Goal: Task Accomplishment & Management: Complete application form

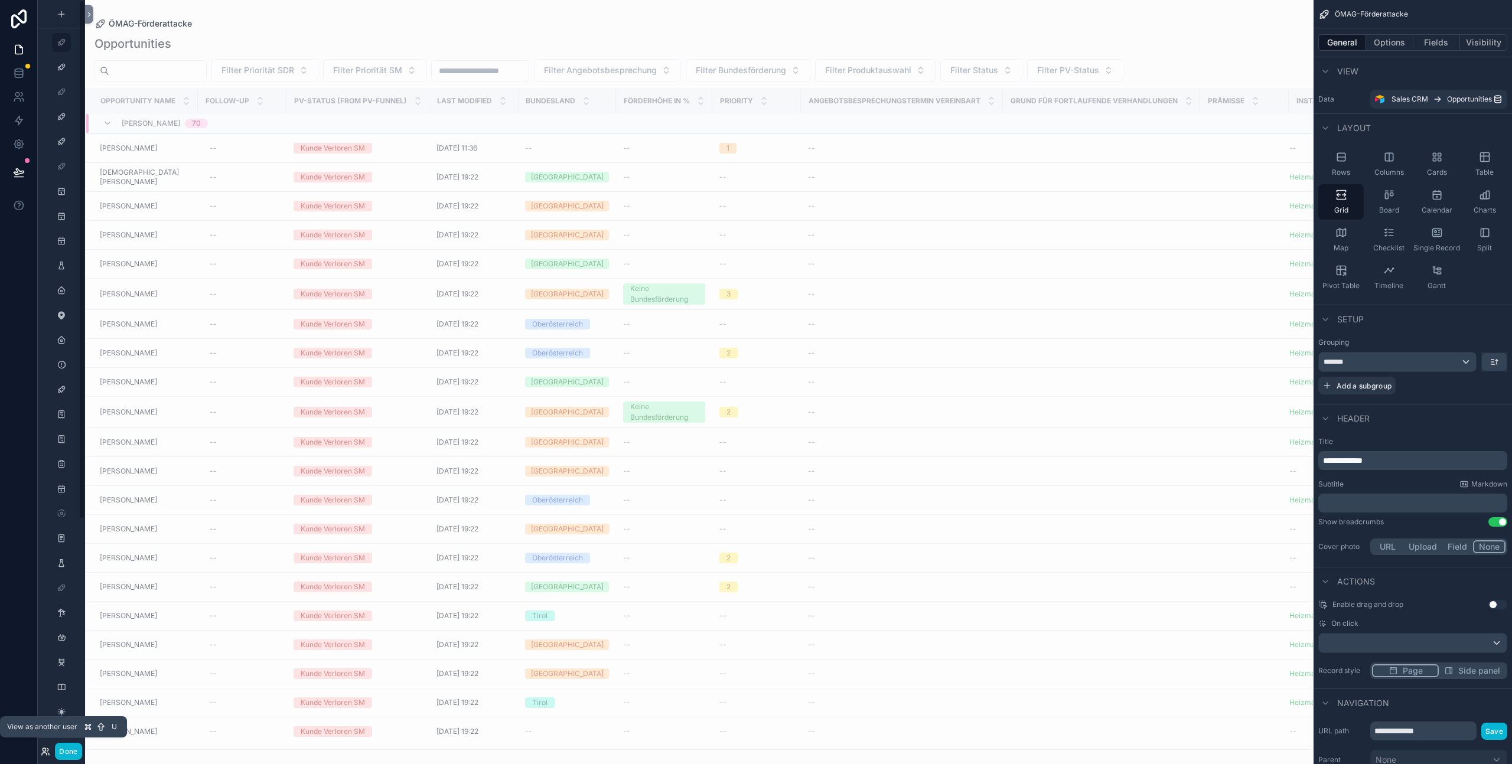
click at [44, 753] on icon at bounding box center [45, 751] width 9 height 9
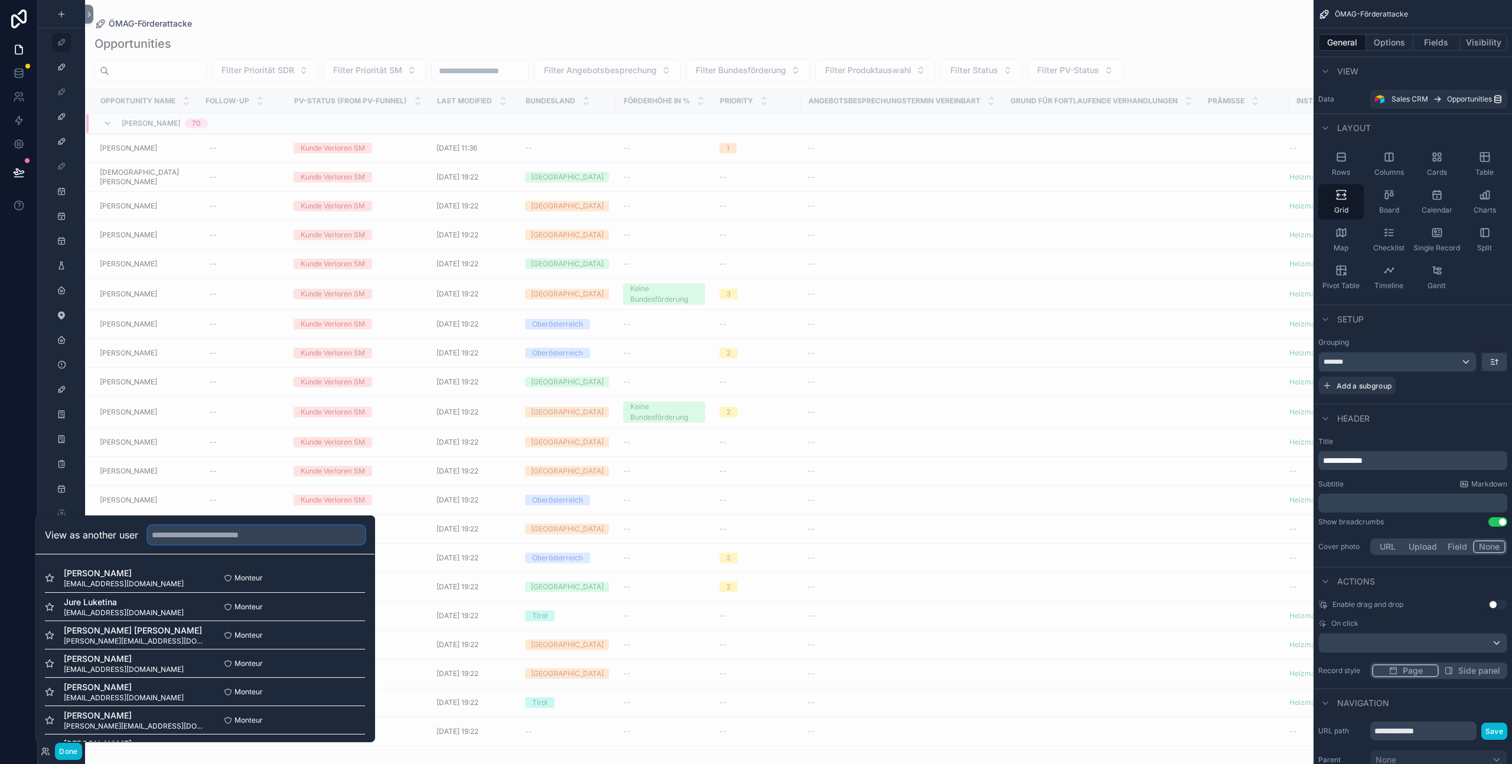
click at [282, 528] on input "text" at bounding box center [256, 535] width 217 height 19
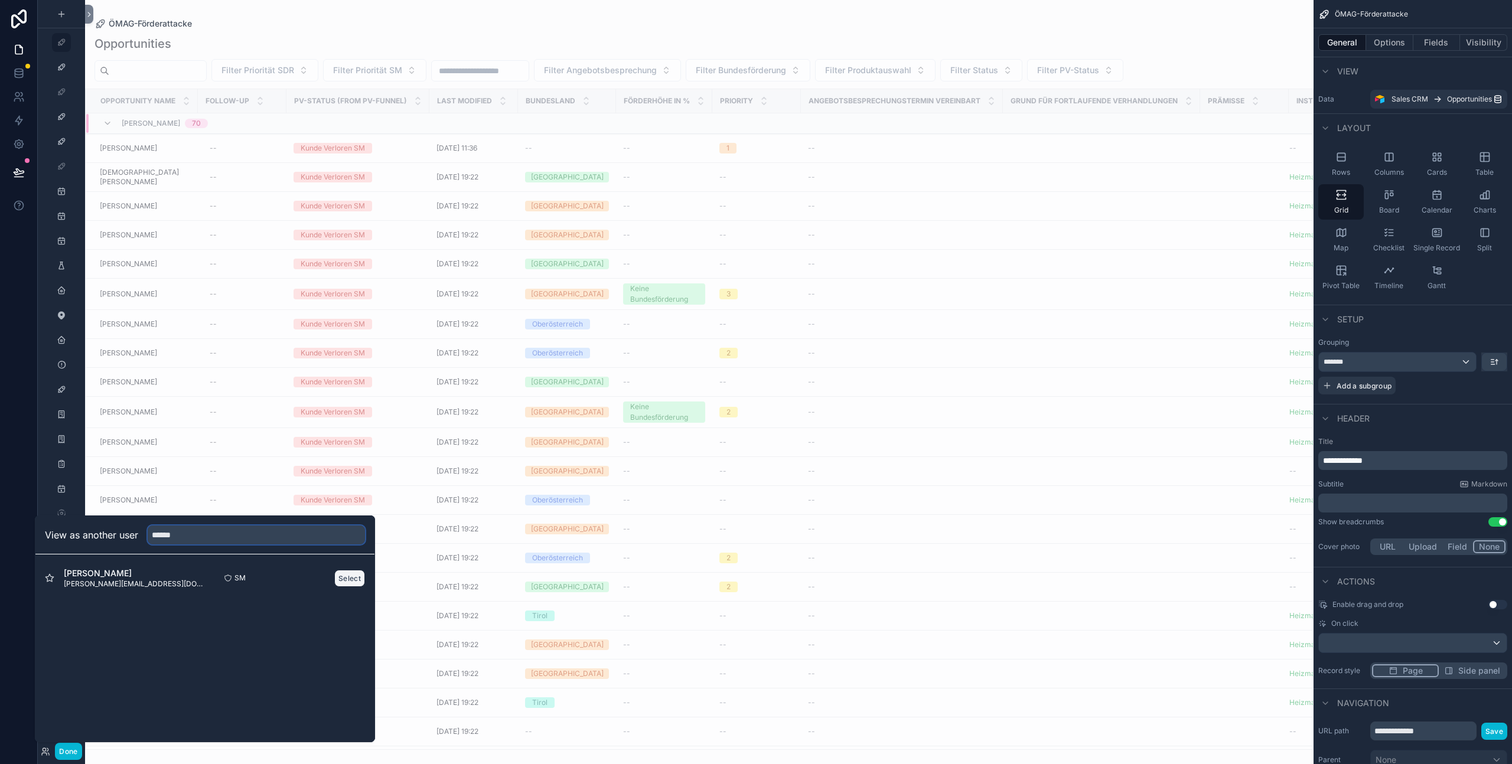
type input "******"
click at [358, 575] on button "Select" at bounding box center [349, 578] width 31 height 17
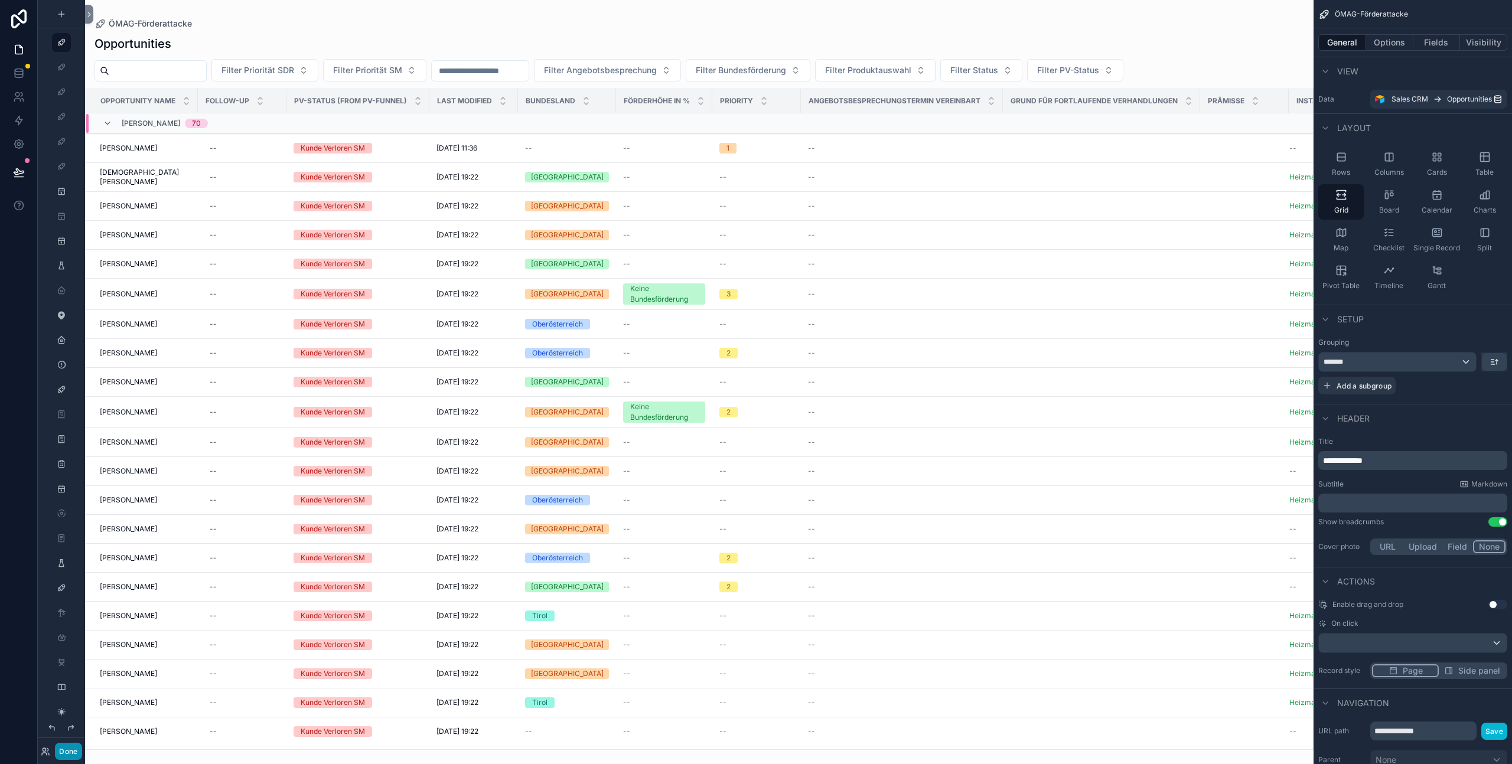
click at [63, 750] on button "Done" at bounding box center [68, 751] width 27 height 17
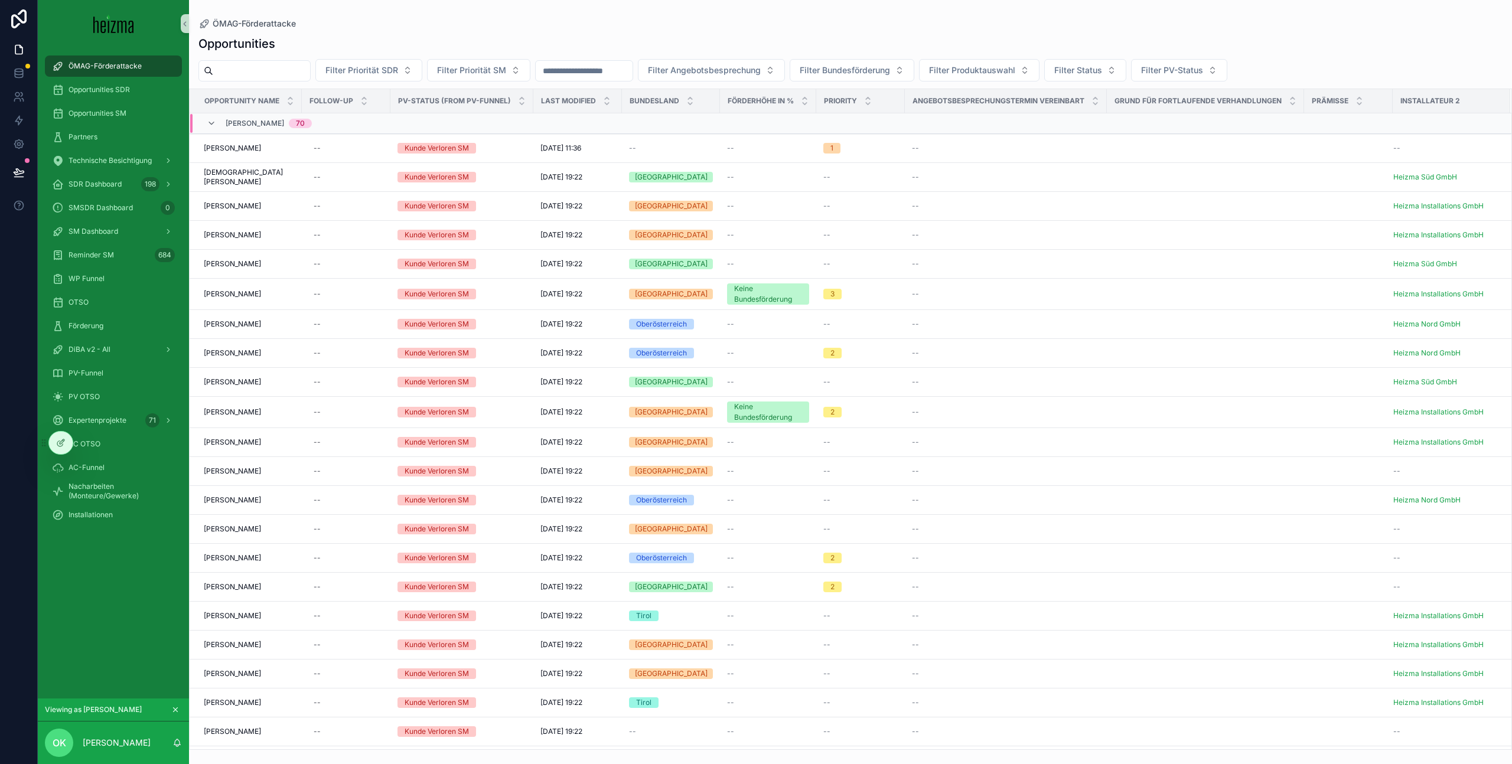
click at [258, 73] on input "scrollable content" at bounding box center [261, 71] width 97 height 17
click at [132, 393] on div "PV OTSO" at bounding box center [113, 397] width 123 height 19
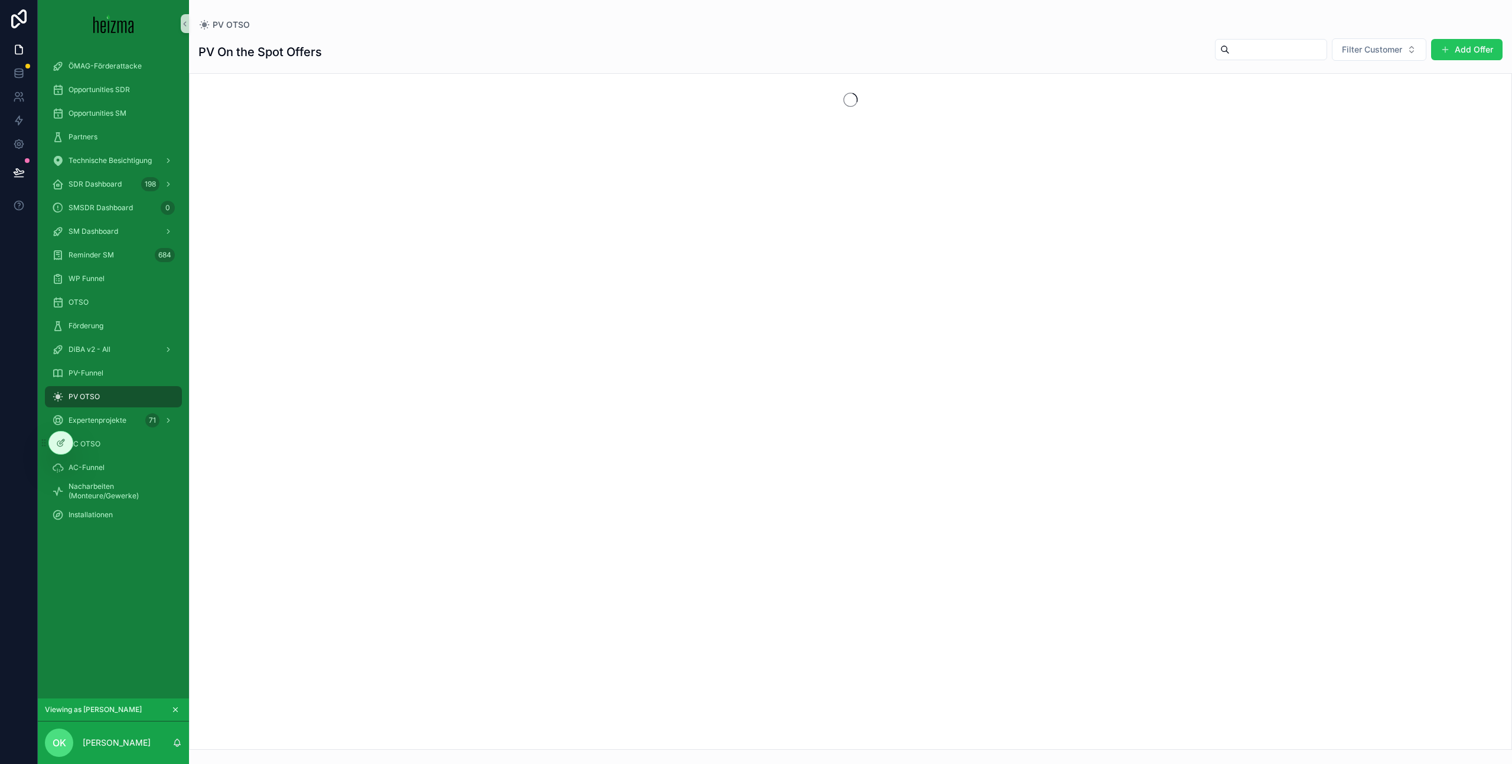
click at [1232, 50] on input "scrollable content" at bounding box center [1278, 49] width 97 height 17
type input "******"
click at [1313, 51] on icon "Clear" at bounding box center [1317, 49] width 9 height 9
click at [1375, 57] on button "Filter Customer" at bounding box center [1379, 49] width 95 height 22
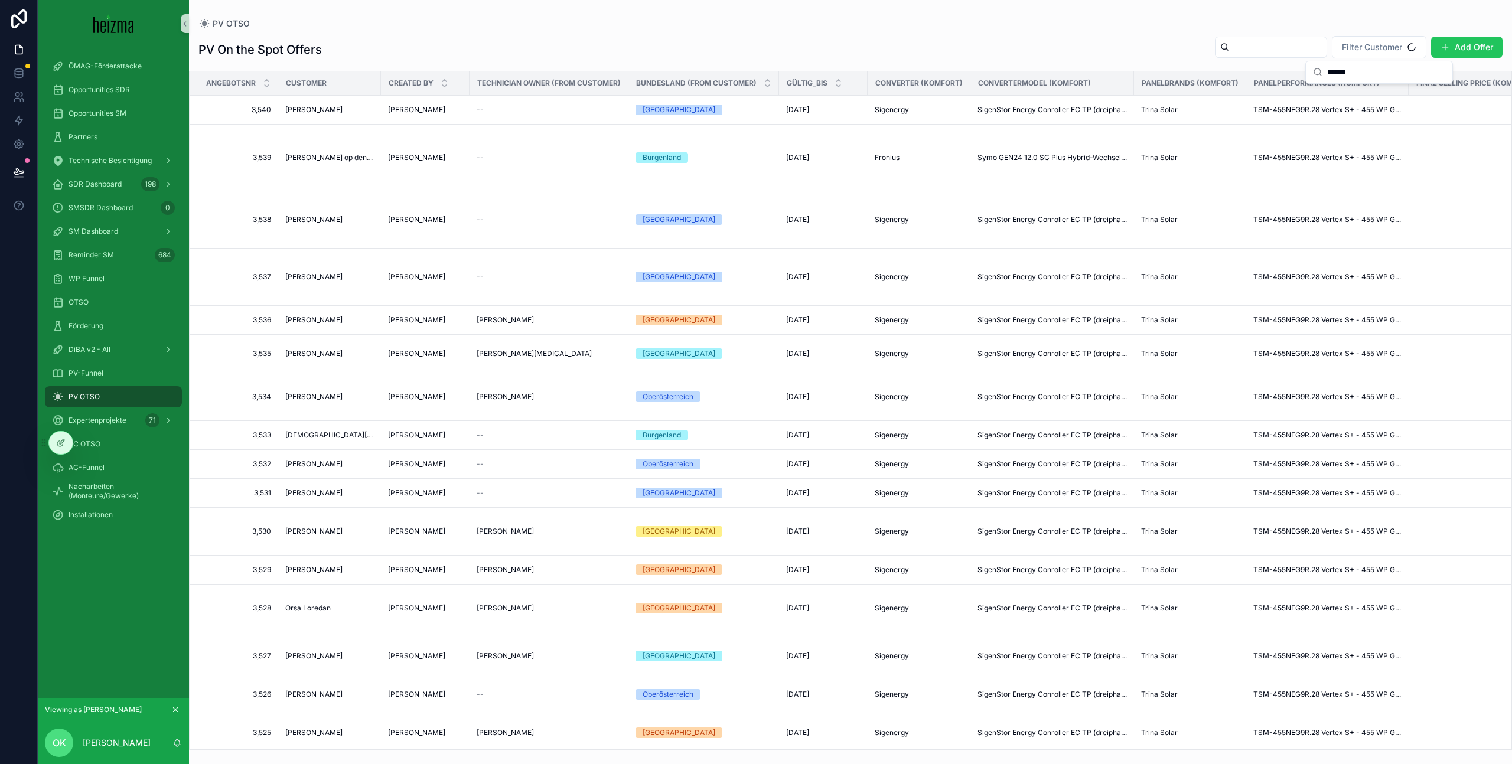
click at [1378, 74] on input "******" at bounding box center [1386, 71] width 118 height 21
type input "******"
click at [1390, 191] on div "[PERSON_NAME]" at bounding box center [1379, 189] width 142 height 19
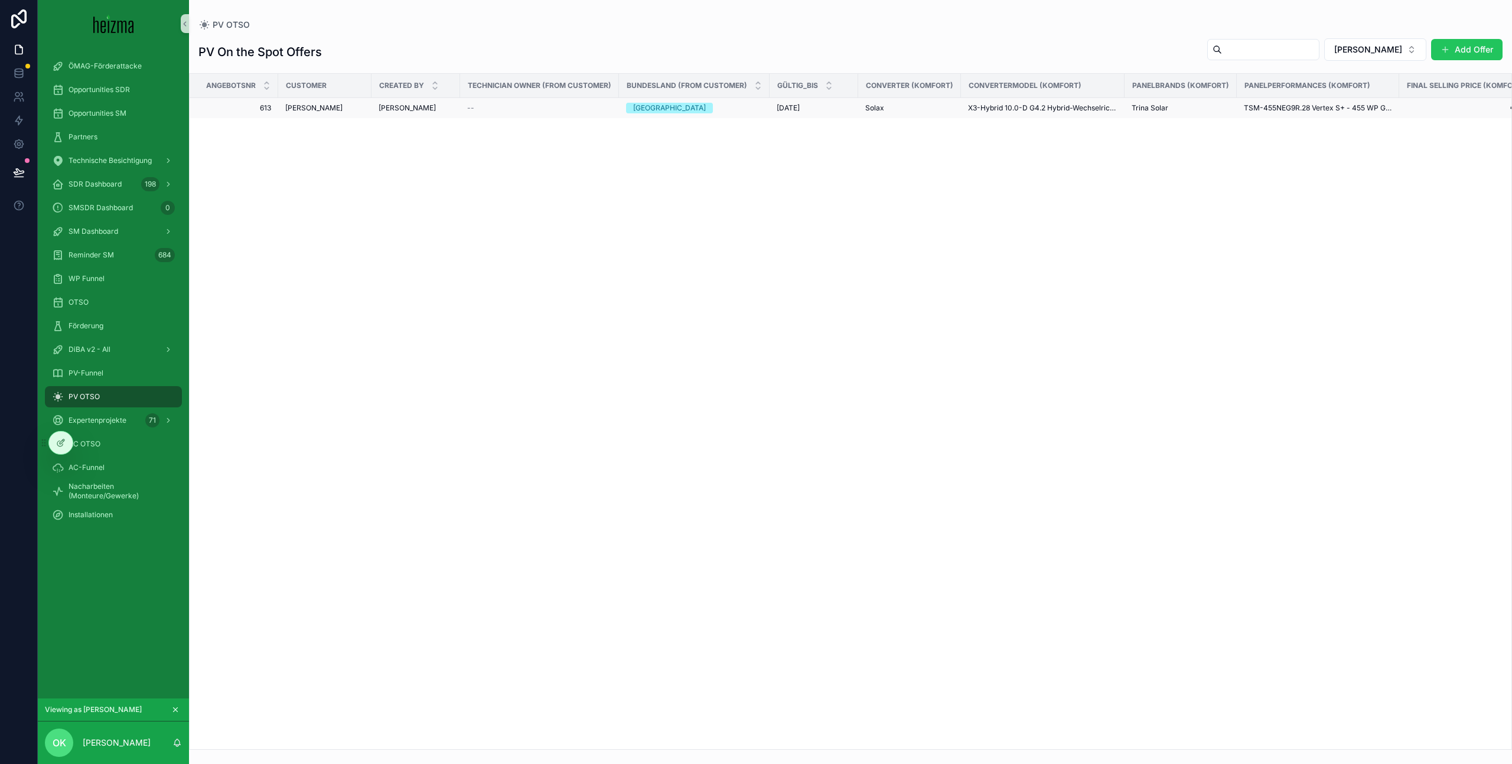
click at [950, 107] on div "Solax" at bounding box center [909, 107] width 89 height 9
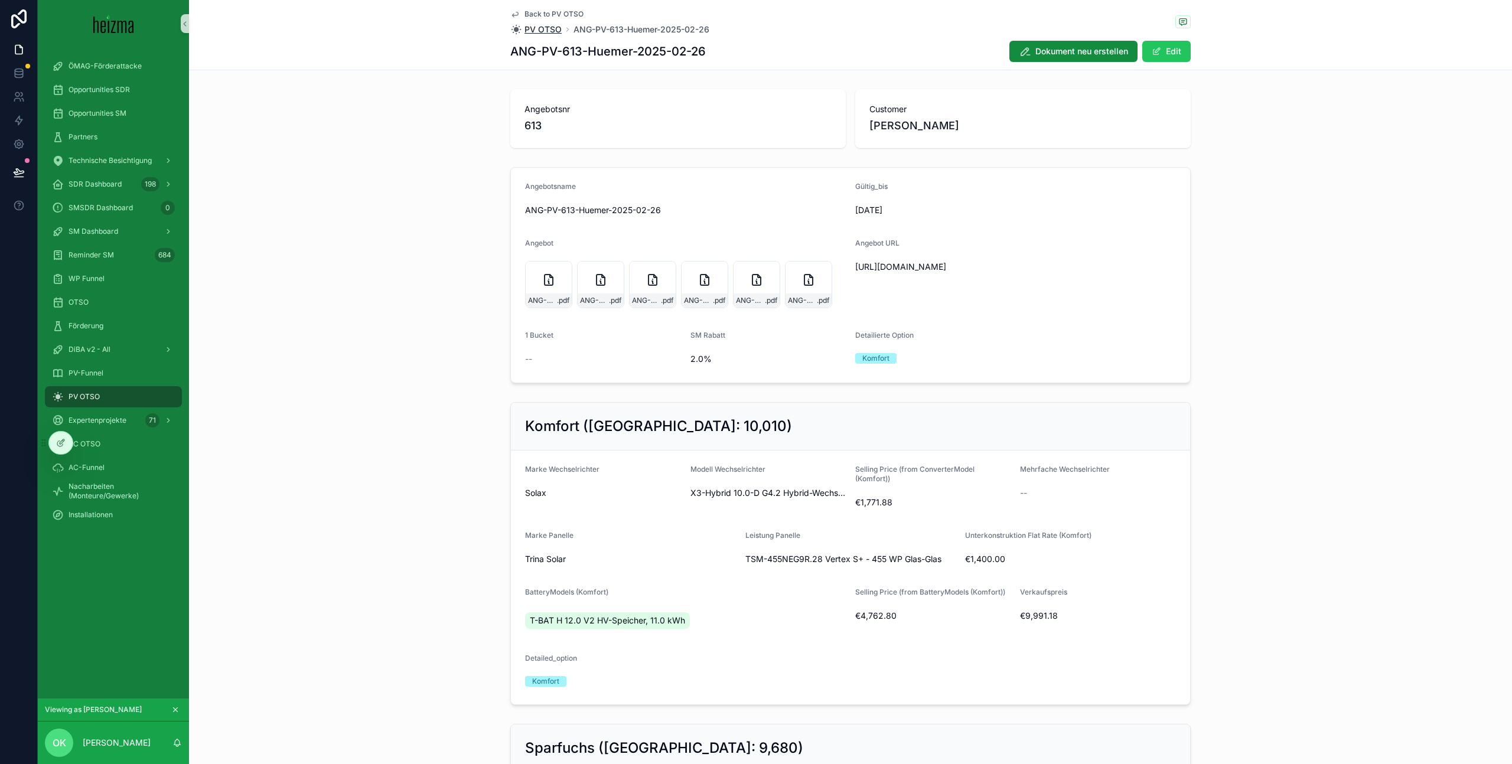
click at [548, 28] on span "PV OTSO" at bounding box center [543, 30] width 37 height 12
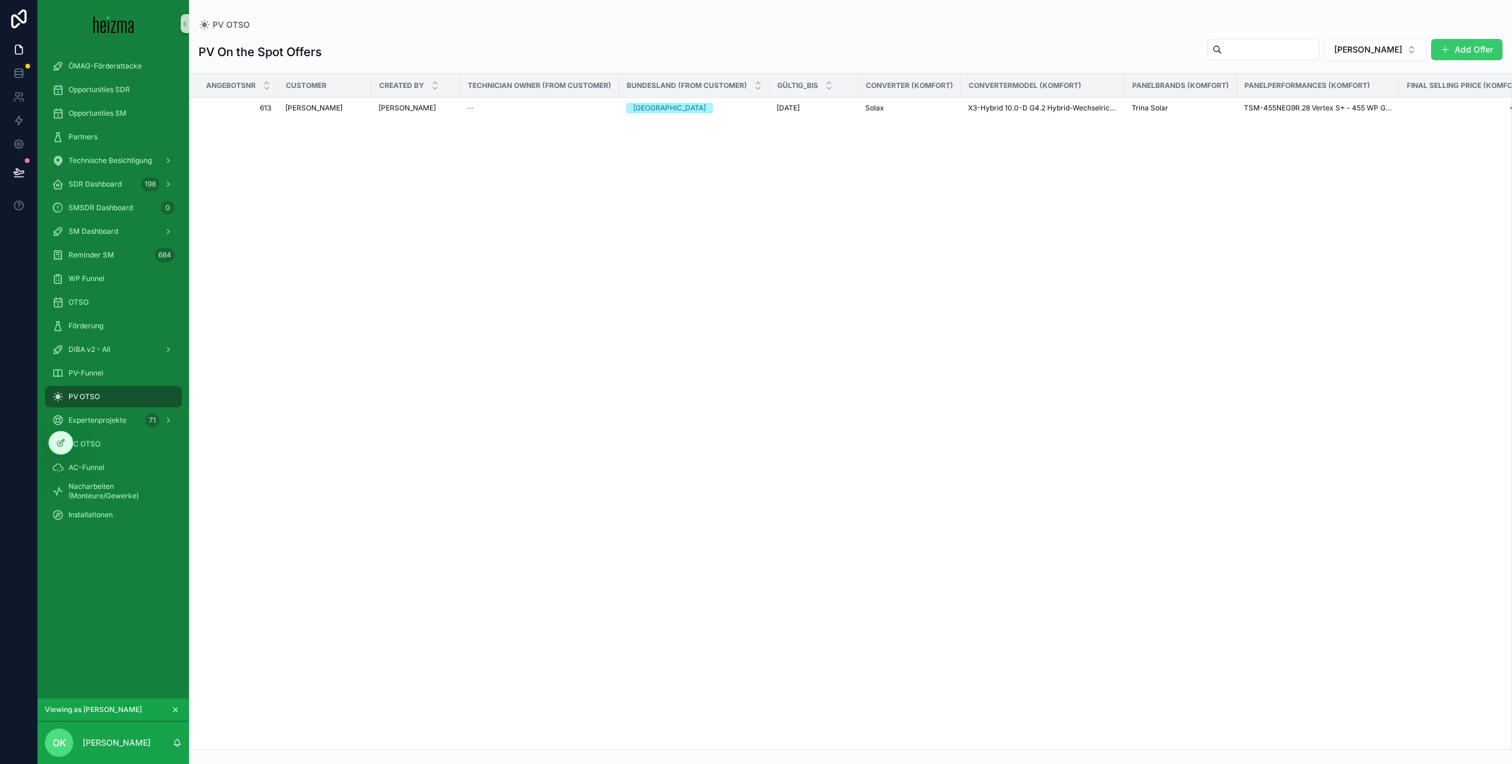
click at [1466, 50] on button "Add Offer" at bounding box center [1466, 49] width 71 height 21
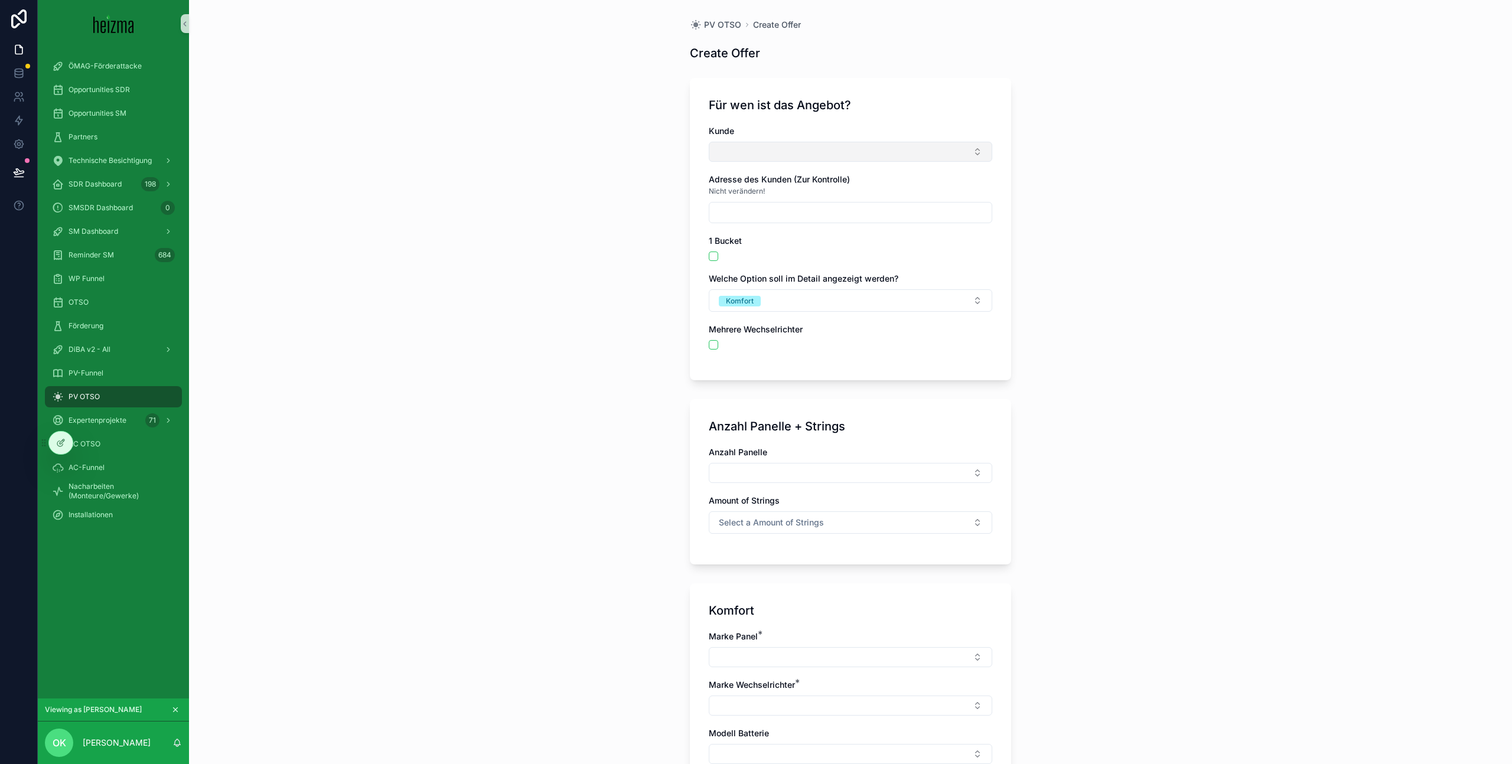
click at [797, 153] on button "Select Button" at bounding box center [851, 152] width 284 height 20
type input "******"
click at [819, 253] on div "[PERSON_NAME]" at bounding box center [851, 255] width 278 height 19
type input "**********"
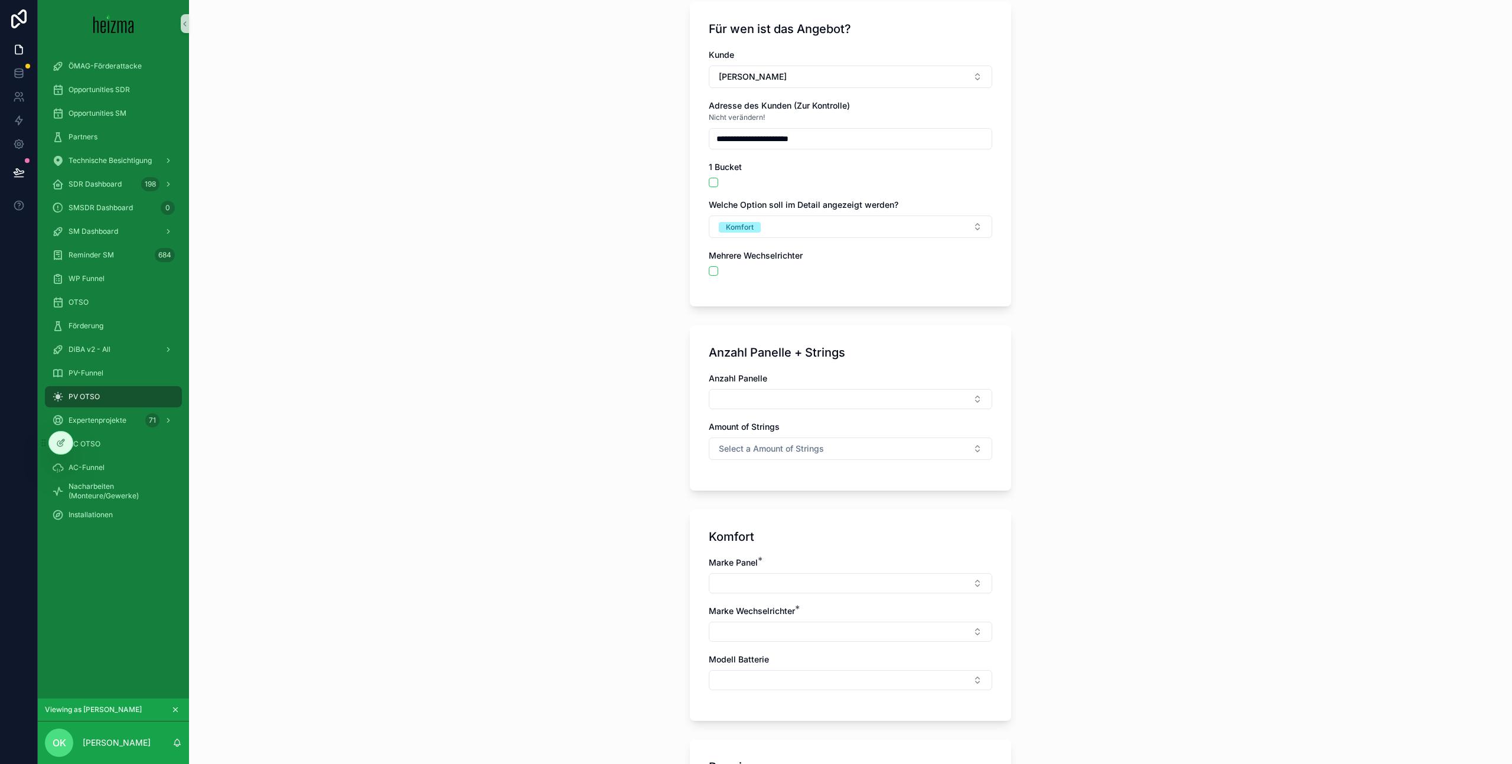
scroll to position [77, 0]
click at [782, 394] on button "Select Button" at bounding box center [851, 399] width 284 height 20
type input "**"
click at [799, 443] on div "22" at bounding box center [851, 445] width 278 height 19
click at [815, 447] on span "Select a Amount of Strings" at bounding box center [771, 451] width 105 height 12
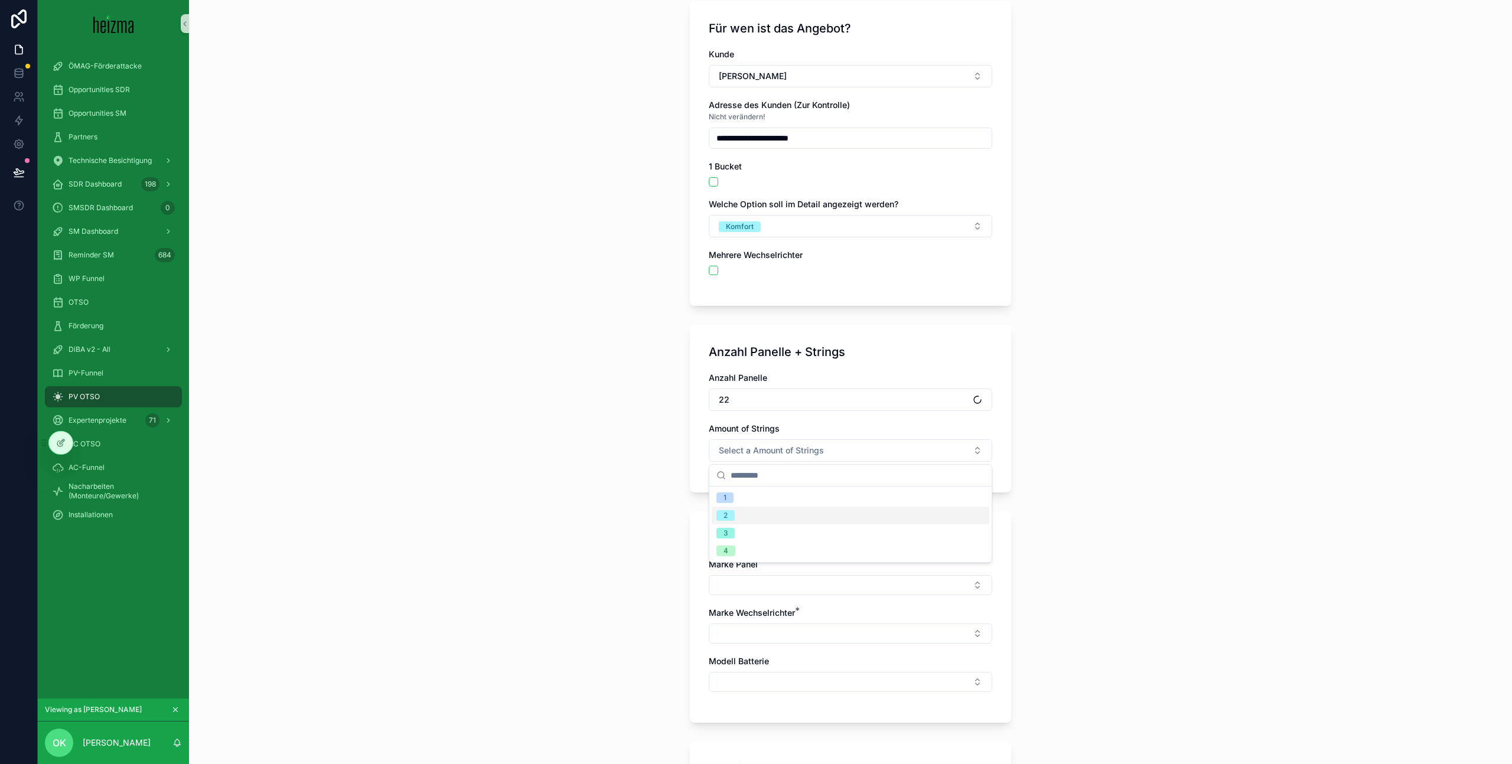
drag, startPoint x: 751, startPoint y: 518, endPoint x: 760, endPoint y: 507, distance: 13.5
click at [751, 517] on div "2" at bounding box center [851, 516] width 278 height 18
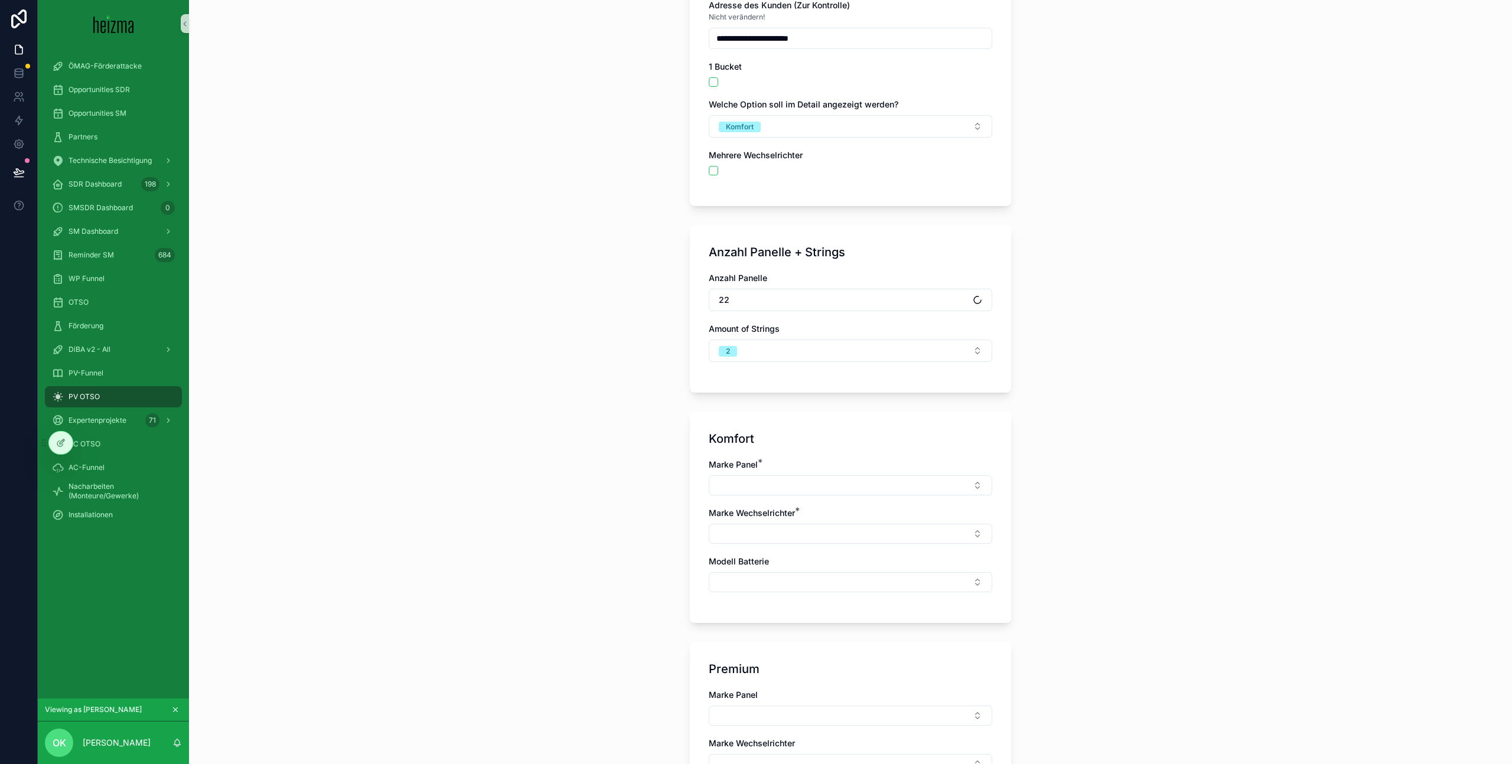
scroll to position [258, 0]
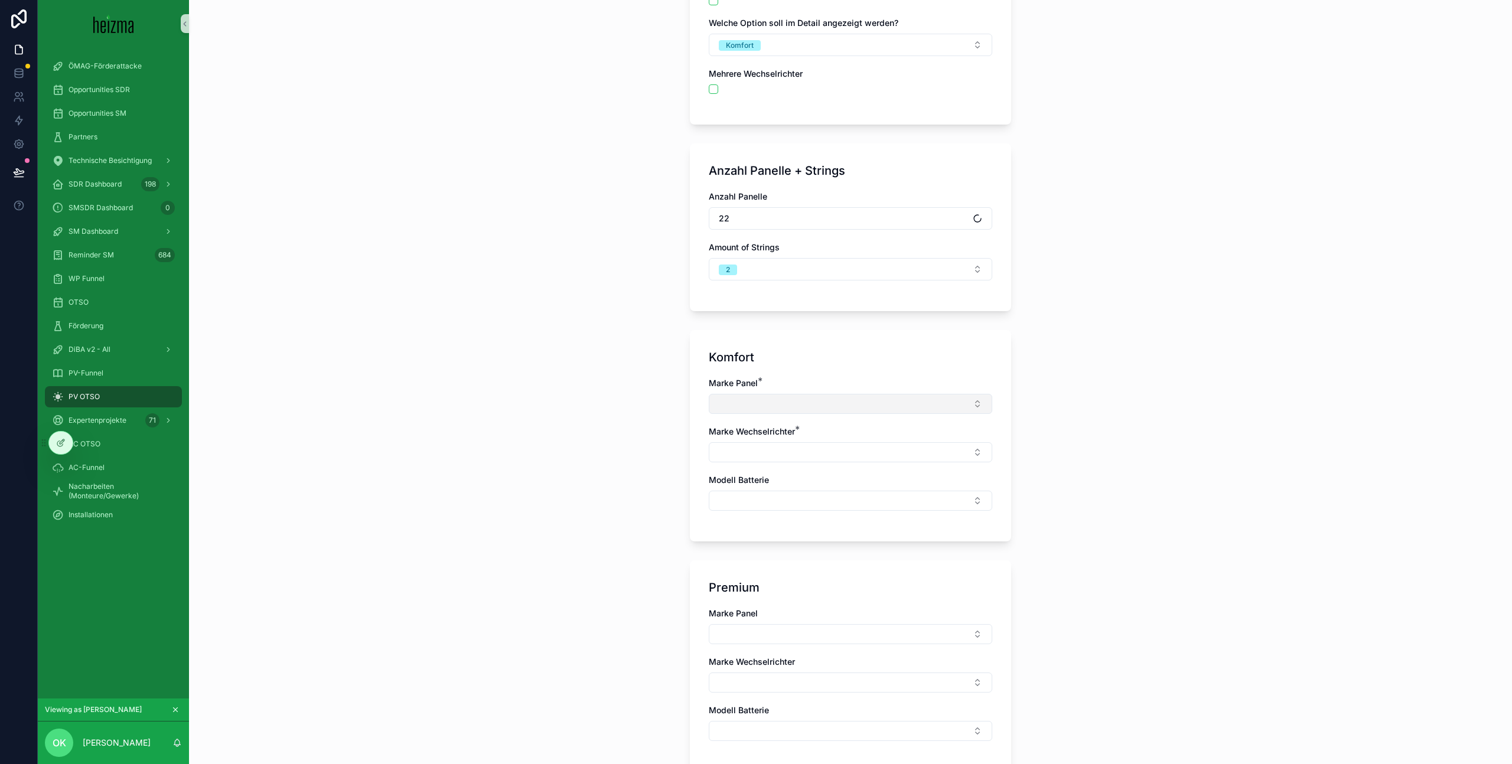
click at [802, 401] on button "Select Button" at bounding box center [851, 404] width 284 height 20
click at [795, 454] on div "Trina Solar" at bounding box center [851, 450] width 278 height 19
click at [803, 501] on button "Select Button" at bounding box center [851, 506] width 284 height 20
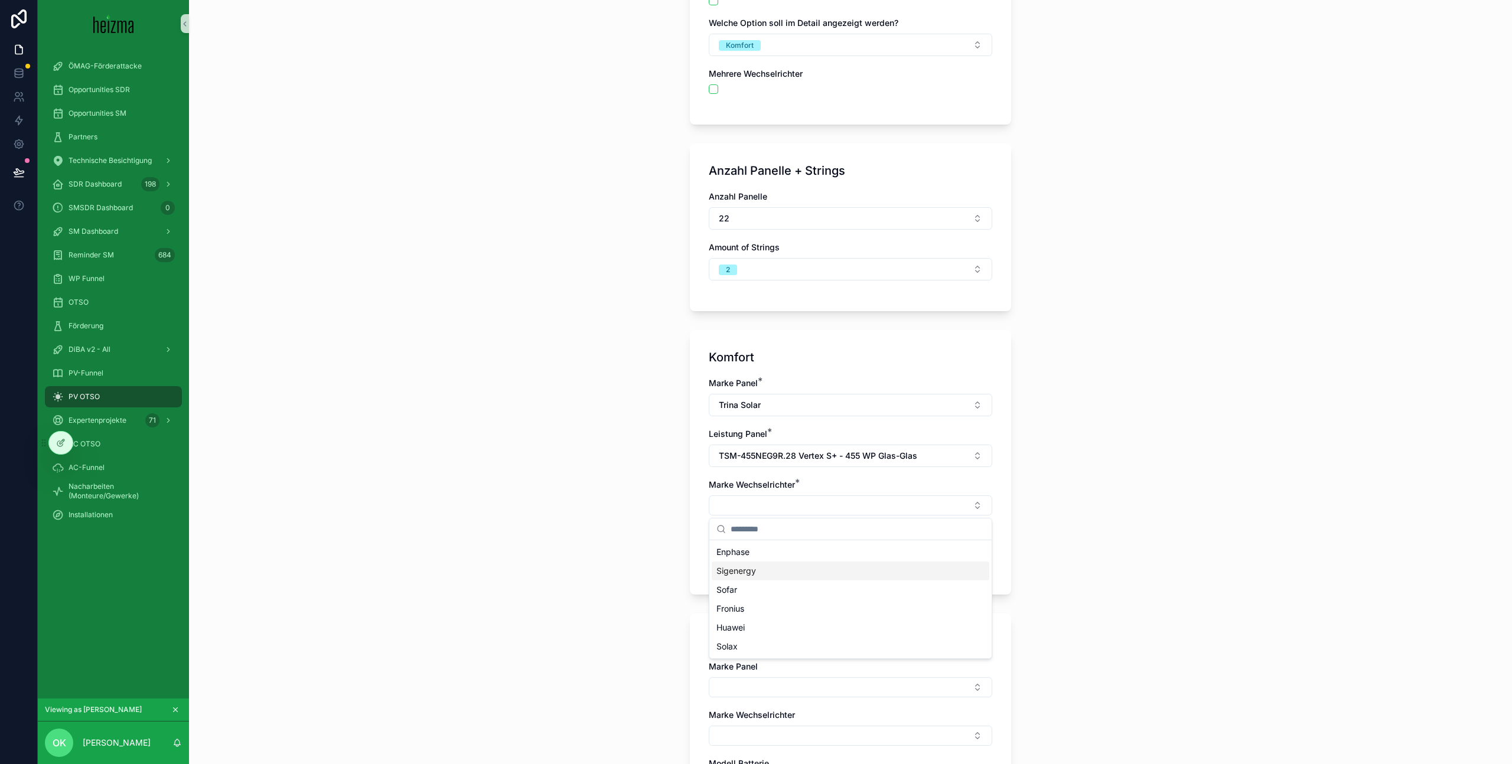
click at [772, 572] on div "Sigenergy" at bounding box center [851, 571] width 278 height 19
click at [788, 562] on button "Select Button" at bounding box center [851, 556] width 284 height 20
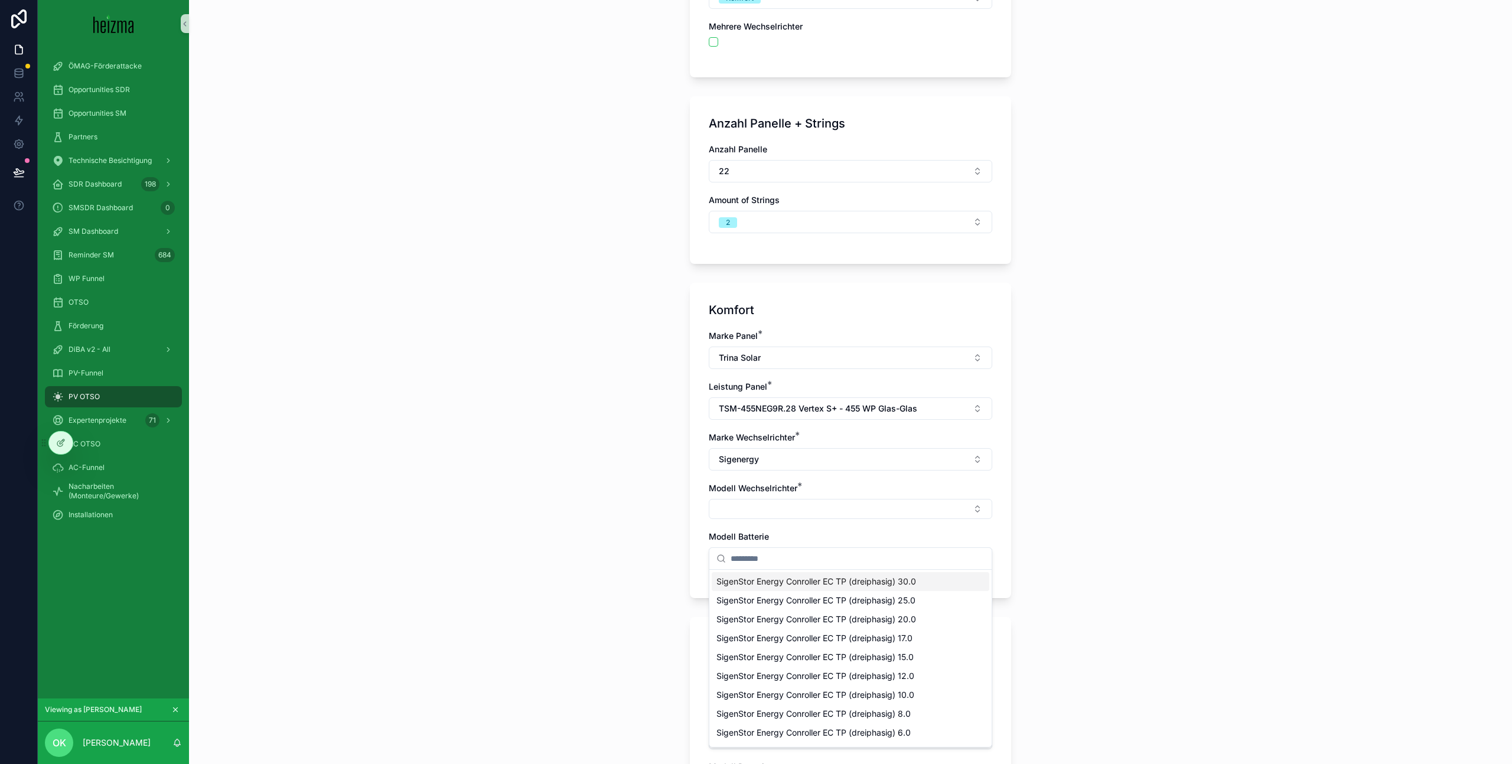
scroll to position [378, 0]
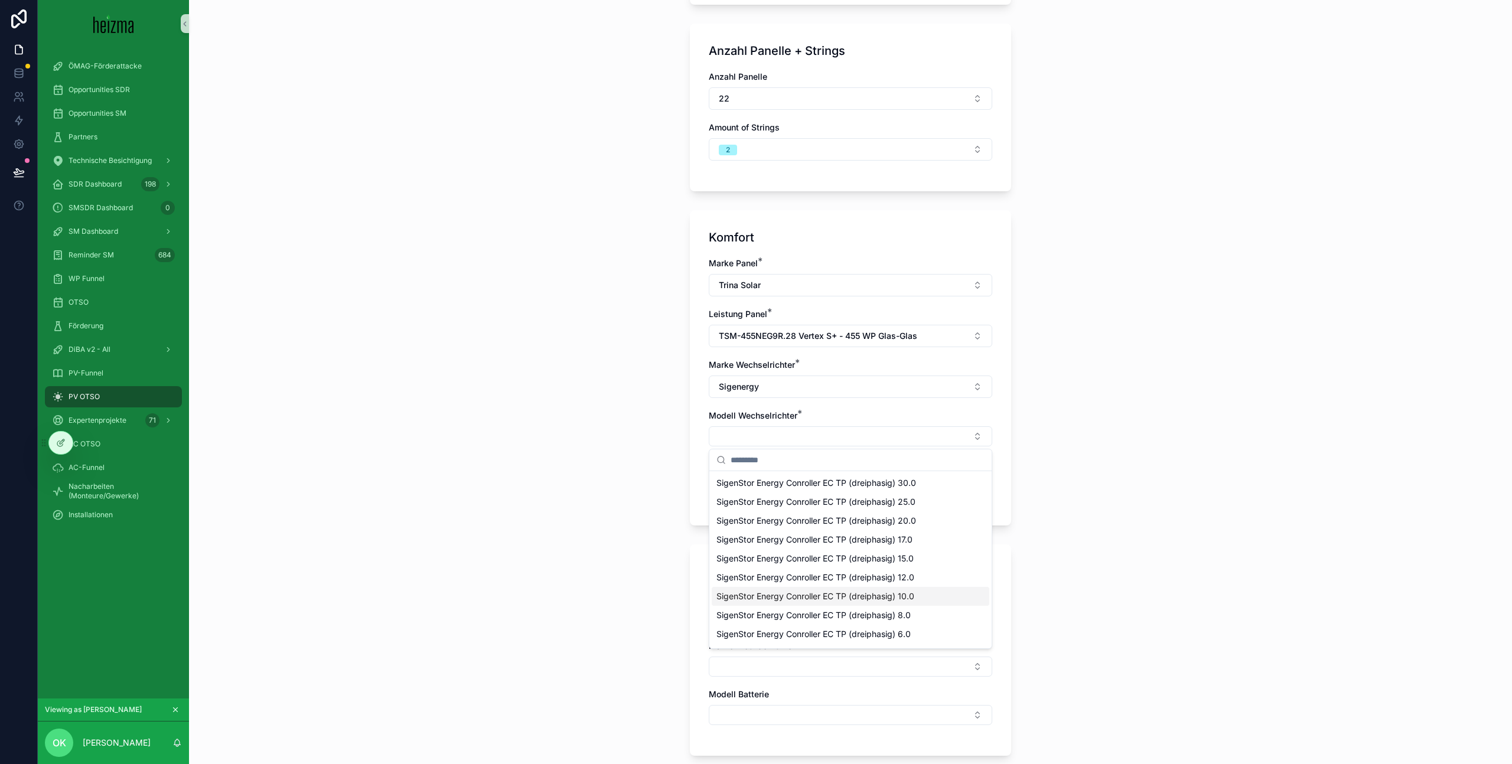
click at [943, 598] on div "SigenStor Energy Conroller EC TP (dreiphasig) 10.0" at bounding box center [851, 596] width 278 height 19
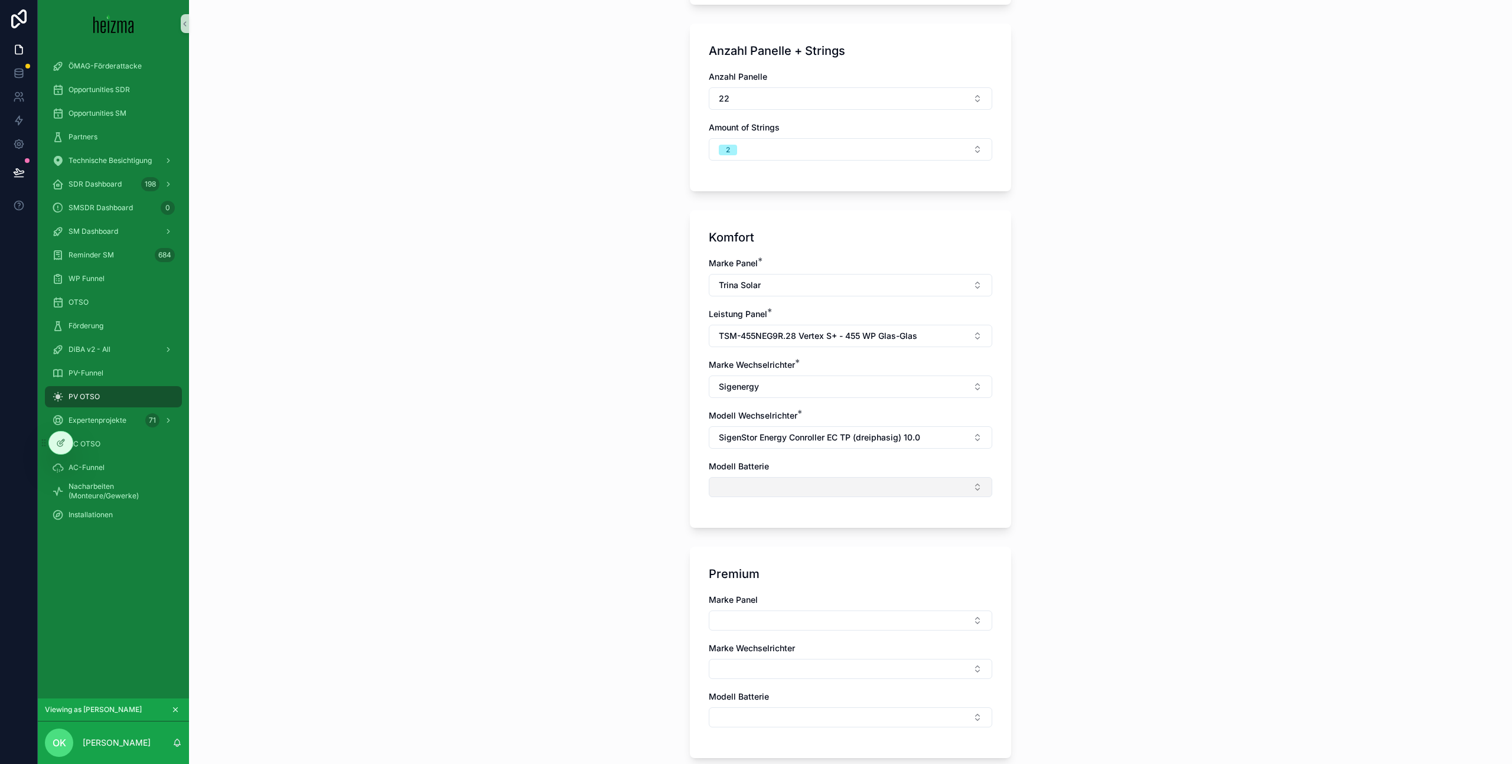
click at [839, 490] on button "Select Button" at bounding box center [851, 487] width 284 height 20
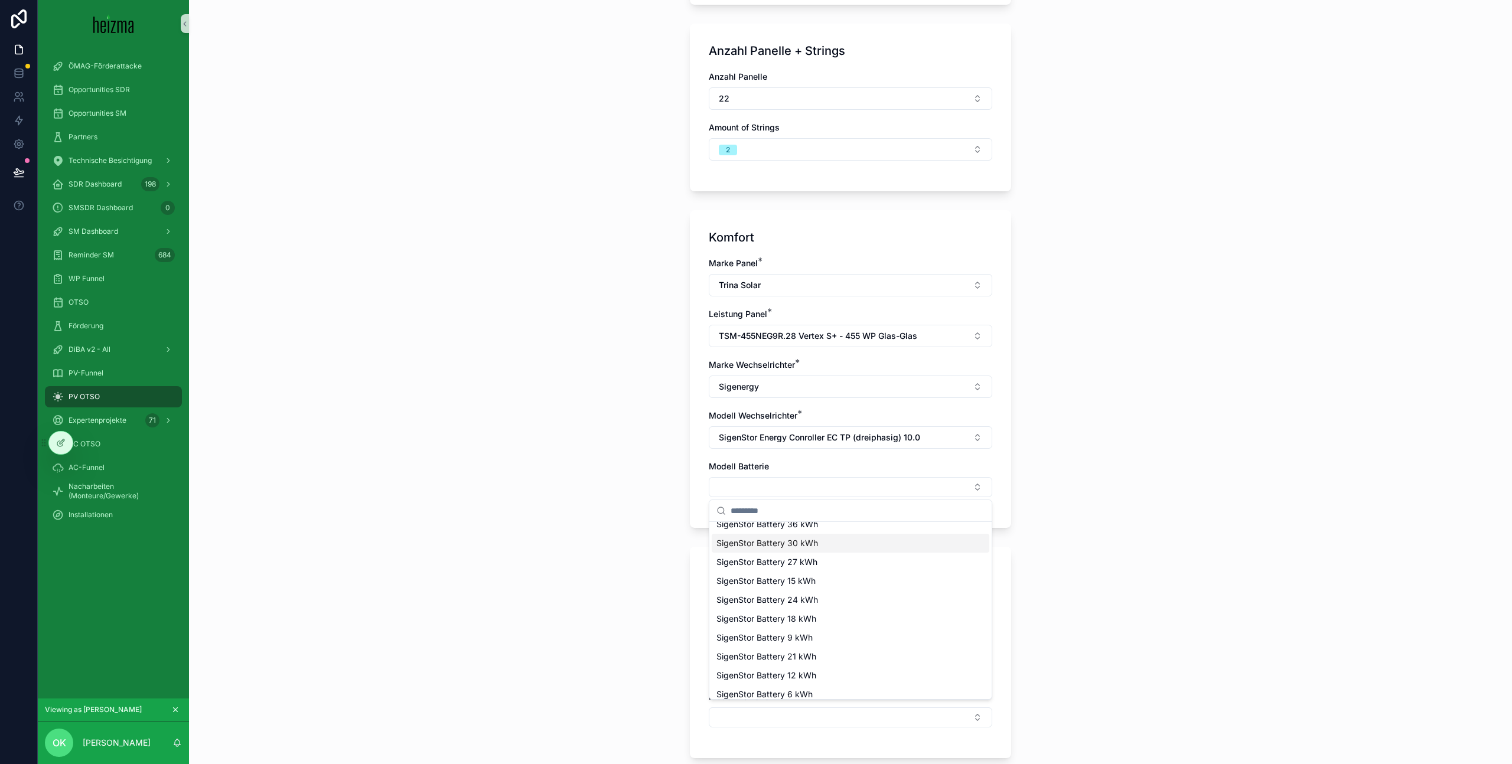
scroll to position [73, 0]
click at [843, 665] on div "SigenStor Battery 12 kWh" at bounding box center [851, 668] width 278 height 19
click at [1060, 572] on div "**********" at bounding box center [850, 382] width 1323 height 764
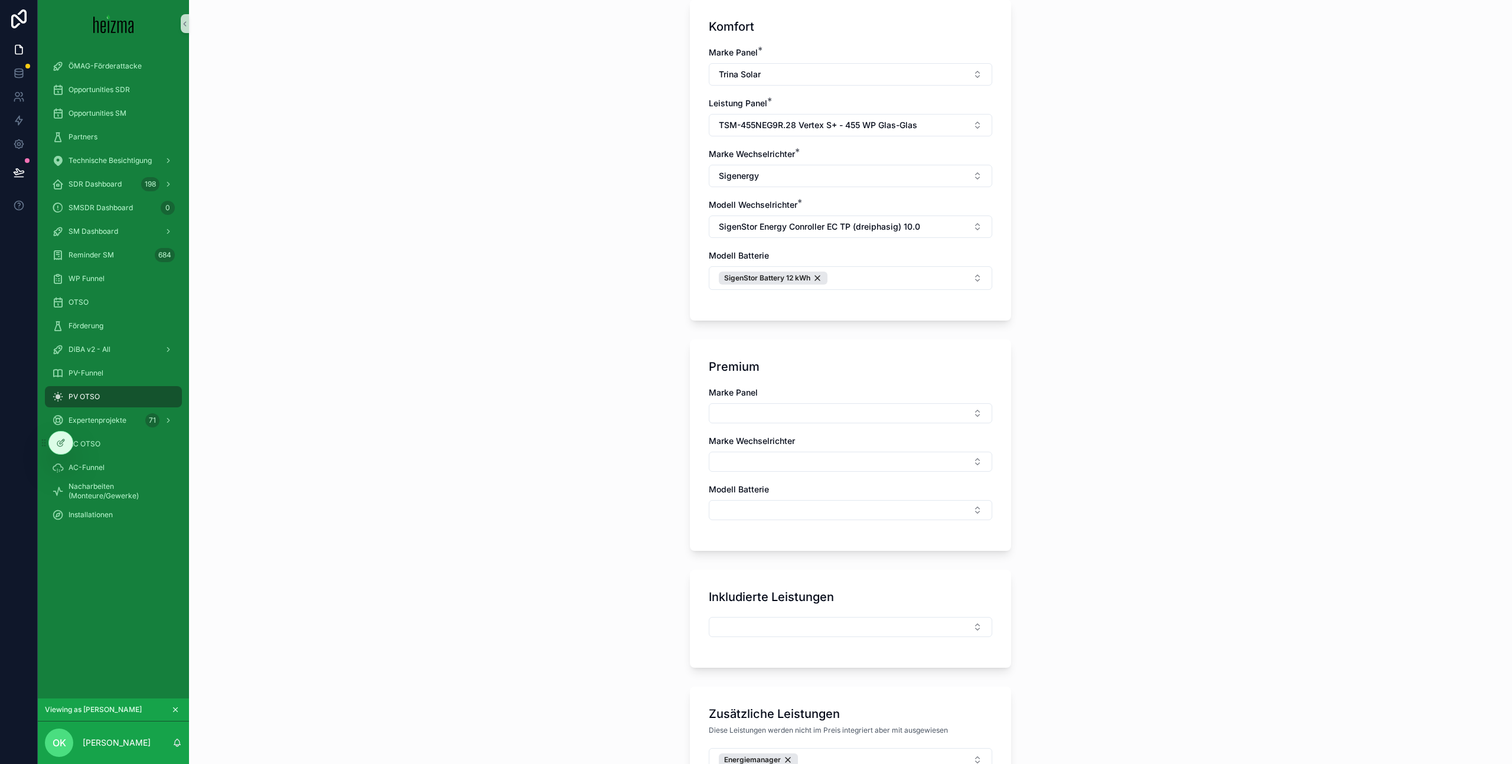
scroll to position [617, 0]
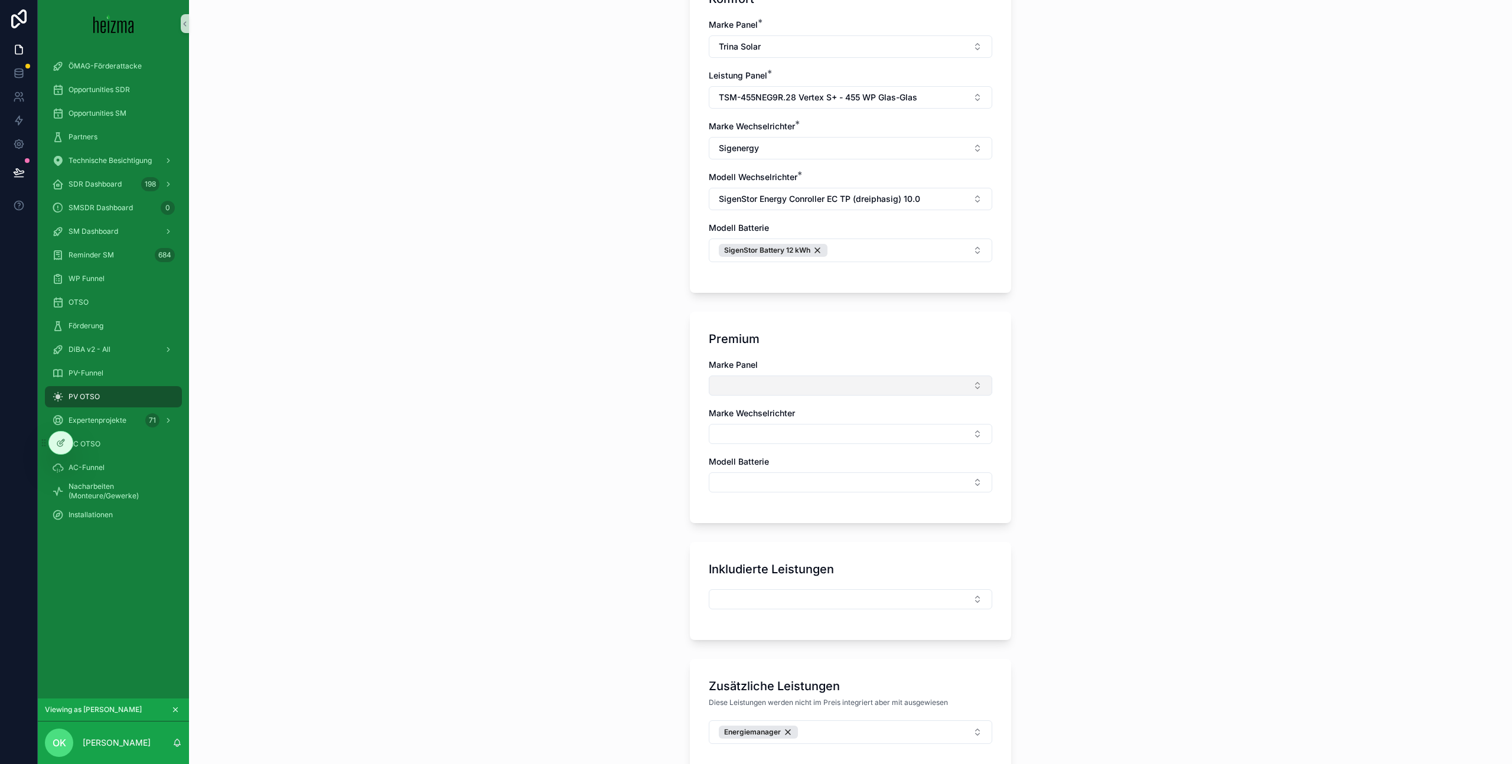
click at [841, 389] on button "Select Button" at bounding box center [851, 386] width 284 height 20
click at [831, 432] on div "Trina Solar" at bounding box center [851, 432] width 278 height 19
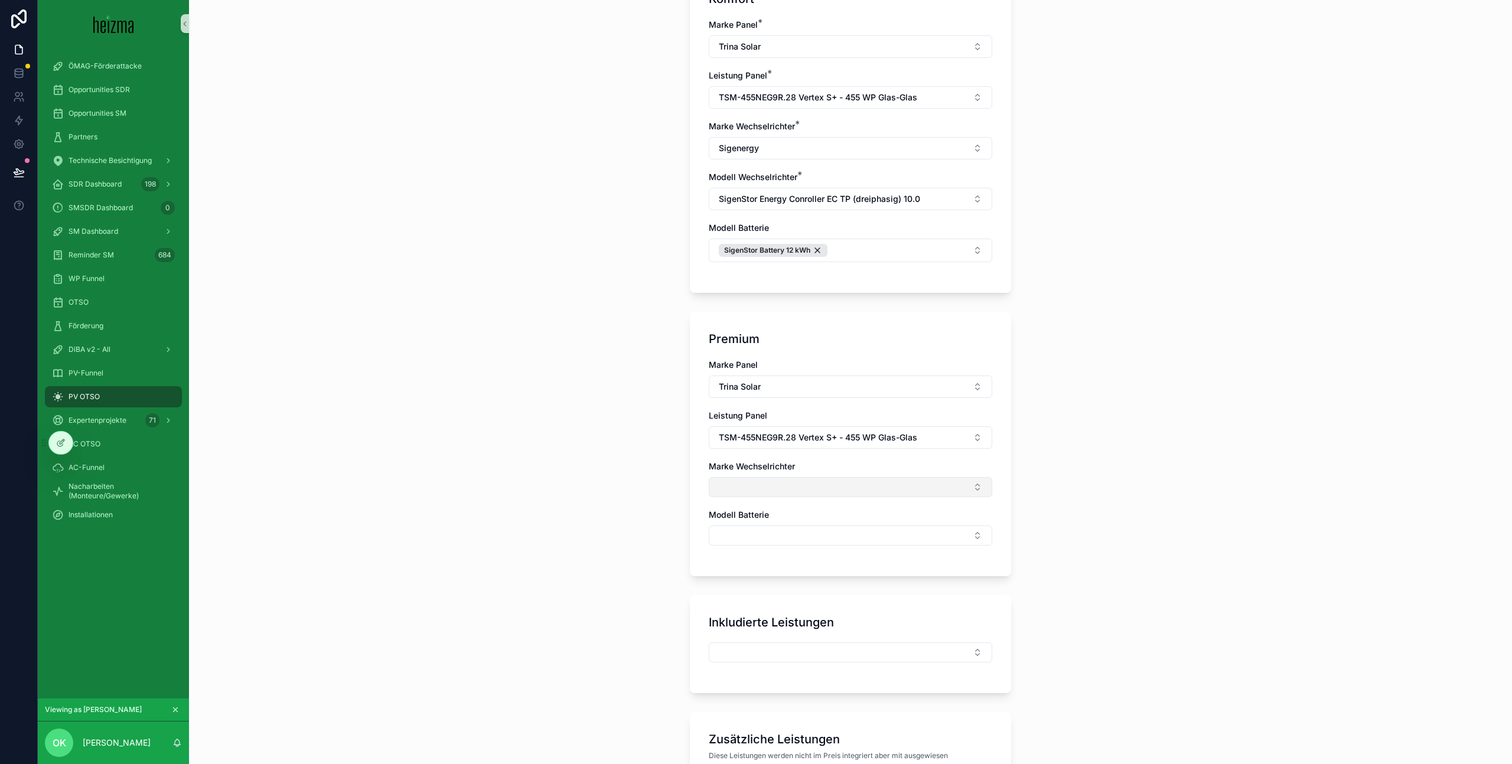
click at [831, 481] on button "Select Button" at bounding box center [851, 487] width 284 height 20
click at [823, 568] on div "Fronius" at bounding box center [851, 571] width 278 height 19
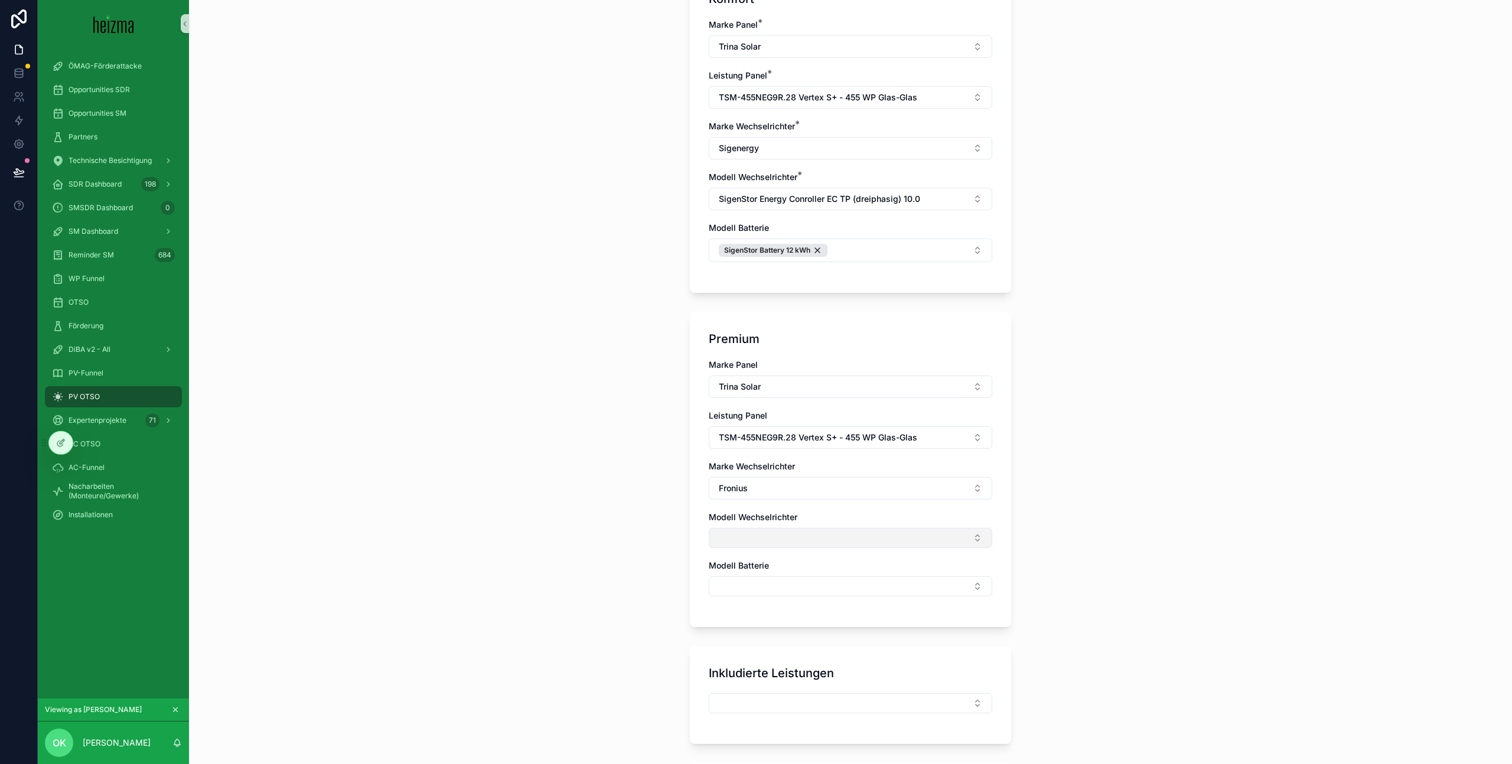
click at [816, 539] on button "Select Button" at bounding box center [851, 538] width 284 height 20
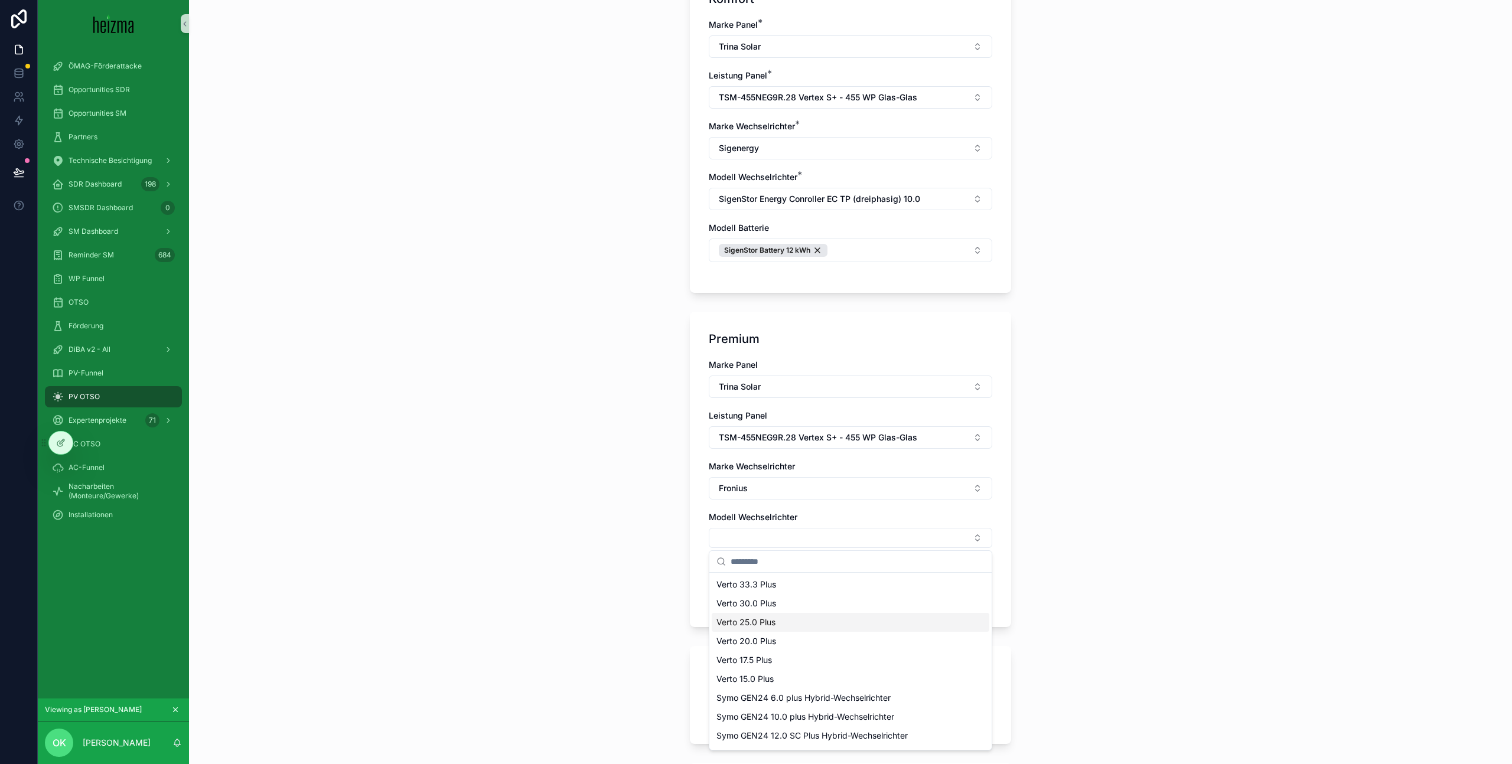
scroll to position [17, 0]
click at [904, 697] on div "Symo GEN24 10.0 plus Hybrid-Wechselrichter" at bounding box center [851, 700] width 278 height 19
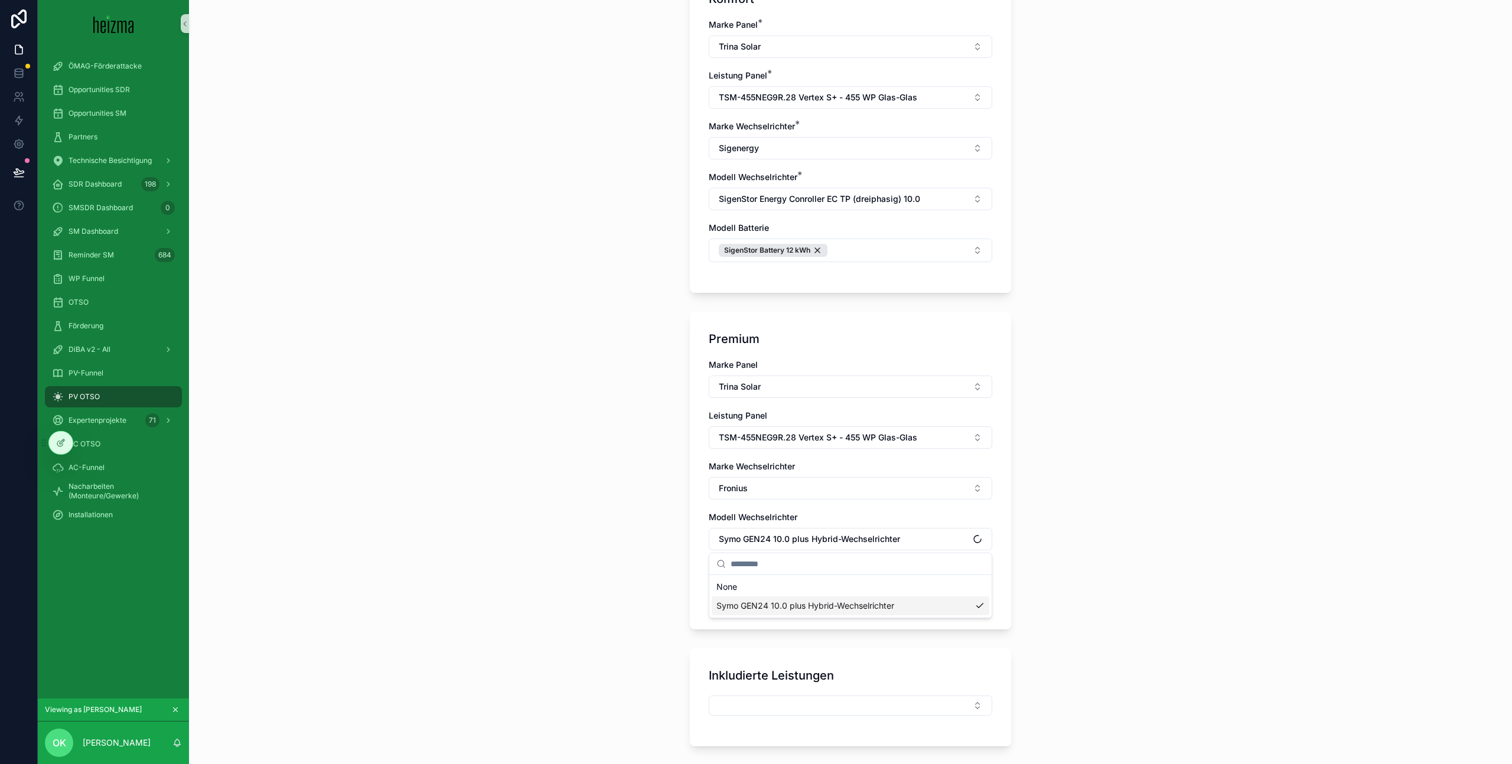
scroll to position [0, 0]
click at [861, 581] on button "Select Button" at bounding box center [851, 589] width 284 height 20
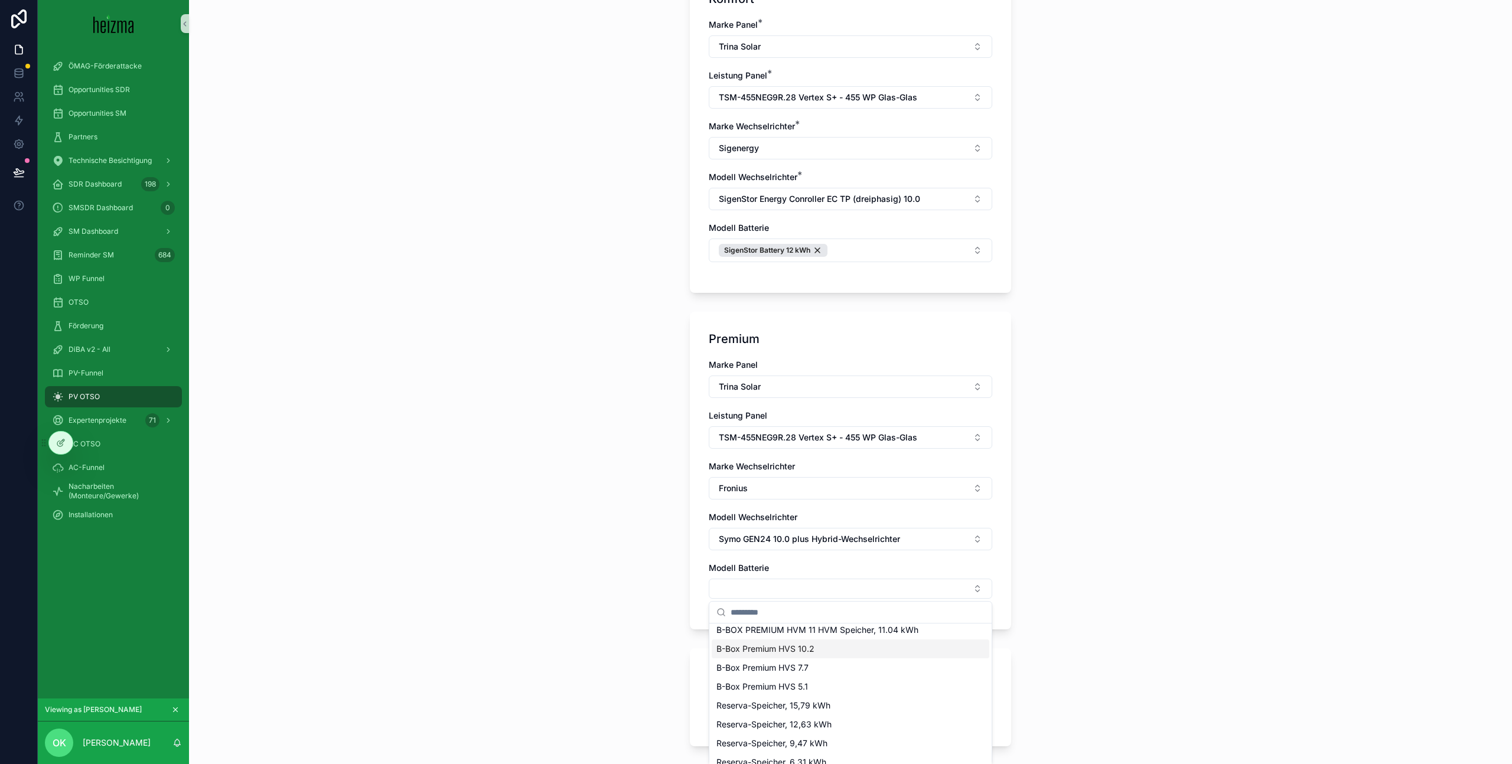
scroll to position [73, 0]
click at [861, 690] on div "Reserva-Speicher, 12,63 kWh" at bounding box center [851, 694] width 278 height 19
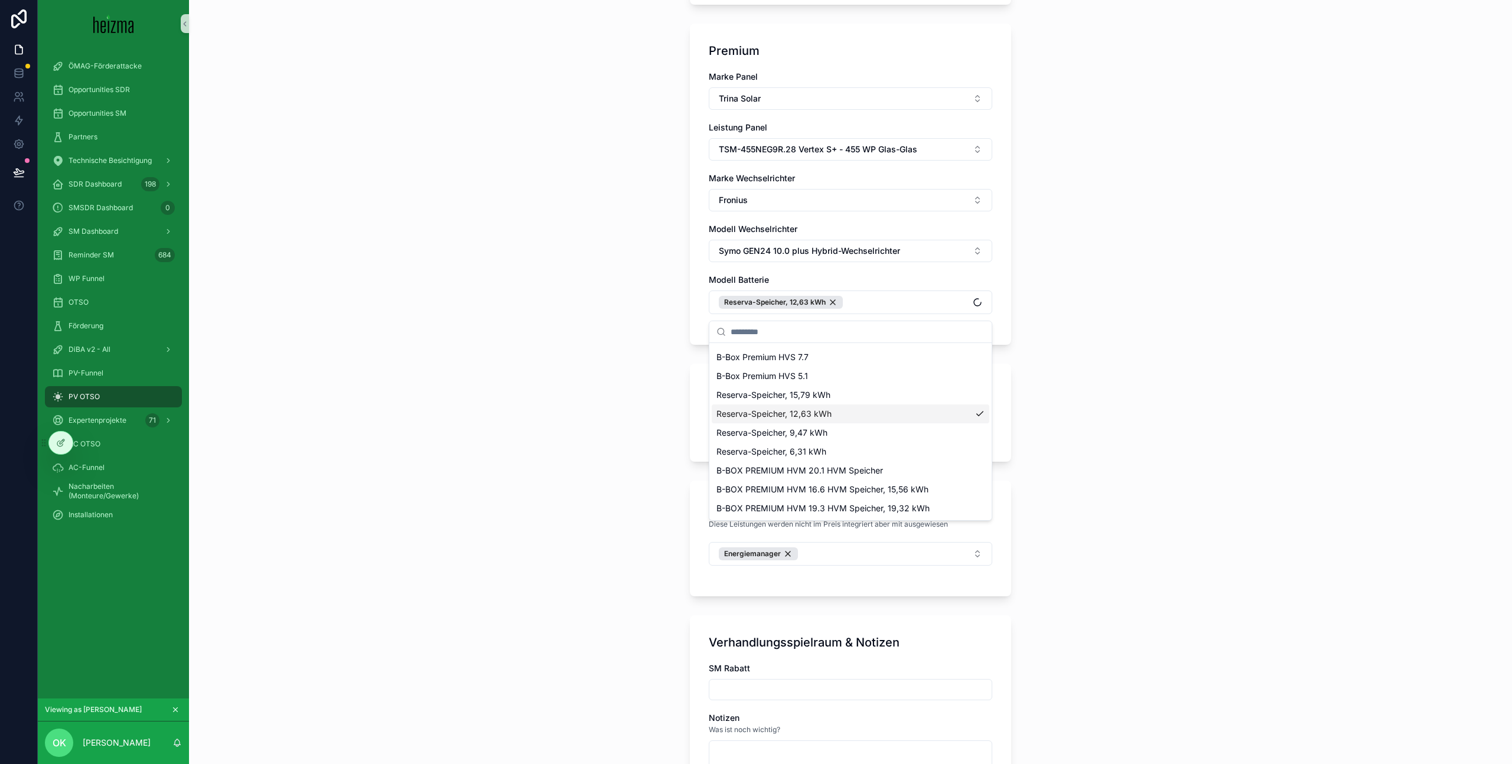
scroll to position [940, 0]
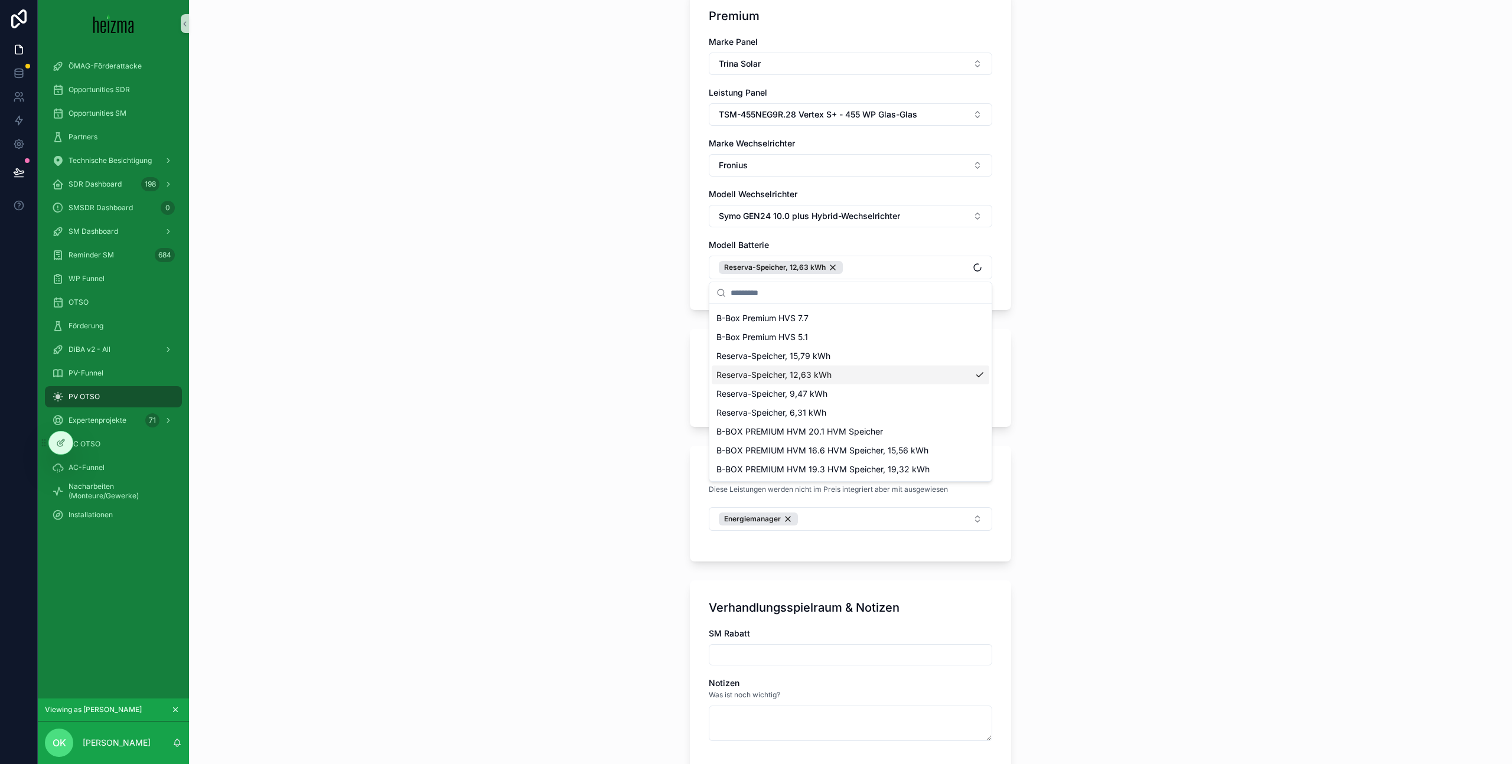
click at [1113, 603] on div "**********" at bounding box center [850, 382] width 1323 height 764
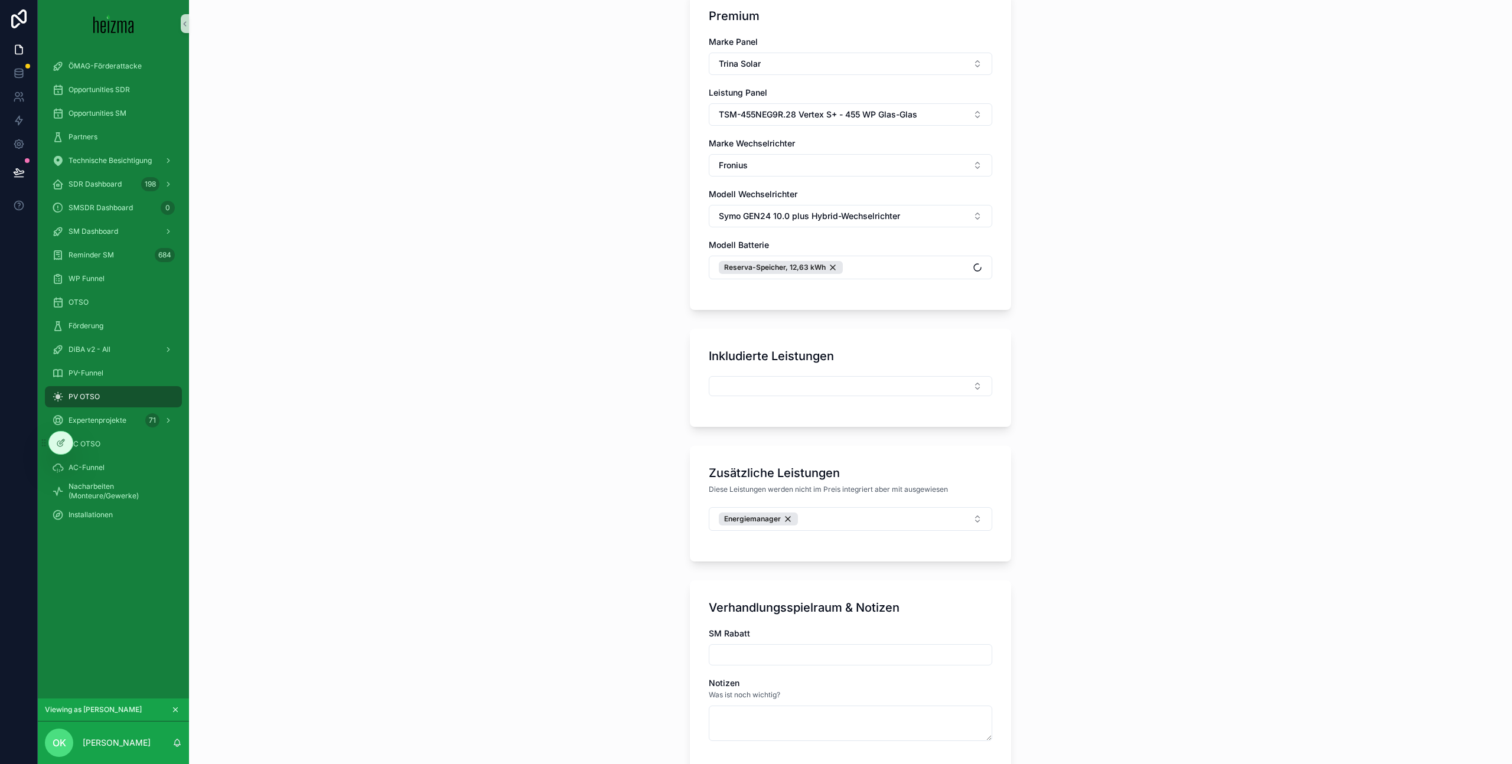
click at [888, 401] on div "scrollable content" at bounding box center [851, 392] width 284 height 32
click at [896, 389] on button "Select Button" at bounding box center [851, 385] width 284 height 20
click at [1085, 457] on div "**********" at bounding box center [850, 382] width 1323 height 764
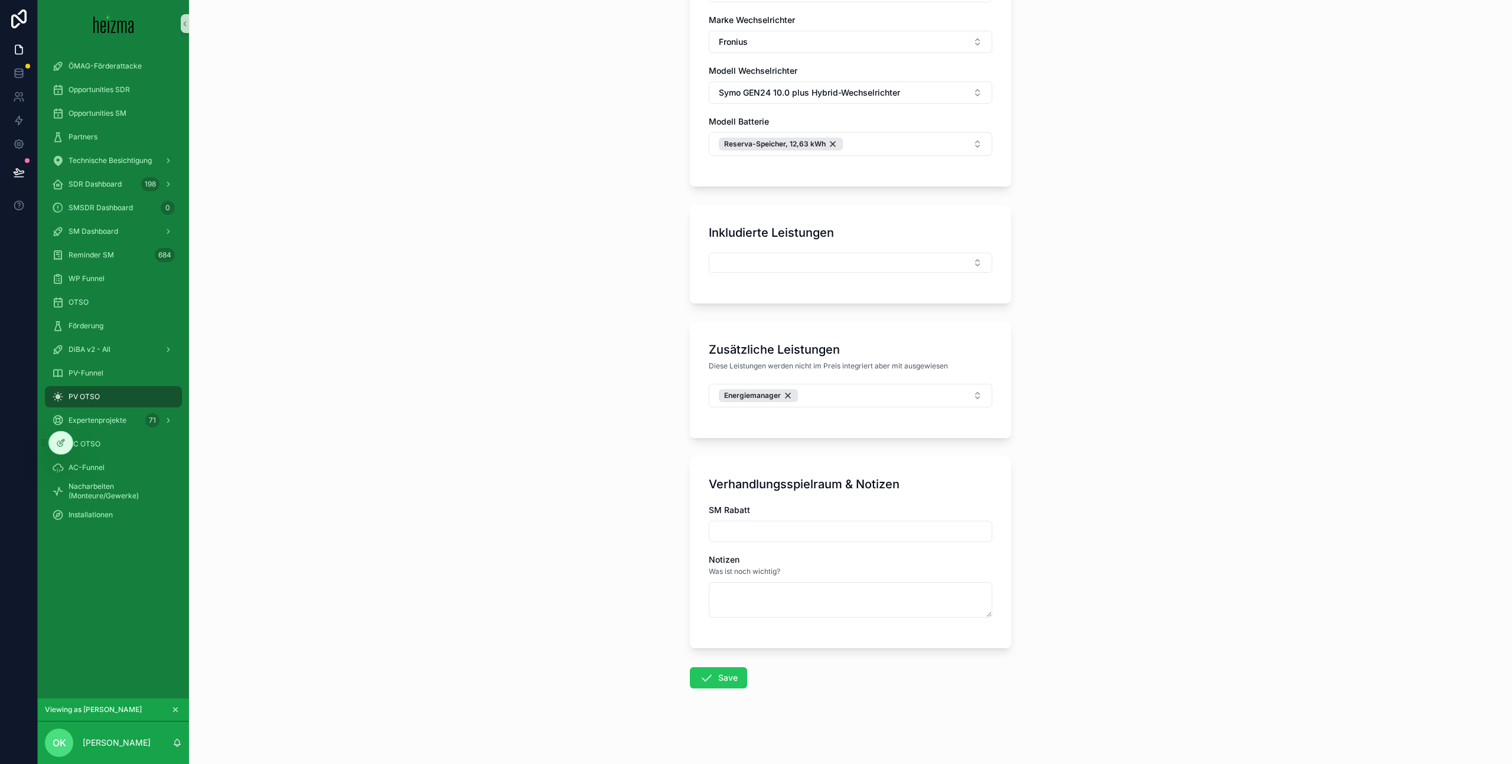
drag, startPoint x: 734, startPoint y: 671, endPoint x: 766, endPoint y: 654, distance: 36.7
click at [734, 670] on button "Save" at bounding box center [718, 678] width 57 height 21
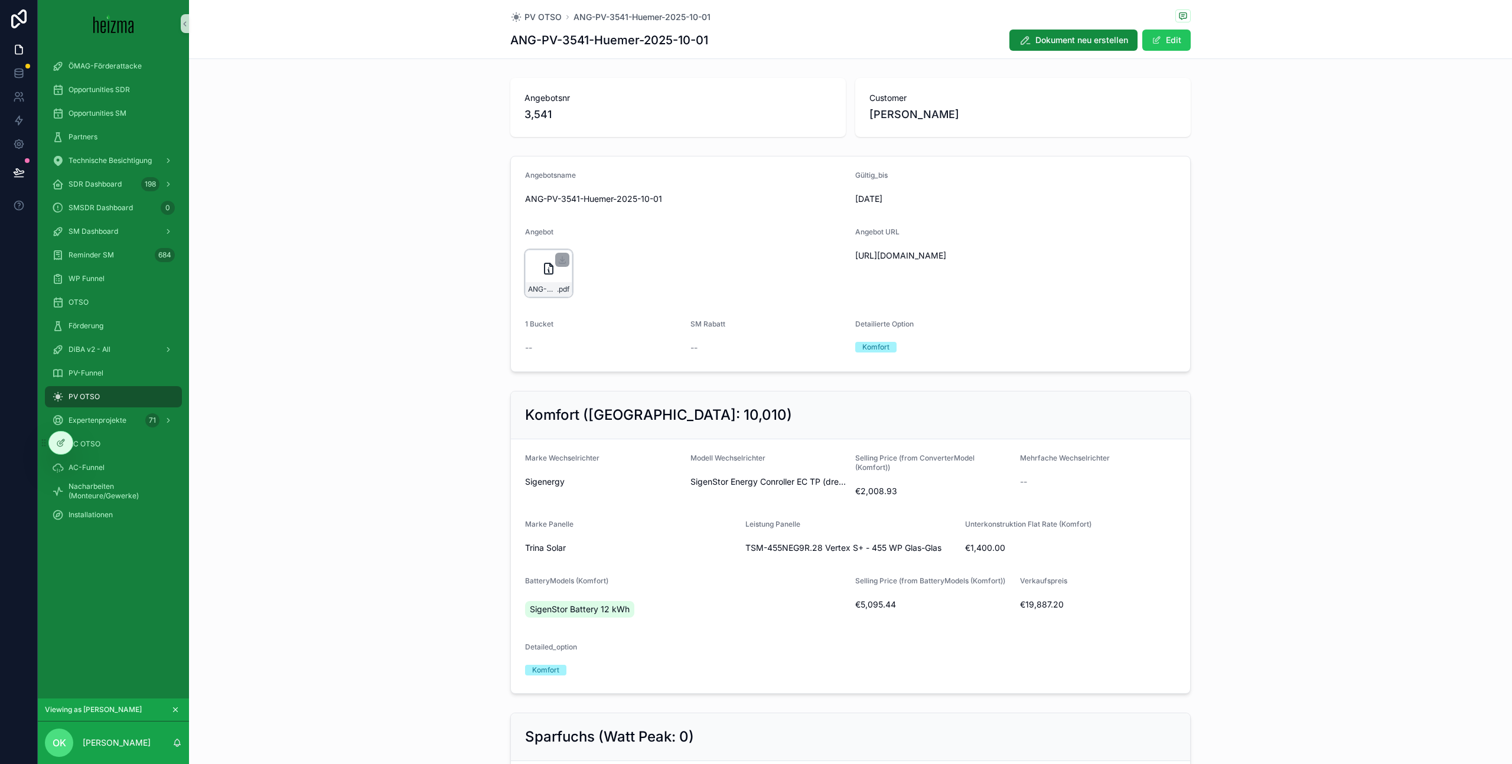
click at [542, 268] on icon "scrollable content" at bounding box center [549, 269] width 14 height 14
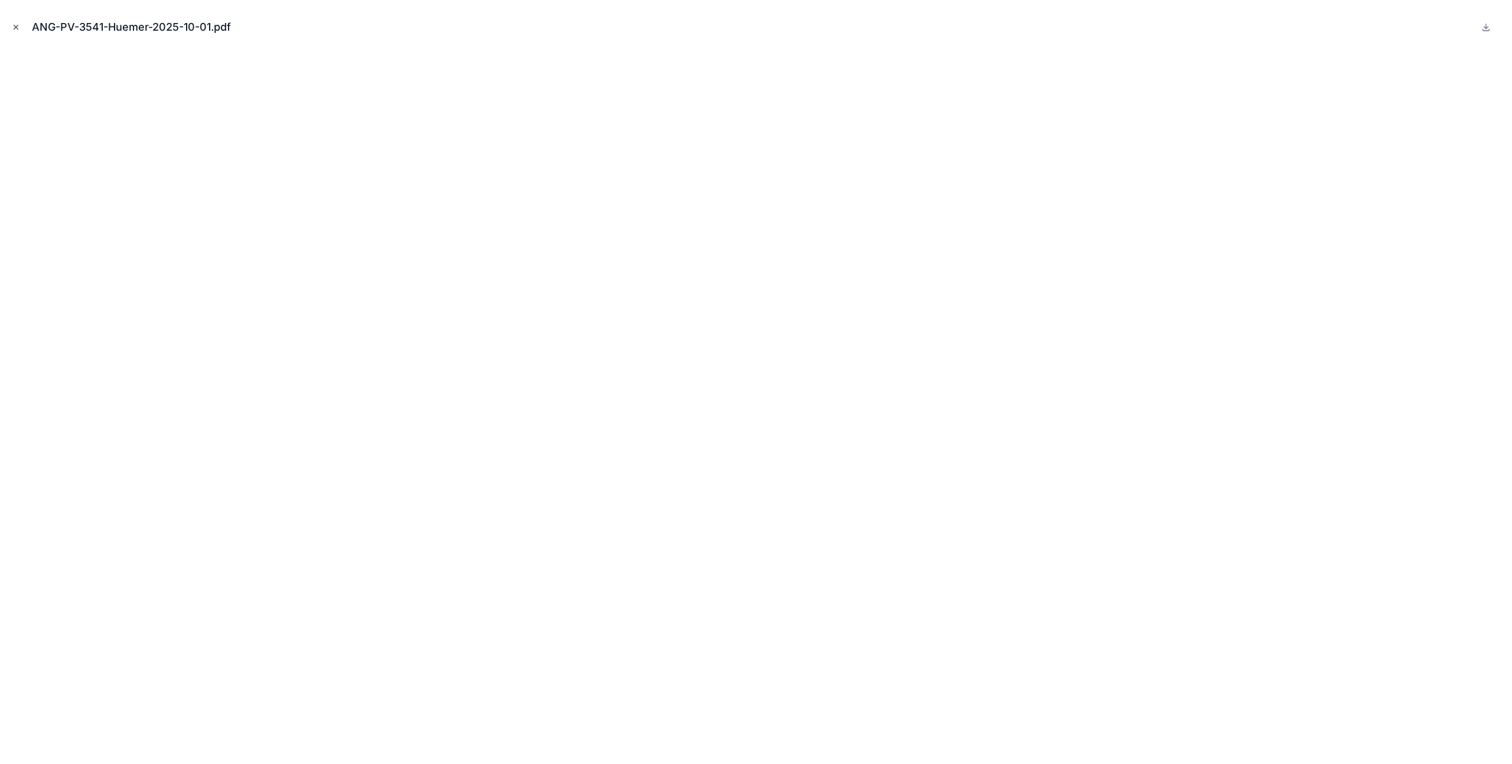
click at [19, 28] on icon "Close modal" at bounding box center [16, 27] width 8 height 8
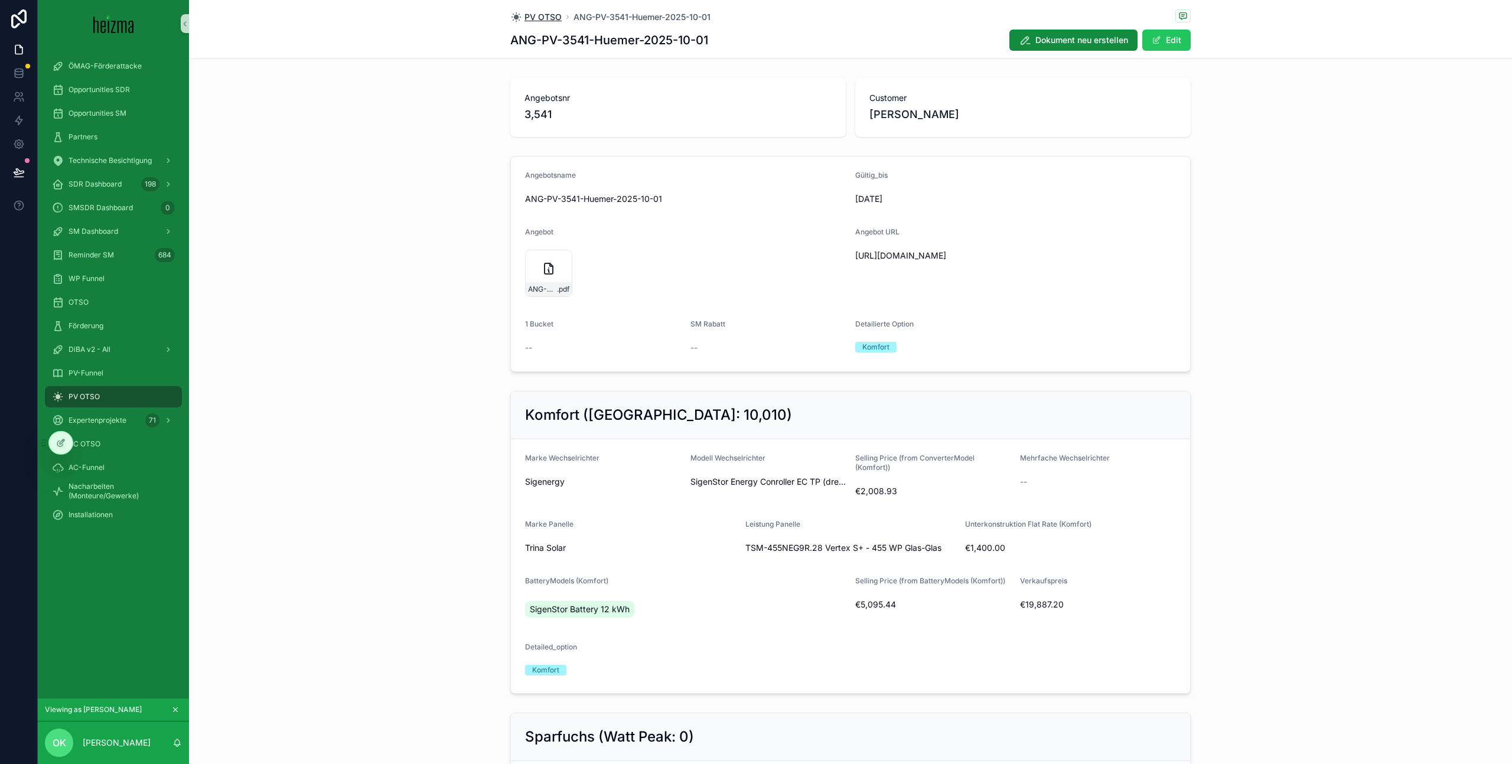
click at [556, 18] on span "PV OTSO" at bounding box center [543, 17] width 37 height 12
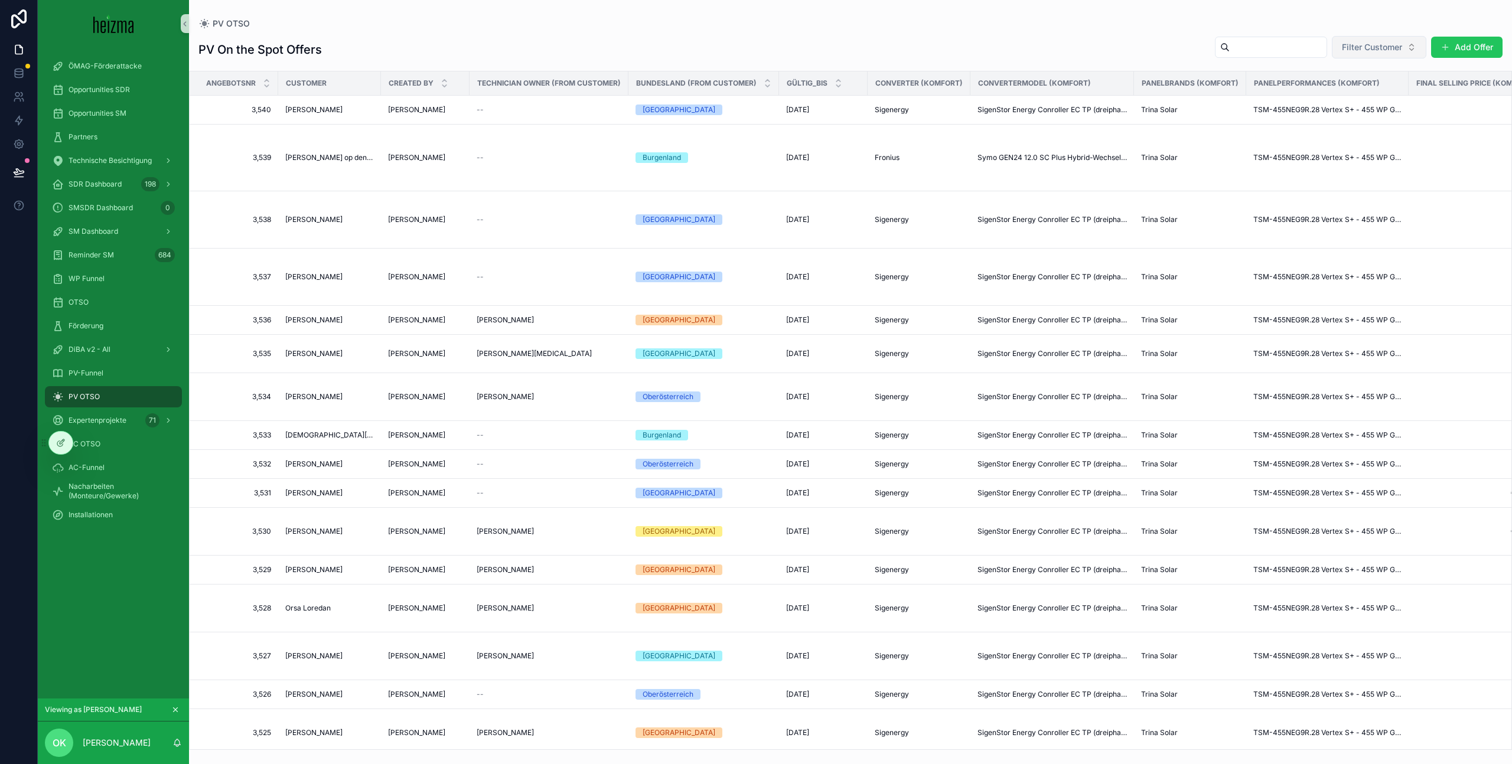
click at [1400, 48] on span "Filter Customer" at bounding box center [1372, 47] width 60 height 12
click at [1470, 53] on button "Add Offer" at bounding box center [1466, 47] width 71 height 21
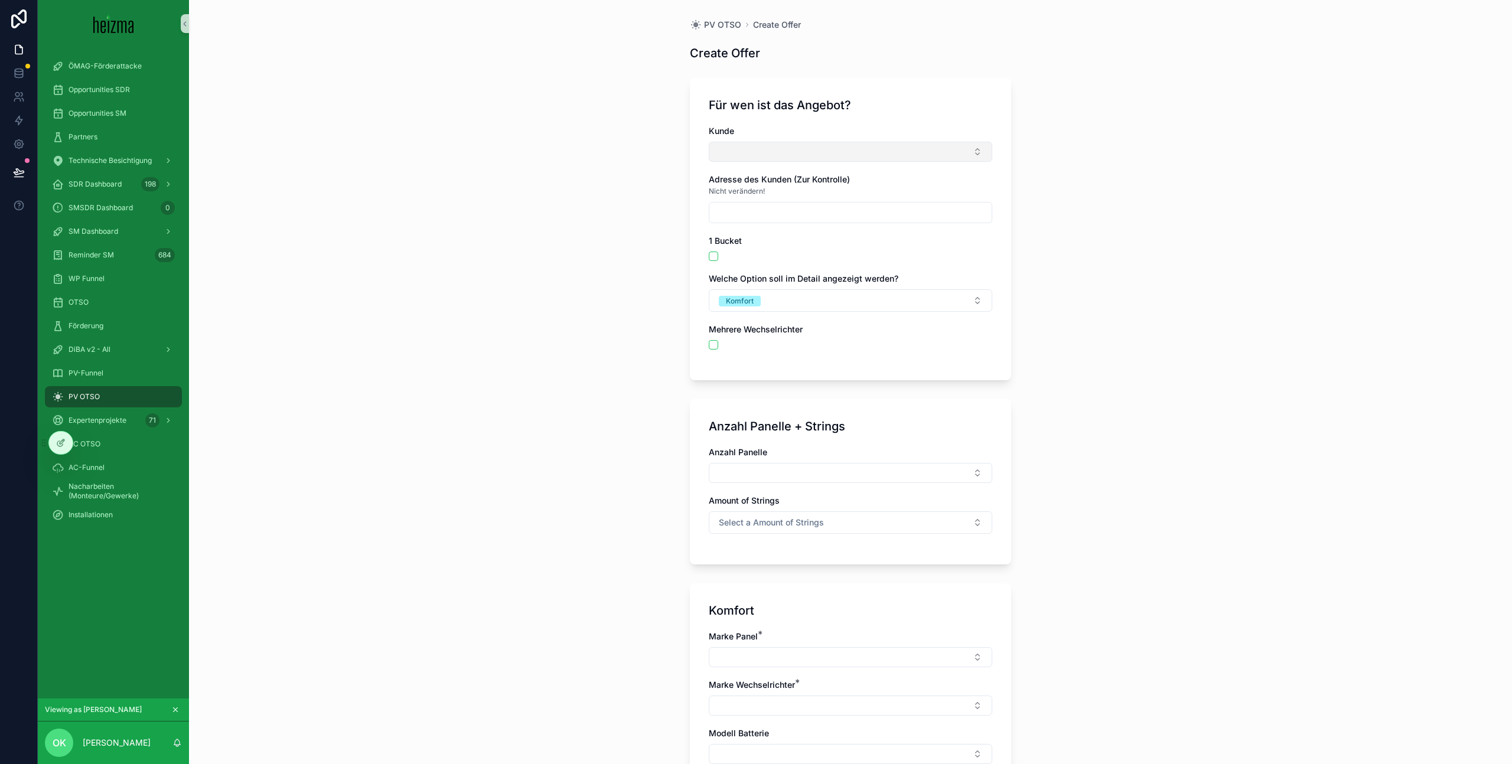
click at [852, 149] on button "Select Button" at bounding box center [851, 152] width 284 height 20
type input "*"
click at [846, 179] on input "**********" at bounding box center [858, 175] width 254 height 21
type input "**********"
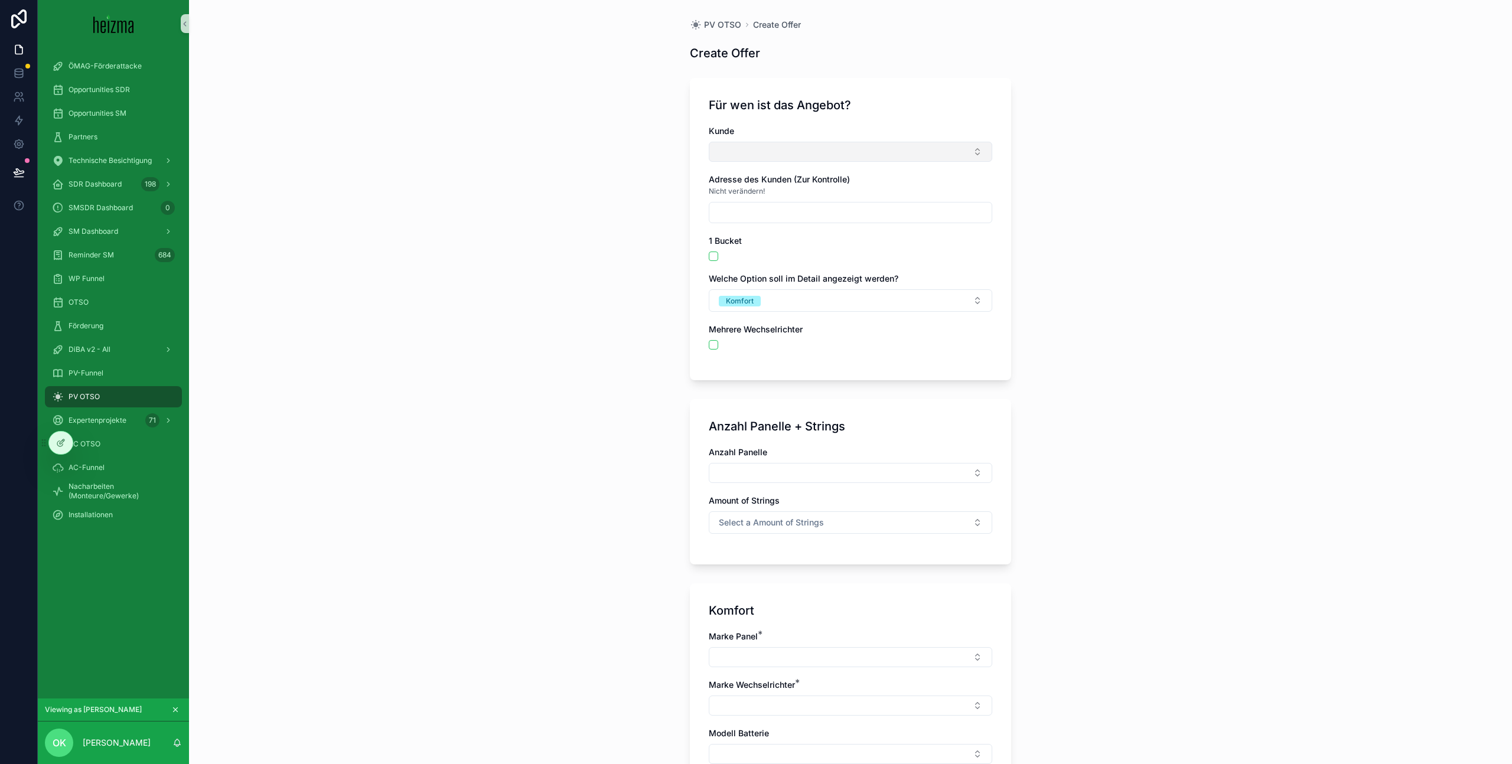
click at [844, 155] on button "Select Button" at bounding box center [851, 152] width 284 height 20
type input "******"
click at [1198, 92] on div "PV OTSO Create Offer Create Offer Für wen ist das Angebot? Kunde Adresse des Ku…" at bounding box center [850, 382] width 1323 height 764
click at [959, 146] on button "Select Button" at bounding box center [851, 152] width 284 height 20
click at [893, 107] on div "Für wen ist das Angebot?" at bounding box center [851, 105] width 284 height 17
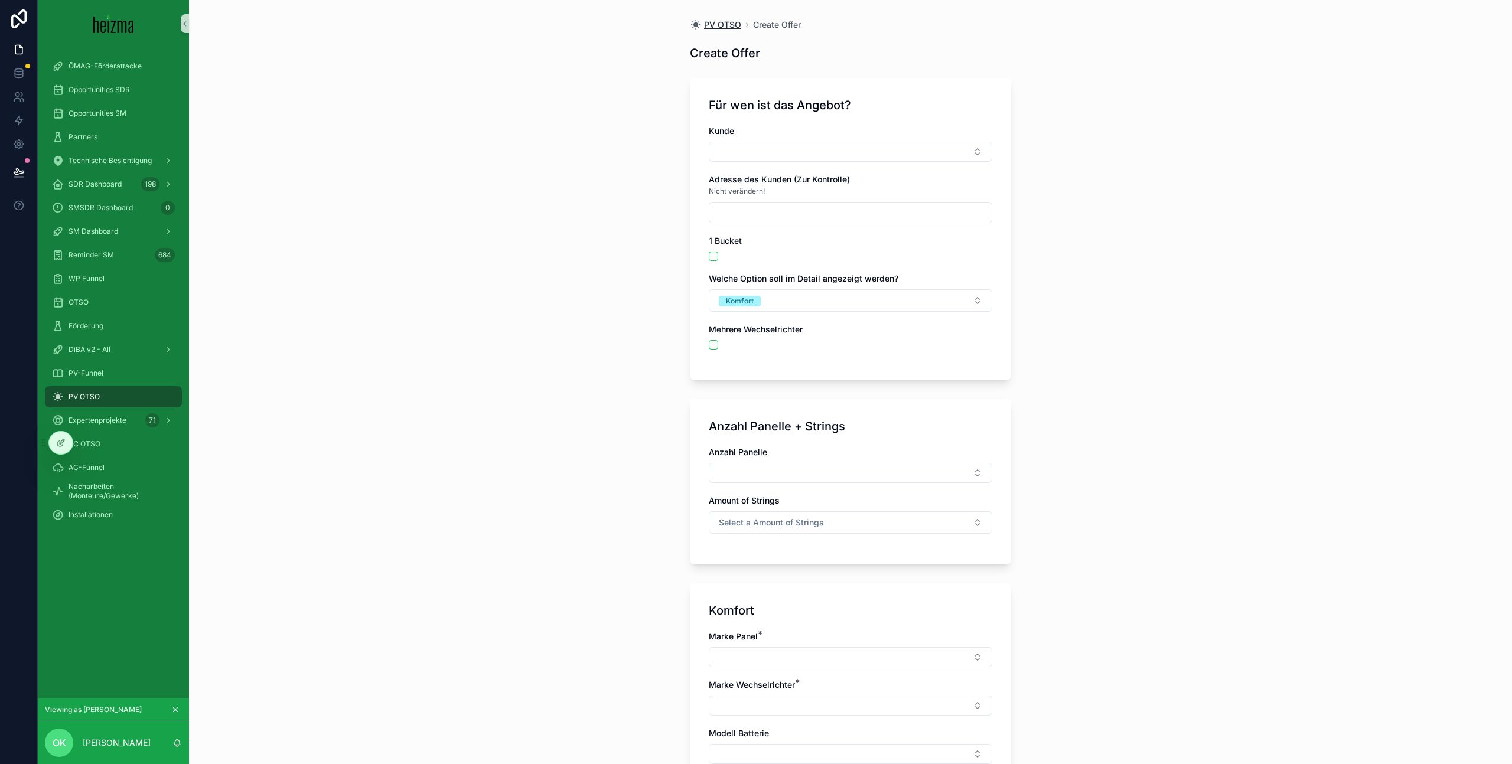
click at [715, 22] on span "PV OTSO" at bounding box center [722, 25] width 37 height 12
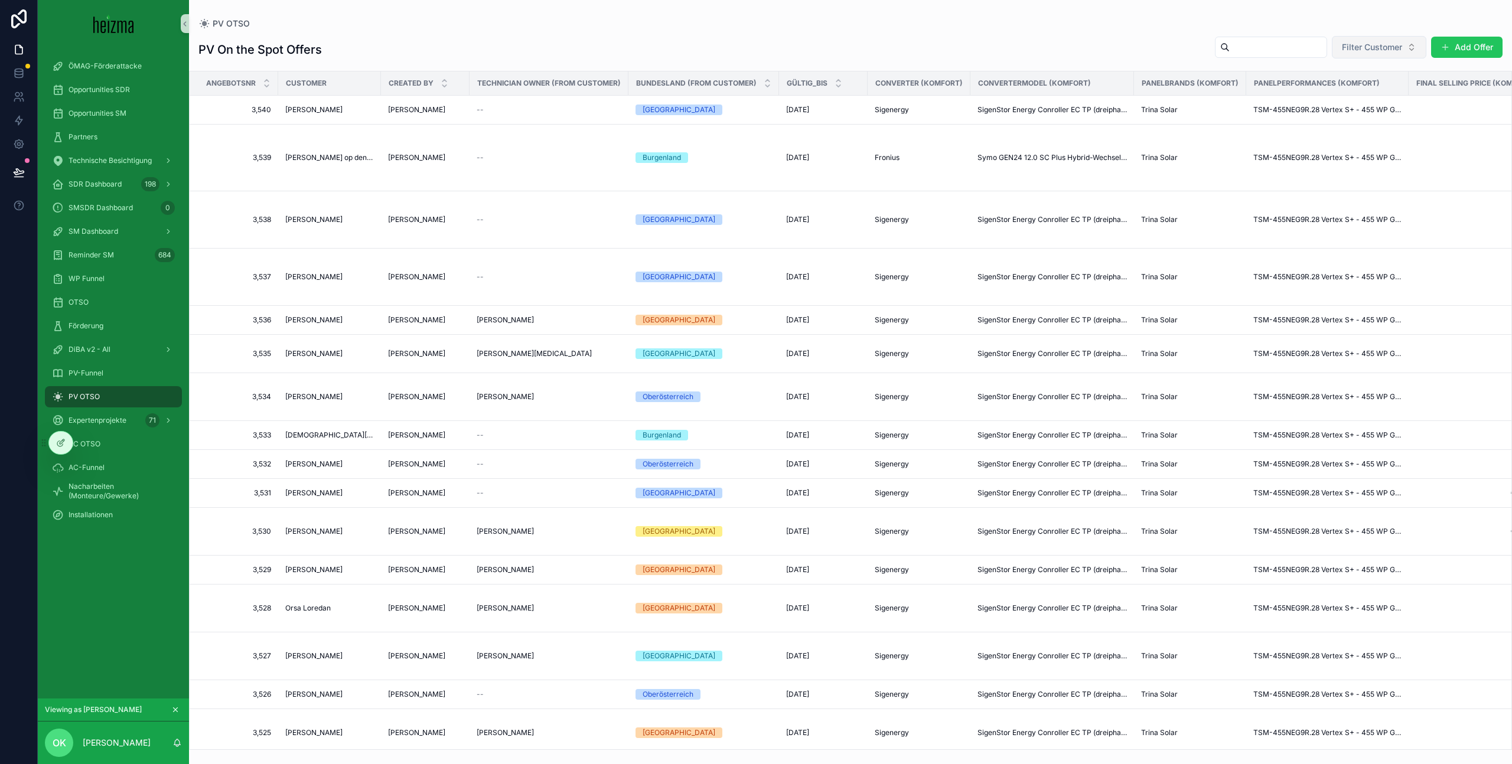
click at [1360, 45] on span "Filter Customer" at bounding box center [1372, 47] width 60 height 12
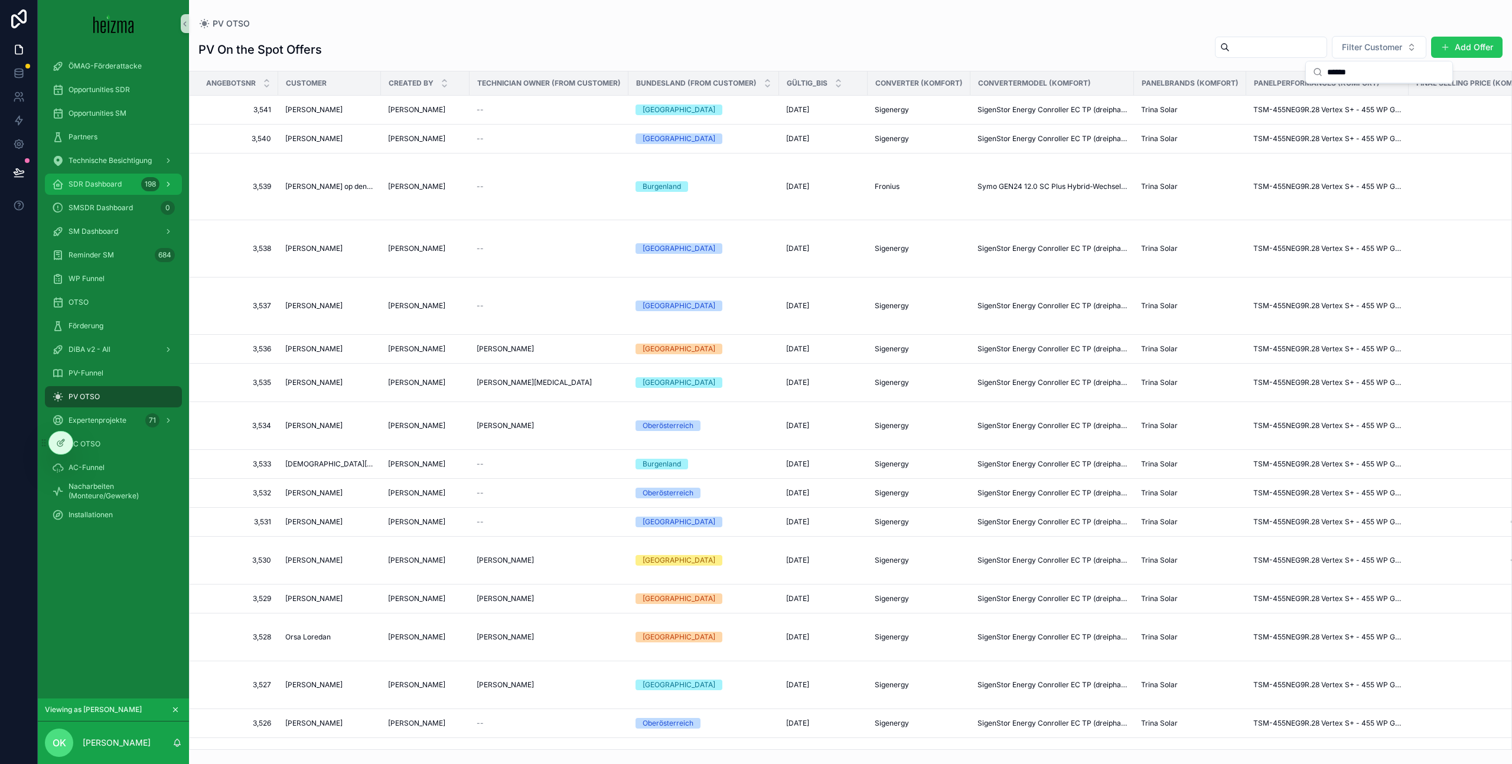
type input "******"
click at [108, 181] on span "SDR Dashboard" at bounding box center [95, 184] width 53 height 9
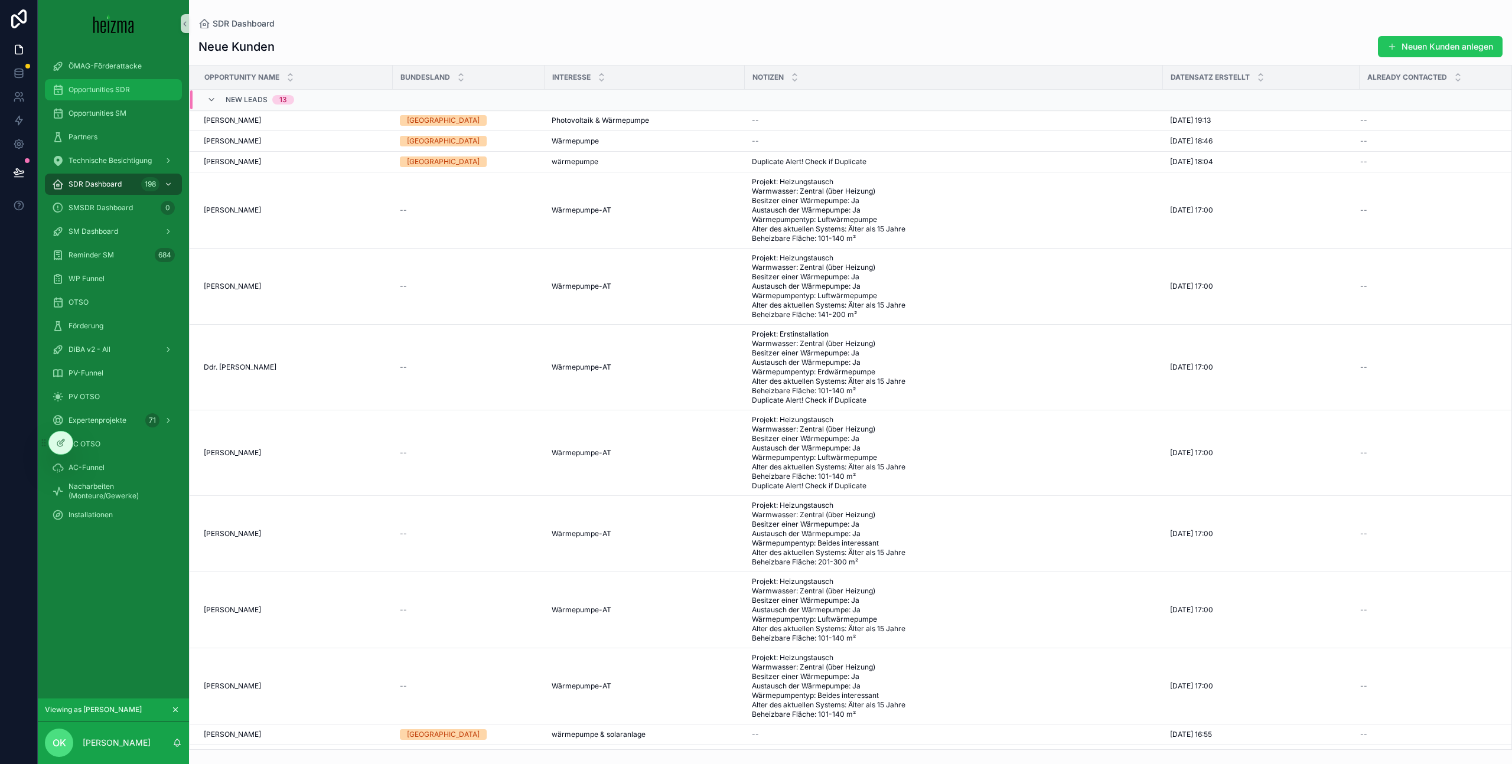
click at [135, 90] on div "Opportunities SDR" at bounding box center [113, 89] width 123 height 19
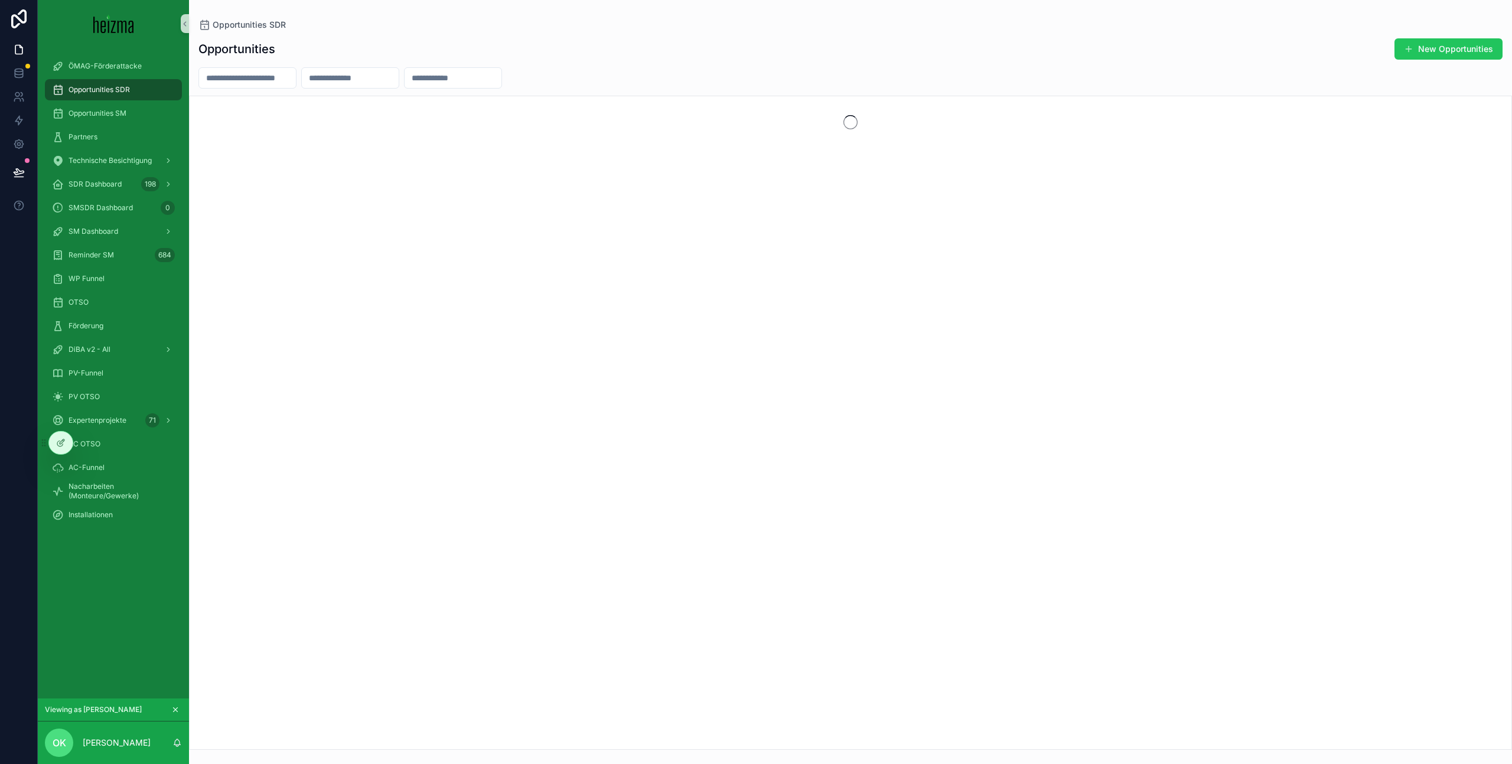
click at [296, 81] on input "scrollable content" at bounding box center [247, 78] width 97 height 17
type input "*"
type input "******"
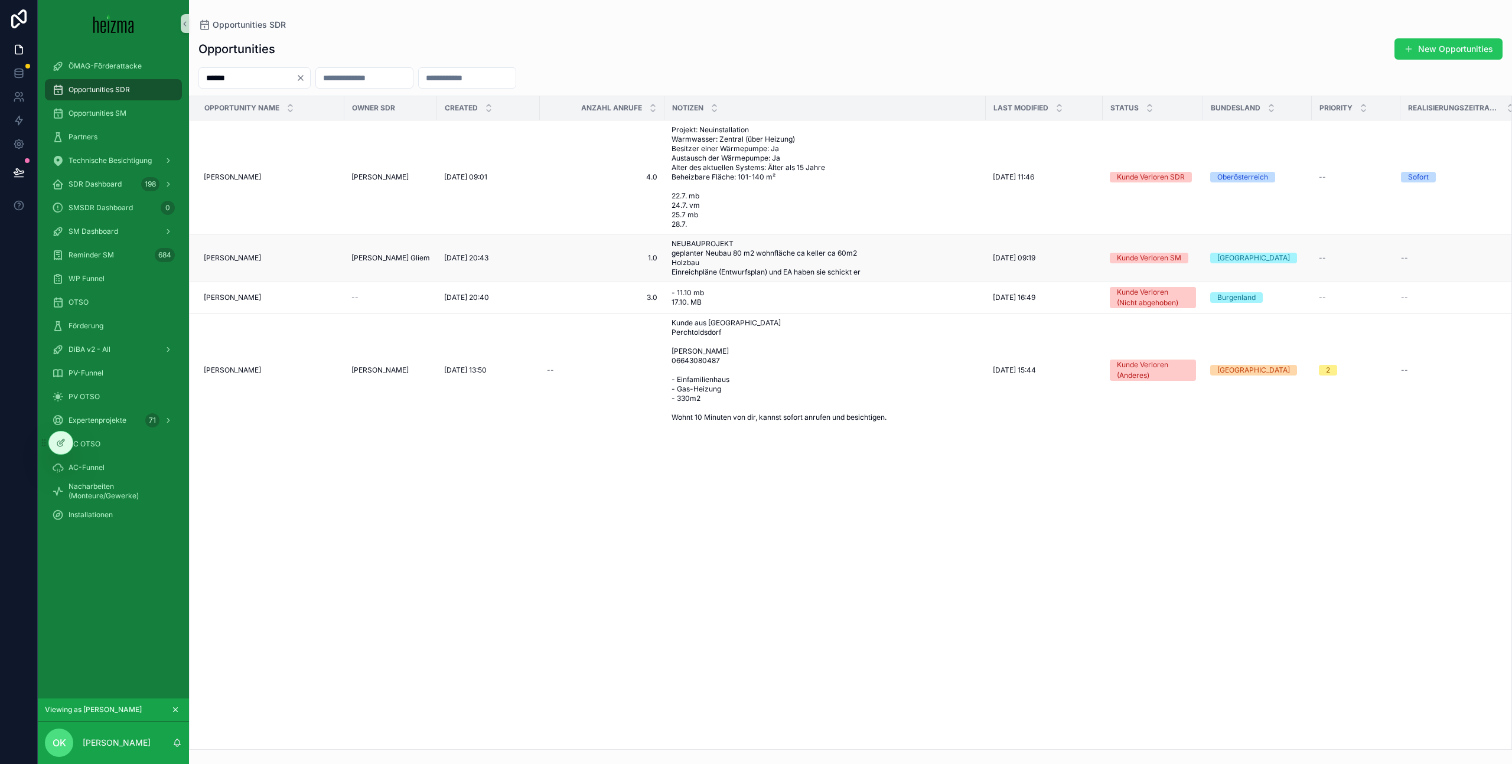
click at [553, 282] on td "1.0 1.0" at bounding box center [602, 259] width 125 height 48
click at [583, 262] on td "1.0 1.0" at bounding box center [602, 259] width 125 height 48
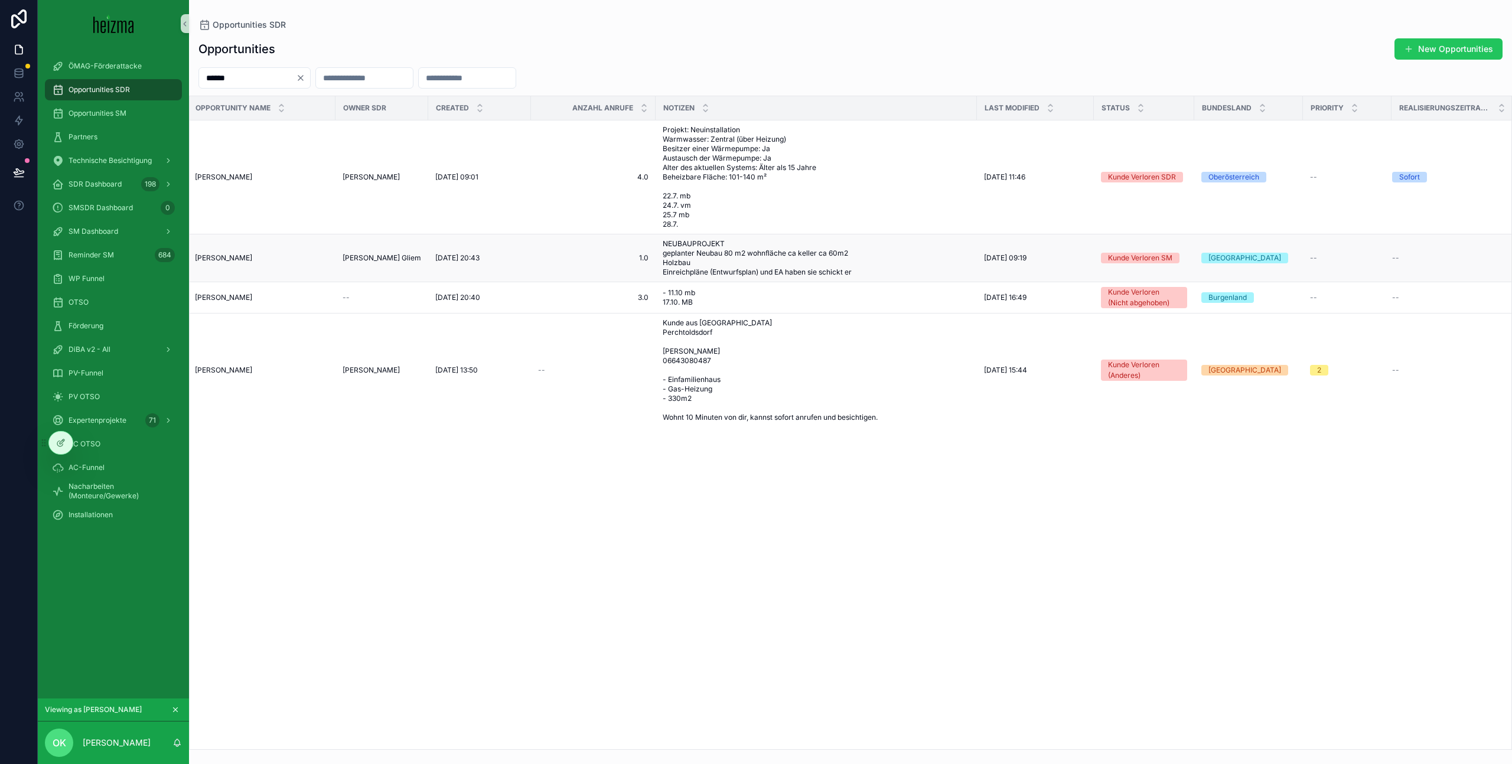
click at [458, 263] on span "[DATE] 20:43" at bounding box center [457, 257] width 44 height 9
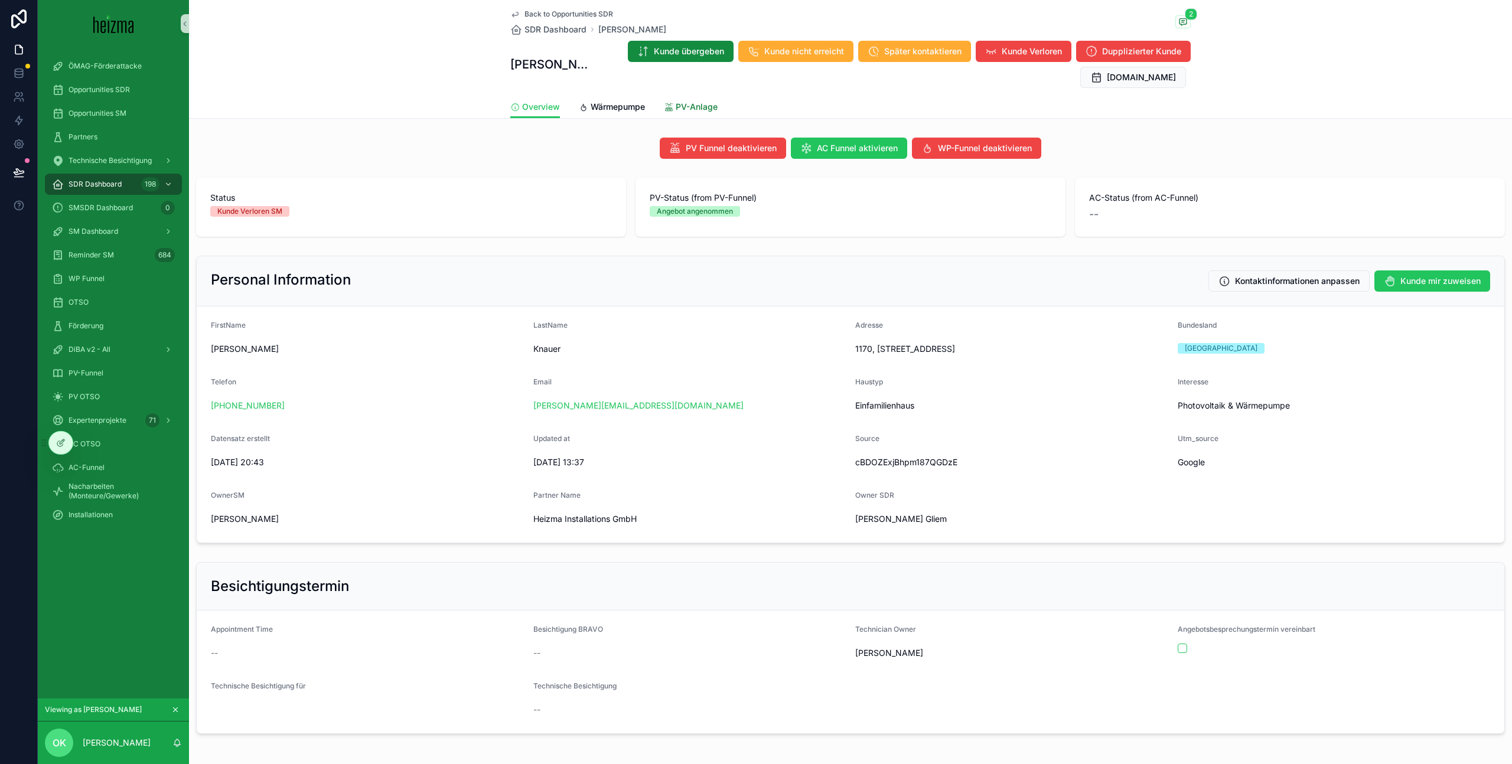
click at [699, 106] on span "PV-Anlage" at bounding box center [697, 107] width 42 height 12
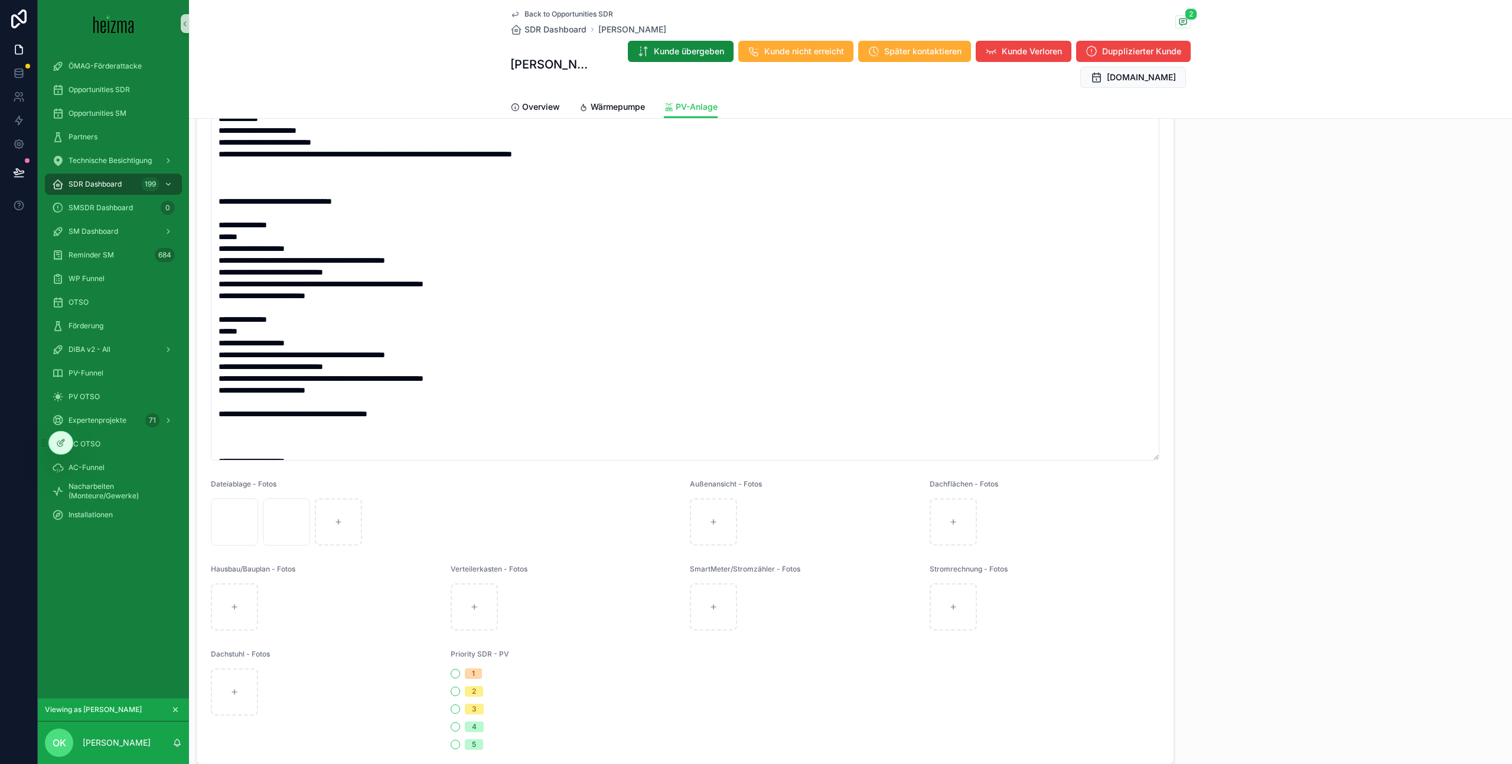
scroll to position [453, 0]
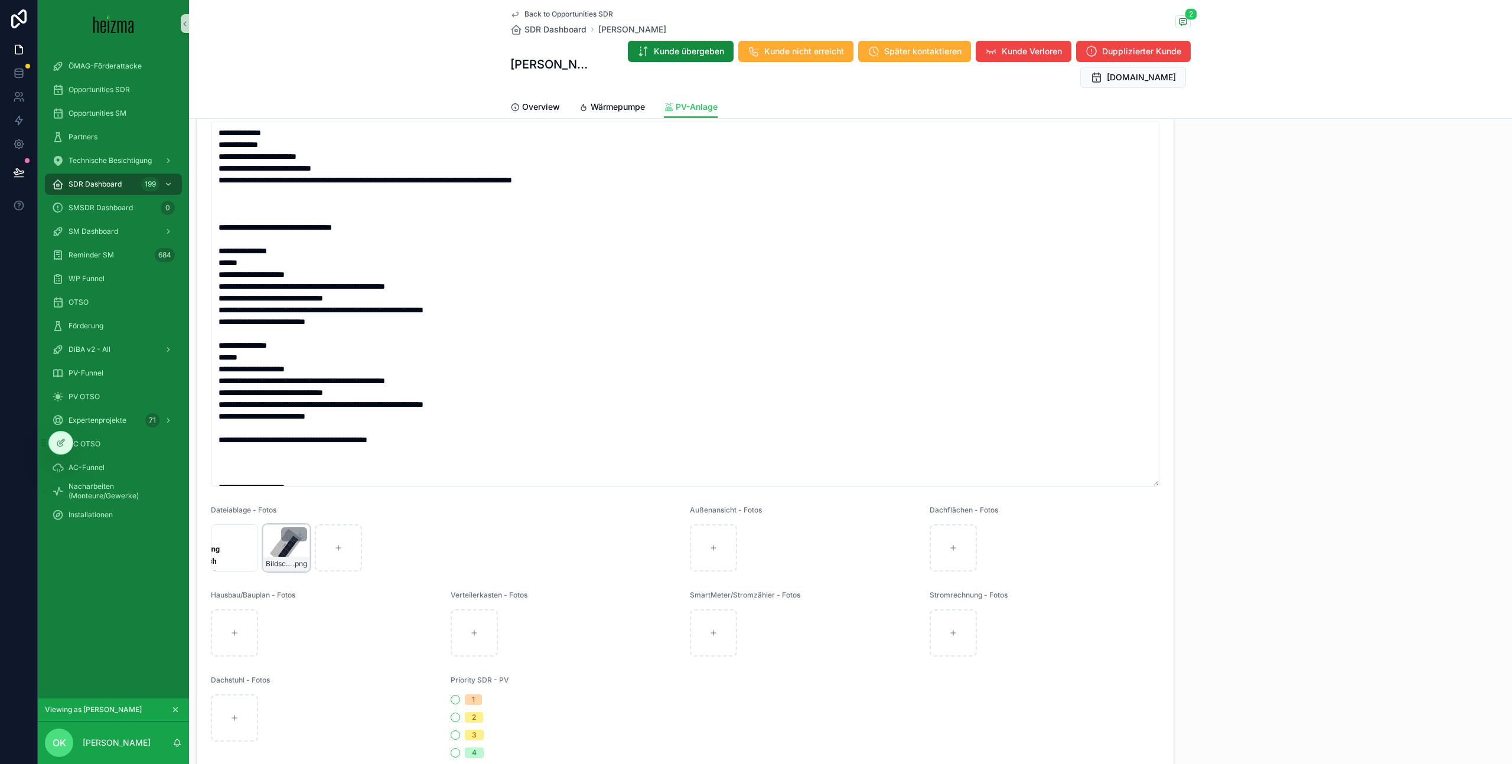
click at [279, 548] on div "Bildschirmfoto-2025-03-06-um-12.21.45 .png" at bounding box center [286, 548] width 47 height 47
click at [134, 398] on div "PV OTSO" at bounding box center [113, 397] width 123 height 19
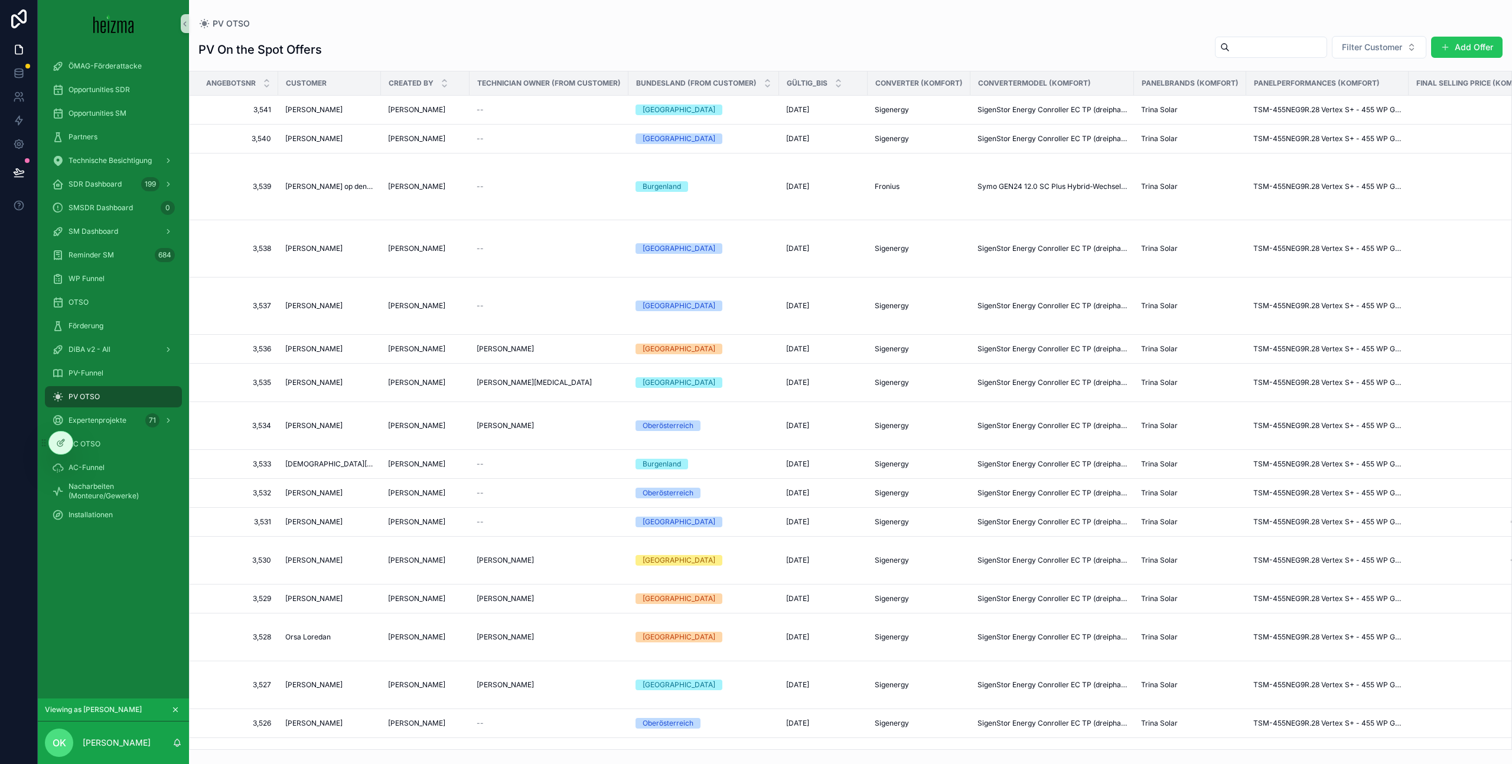
drag, startPoint x: 1469, startPoint y: 40, endPoint x: 1448, endPoint y: 45, distance: 20.8
click at [1469, 40] on button "Add Offer" at bounding box center [1466, 47] width 71 height 21
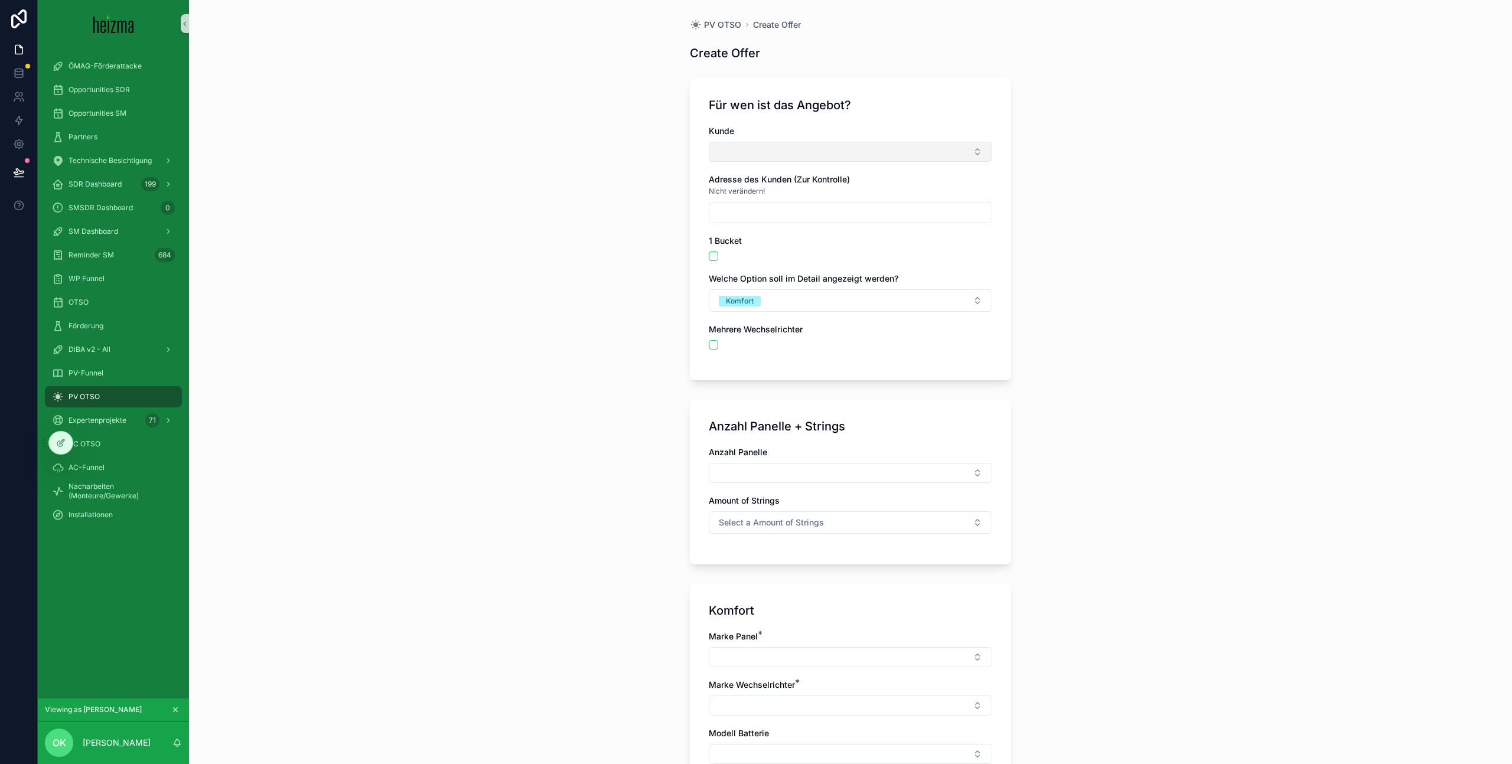
click at [879, 151] on button "Select Button" at bounding box center [851, 152] width 284 height 20
type input "******"
click at [59, 437] on div at bounding box center [61, 443] width 24 height 22
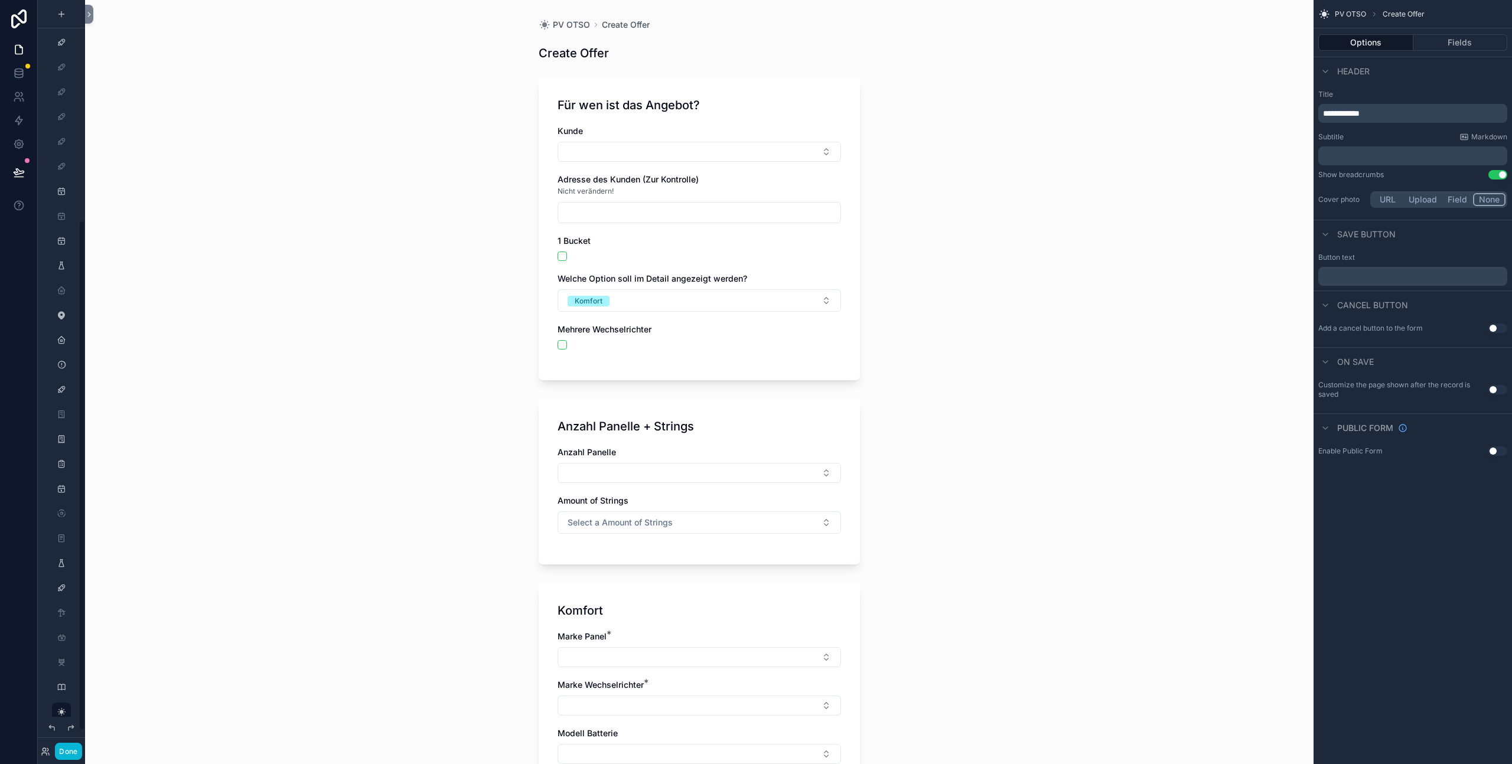
scroll to position [324, 0]
click at [763, 146] on button "Select Button" at bounding box center [700, 152] width 284 height 20
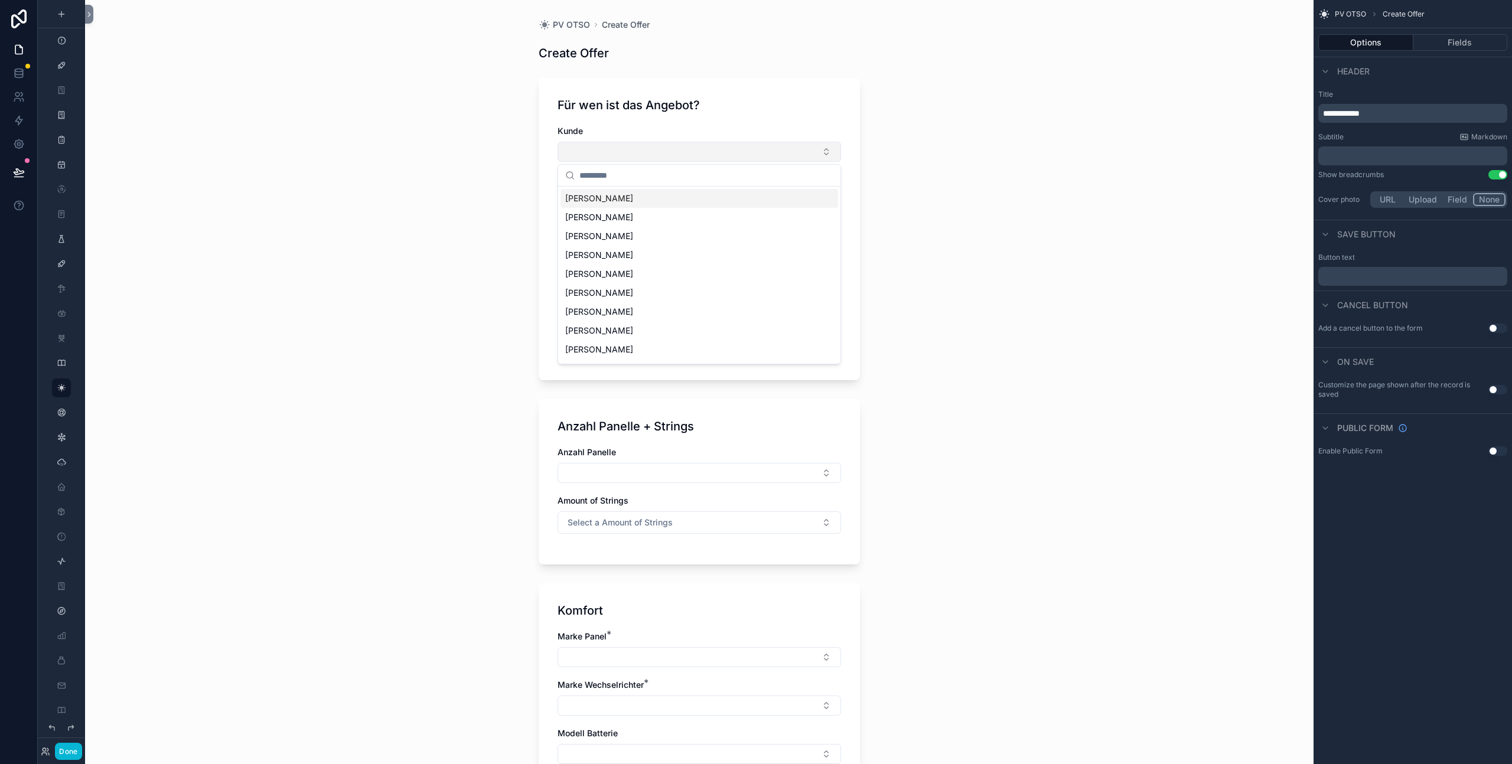
click at [763, 146] on button "Select Button" at bounding box center [700, 152] width 284 height 20
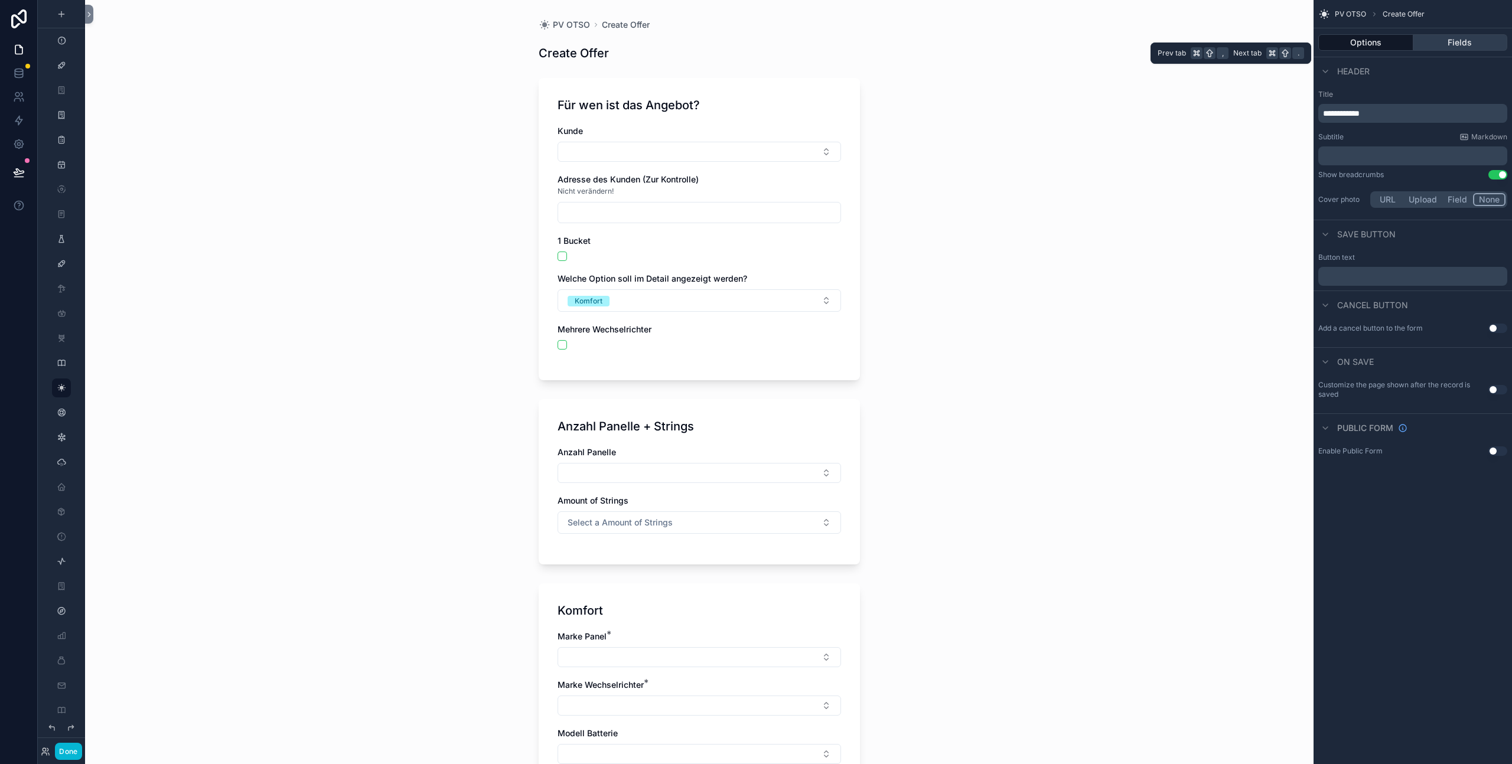
click at [1451, 44] on button "Fields" at bounding box center [1461, 42] width 95 height 17
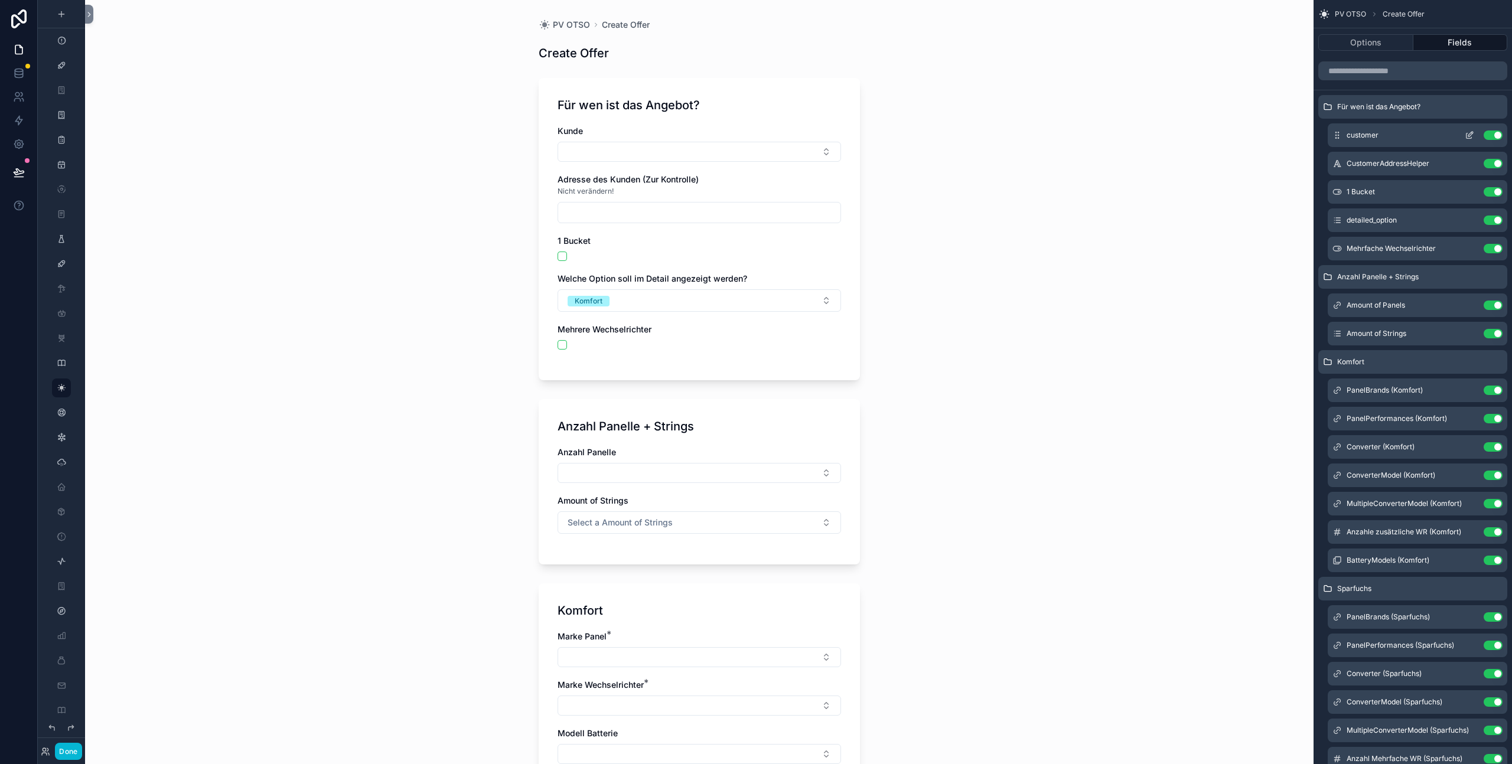
click at [1469, 134] on icon "scrollable content" at bounding box center [1469, 135] width 9 height 9
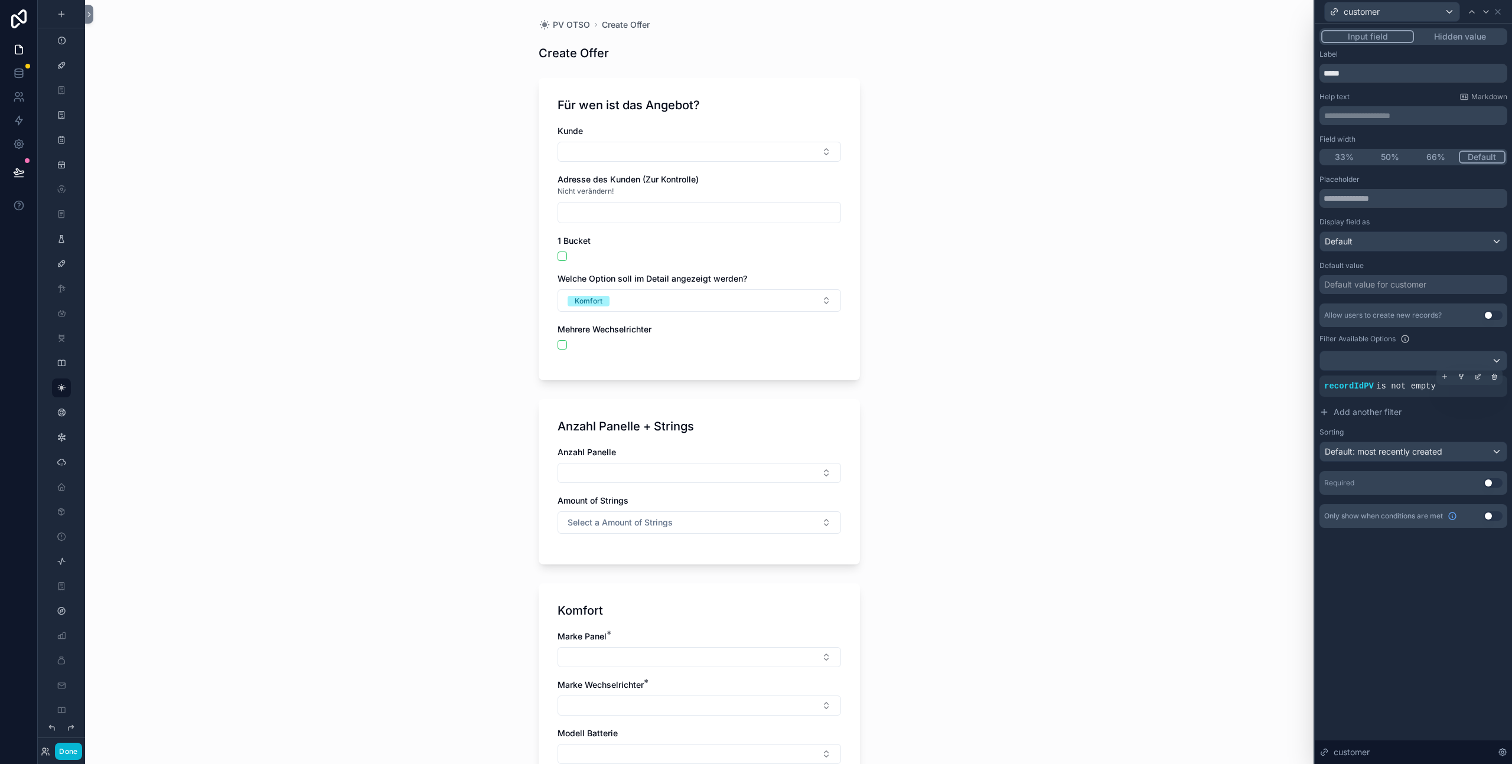
click at [1453, 386] on div "recordIdPV is not empty" at bounding box center [1413, 386] width 178 height 12
click at [1378, 389] on span "is not empty" at bounding box center [1406, 386] width 60 height 9
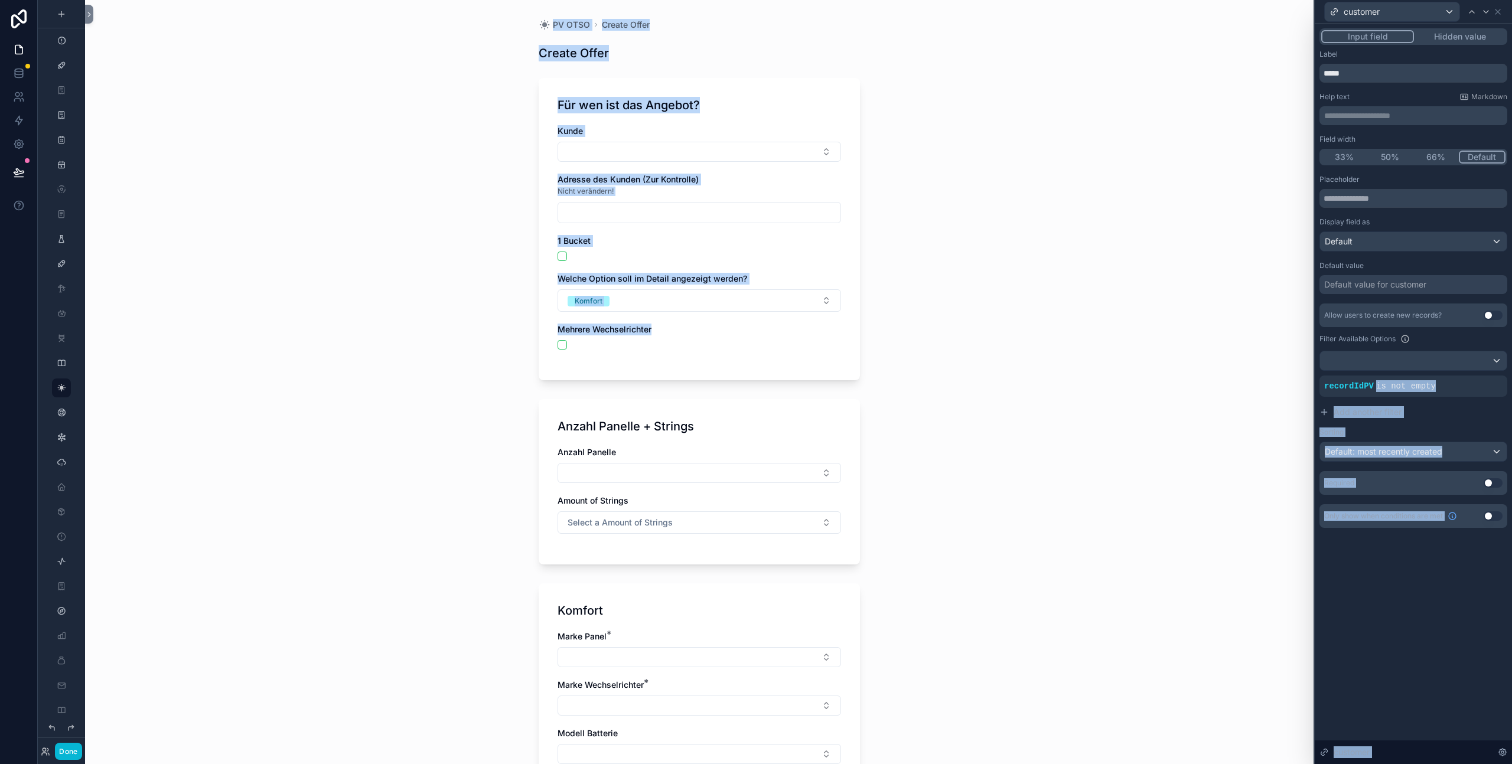
drag, startPoint x: 1377, startPoint y: 385, endPoint x: 1265, endPoint y: 379, distance: 111.8
click at [1265, 379] on div "**********" at bounding box center [756, 382] width 1512 height 764
click at [1373, 389] on span "recordIdPV" at bounding box center [1349, 386] width 50 height 9
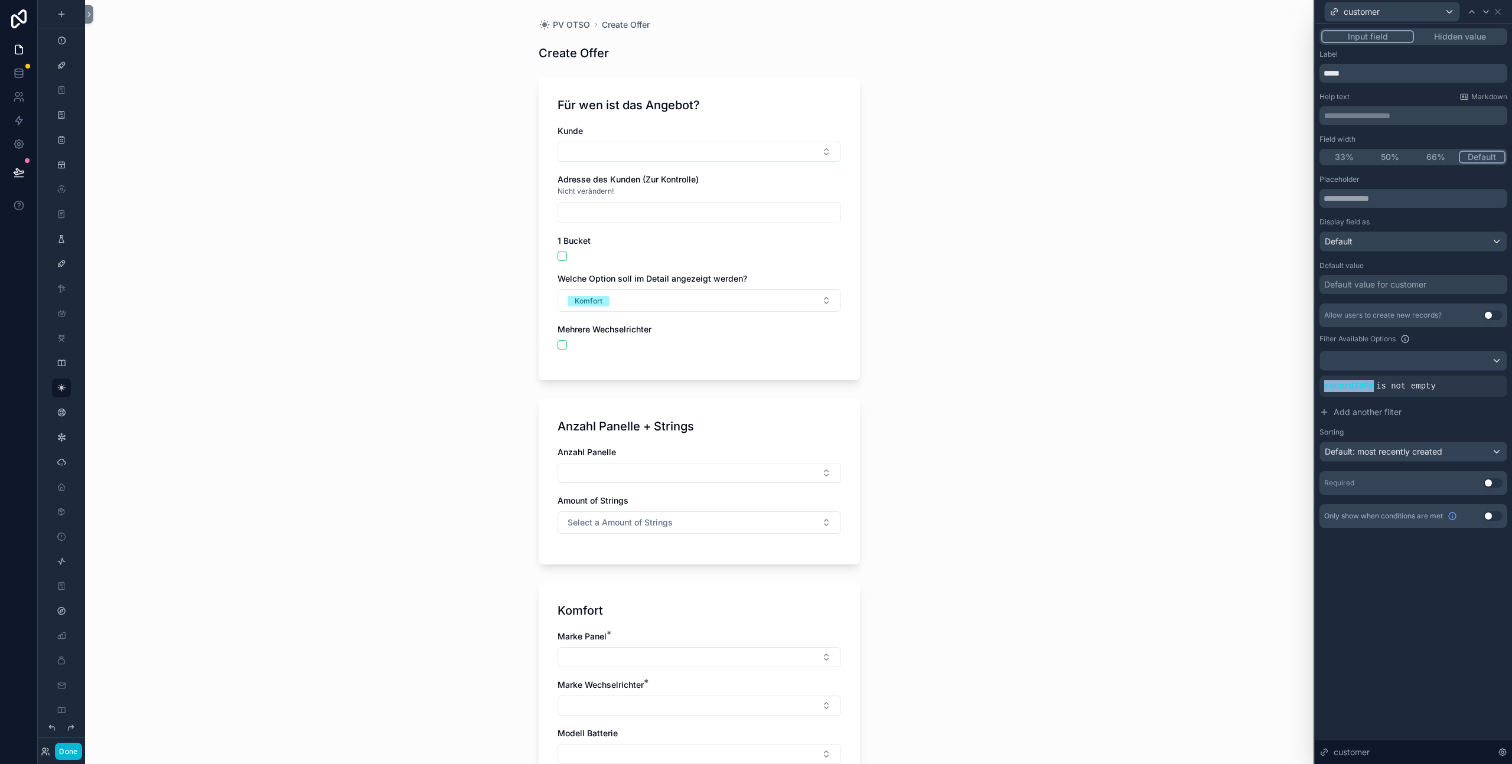
drag, startPoint x: 1373, startPoint y: 386, endPoint x: 1317, endPoint y: 386, distance: 55.5
click at [1317, 386] on div "**********" at bounding box center [1413, 290] width 197 height 533
copy span "recordIdPV"
click at [673, 154] on button "Select Button" at bounding box center [700, 152] width 284 height 20
type input "*"
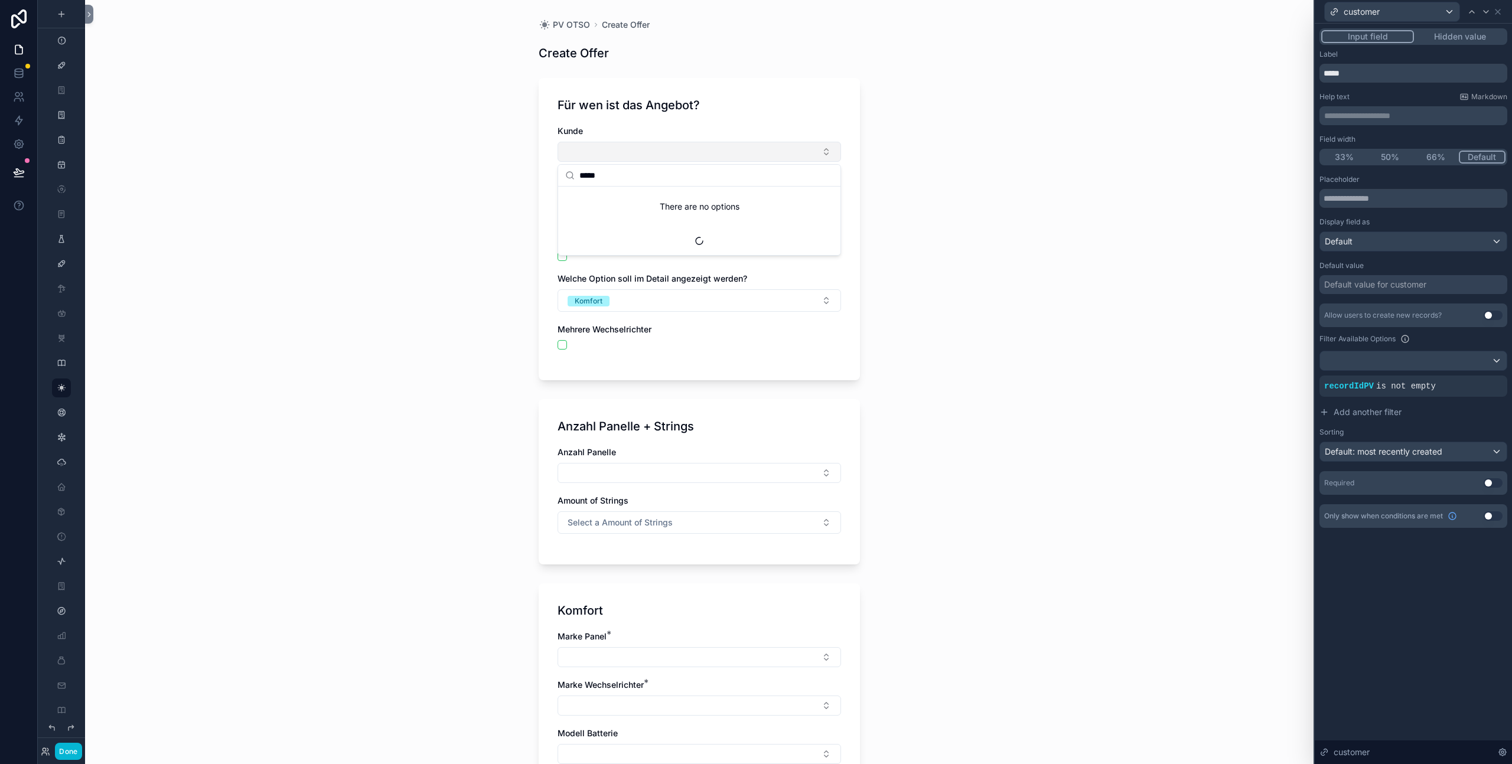
type input "******"
type input "**********"
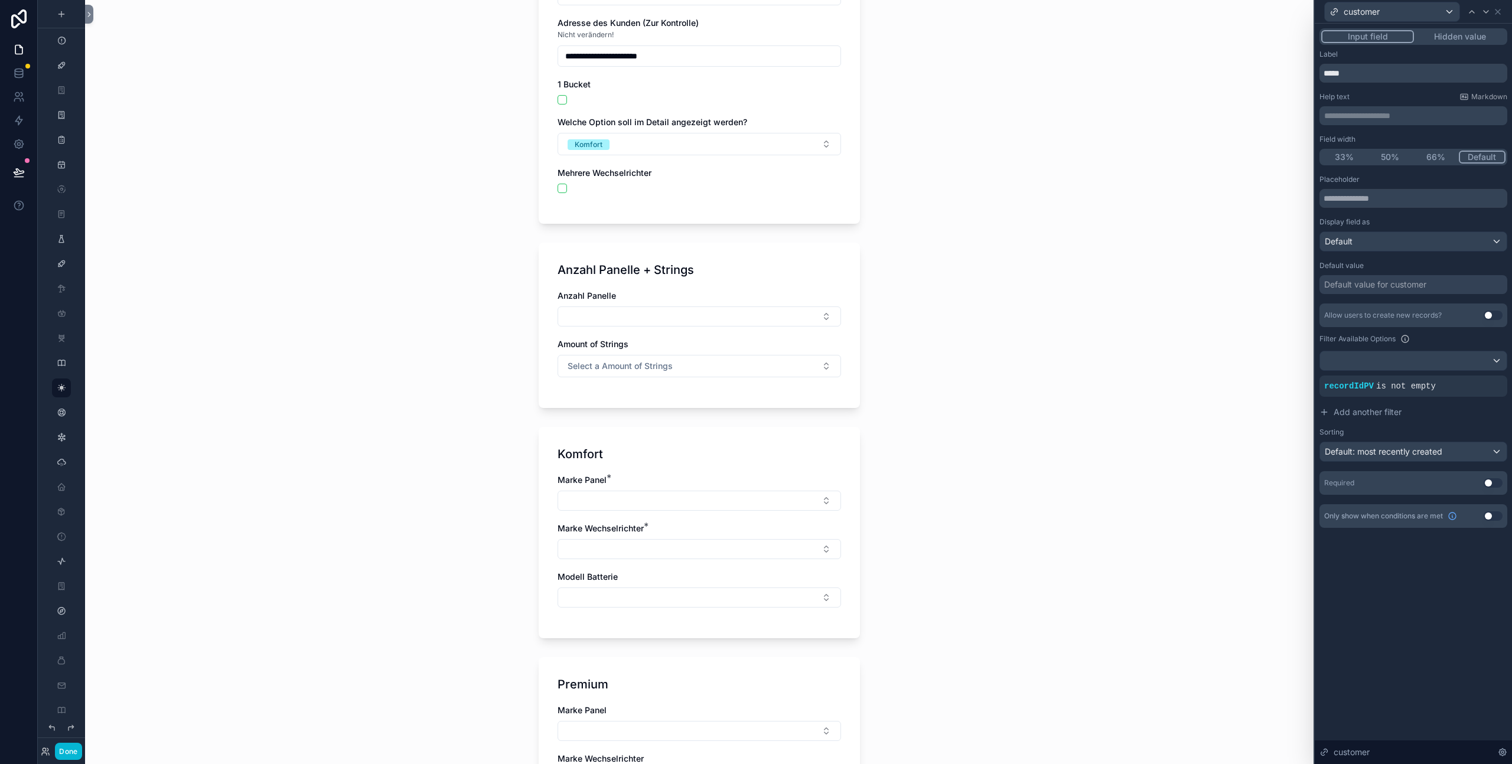
scroll to position [87, 0]
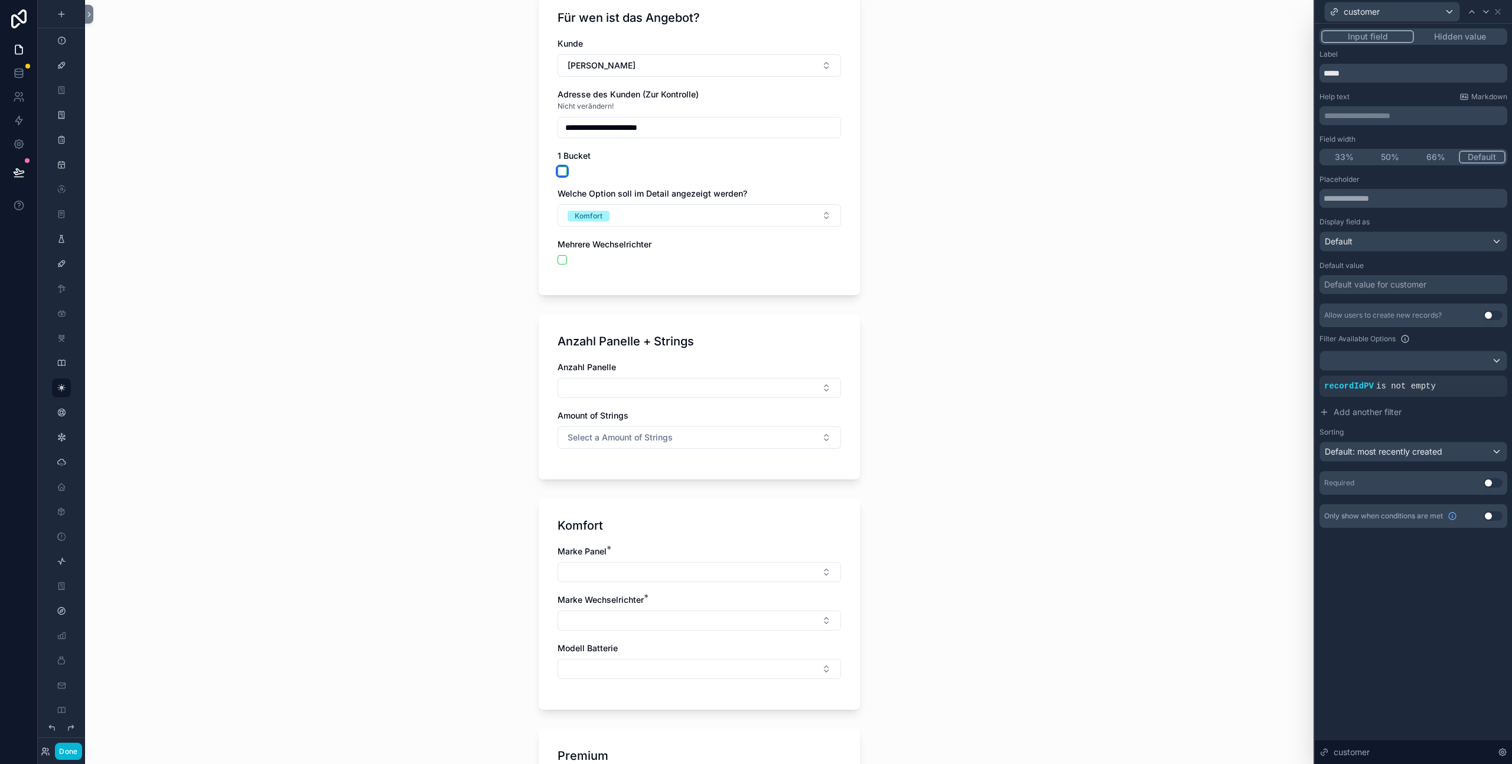
click at [565, 171] on button "scrollable content" at bounding box center [562, 171] width 9 height 9
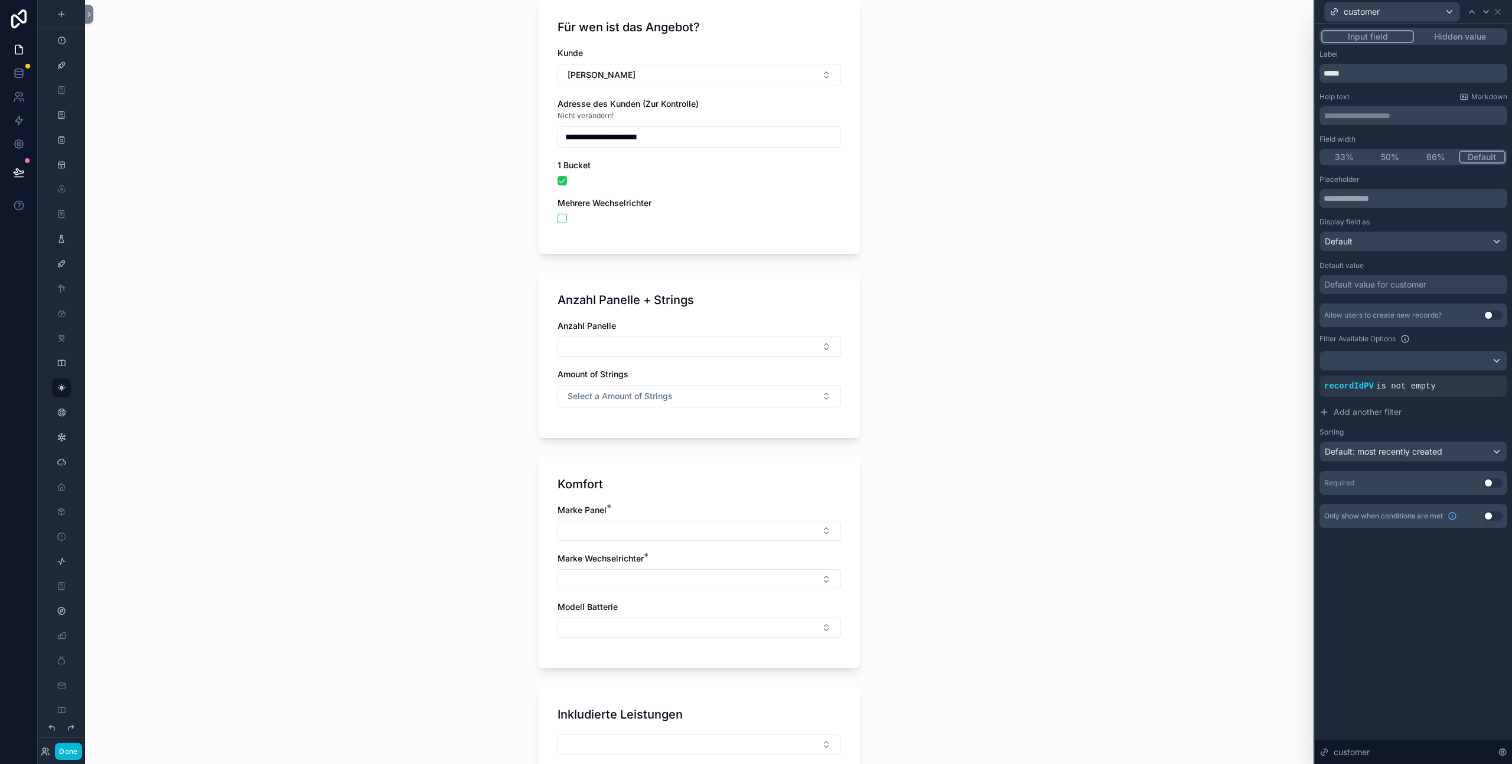
scroll to position [122, 0]
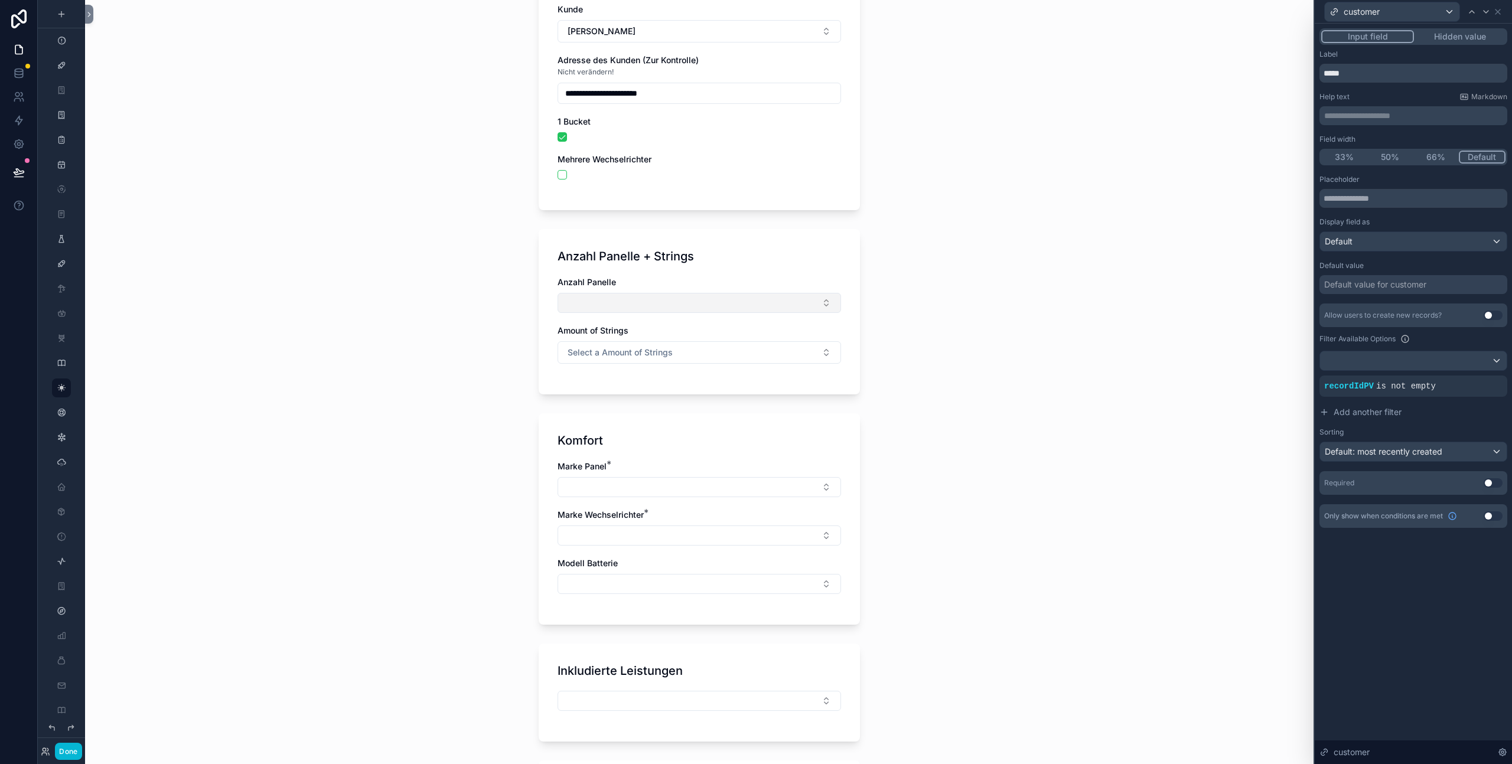
click at [681, 304] on button "Select Button" at bounding box center [700, 303] width 284 height 20
type input "**"
click at [691, 359] on button "Select a Amount of Strings" at bounding box center [700, 355] width 284 height 22
click at [659, 409] on div "1" at bounding box center [700, 402] width 278 height 18
click at [643, 492] on button "Select Button" at bounding box center [700, 490] width 284 height 20
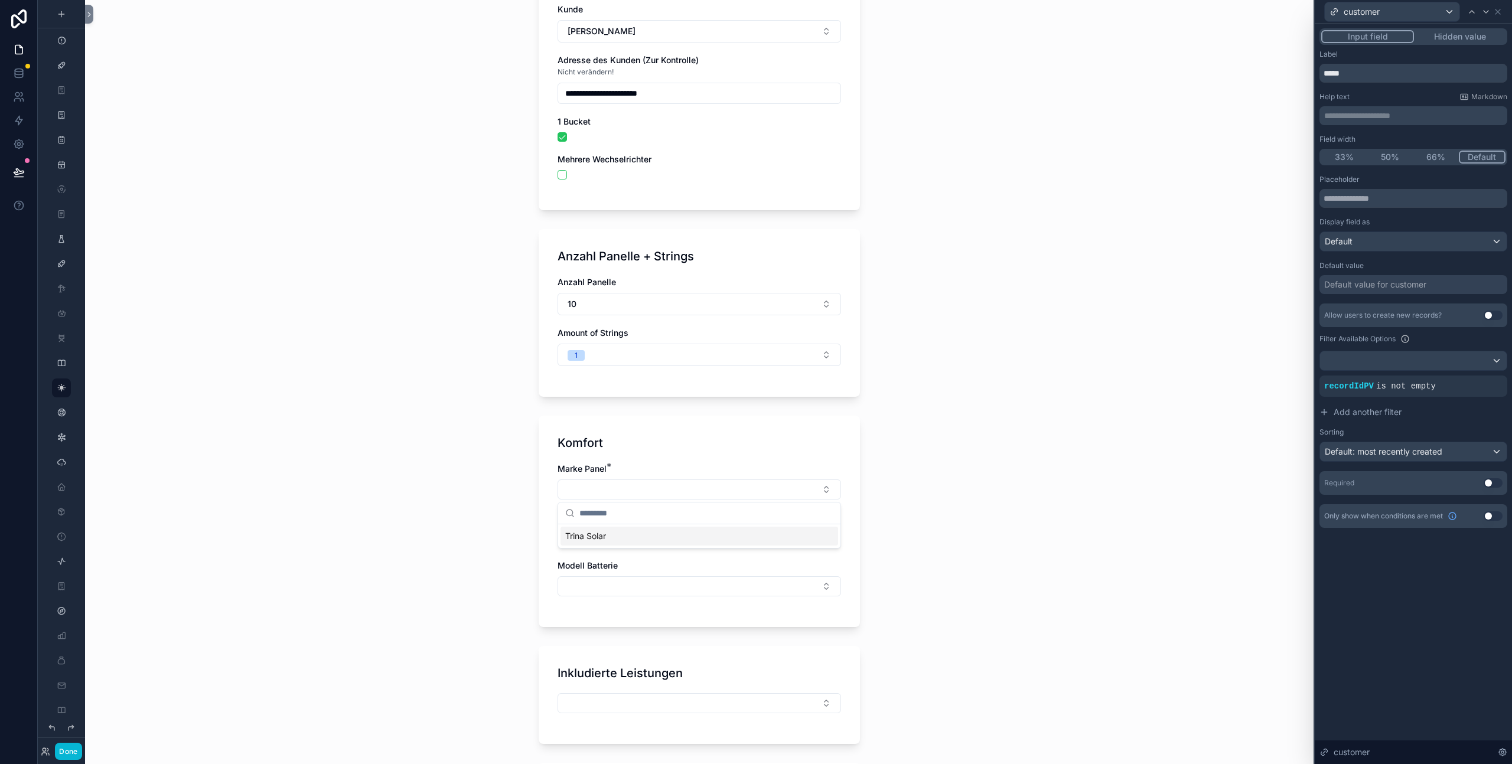
click at [619, 541] on div "Trina Solar" at bounding box center [700, 536] width 278 height 19
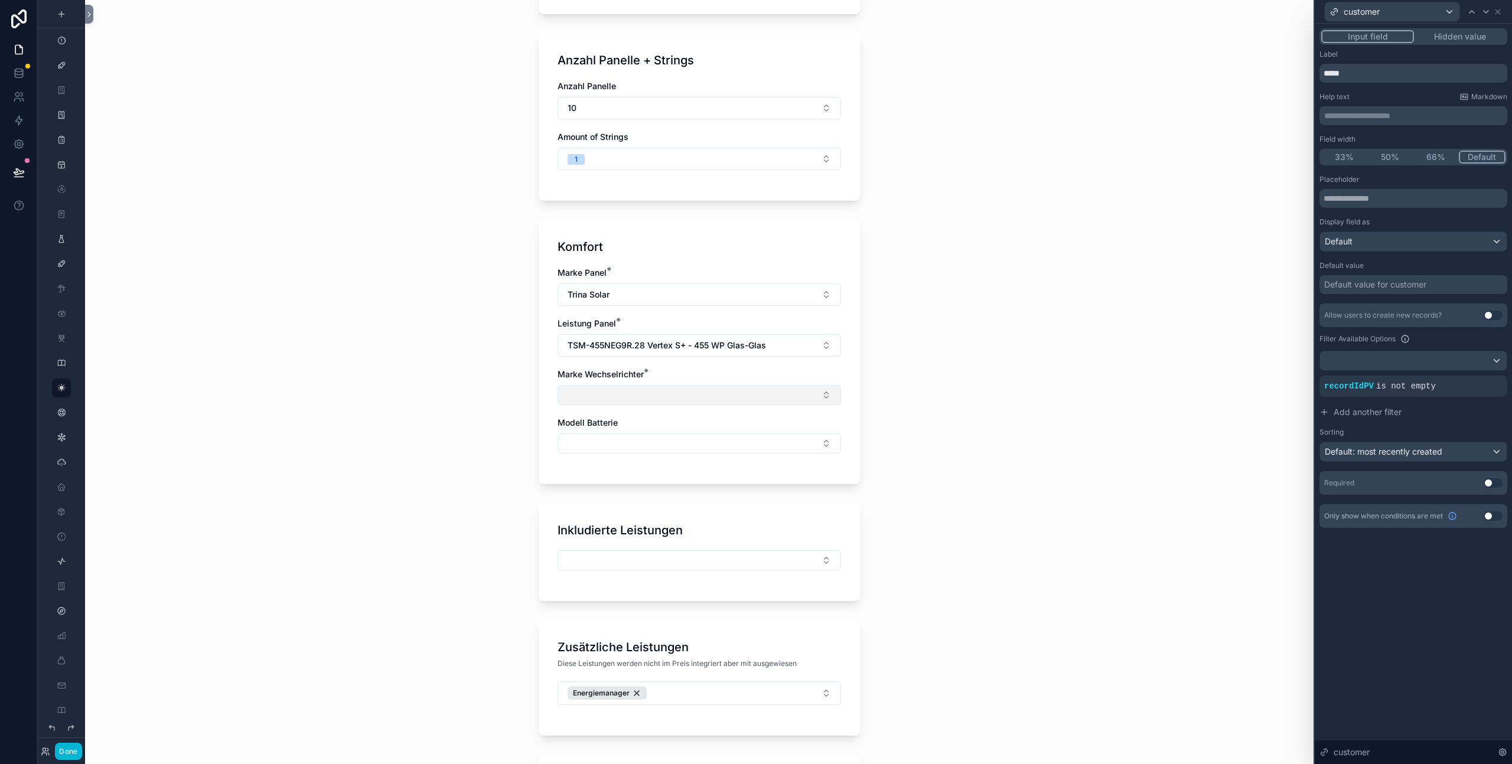
click at [646, 401] on button "Select Button" at bounding box center [700, 395] width 284 height 20
click at [644, 500] on div "Fronius" at bounding box center [700, 498] width 278 height 19
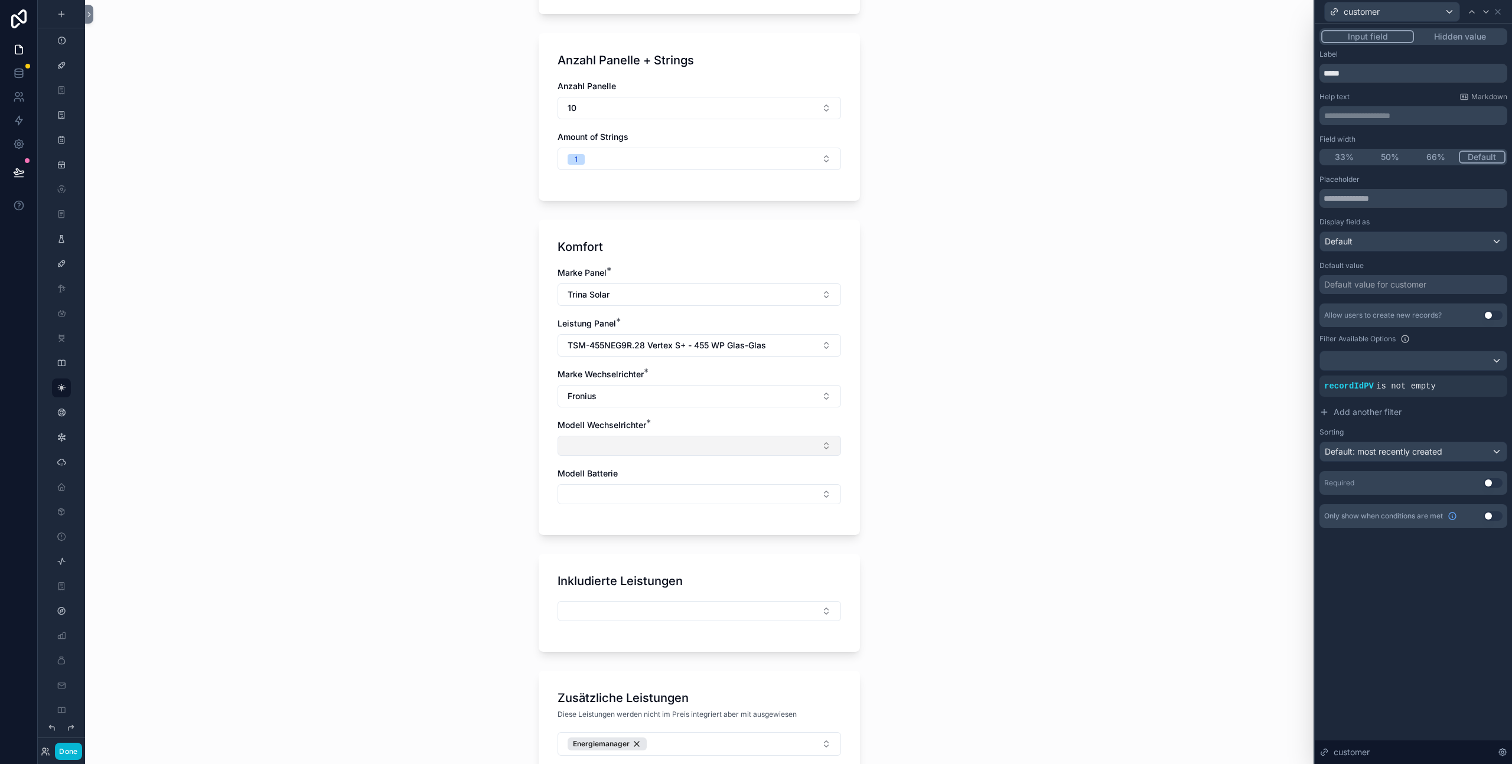
click at [639, 453] on button "Select Button" at bounding box center [700, 446] width 284 height 20
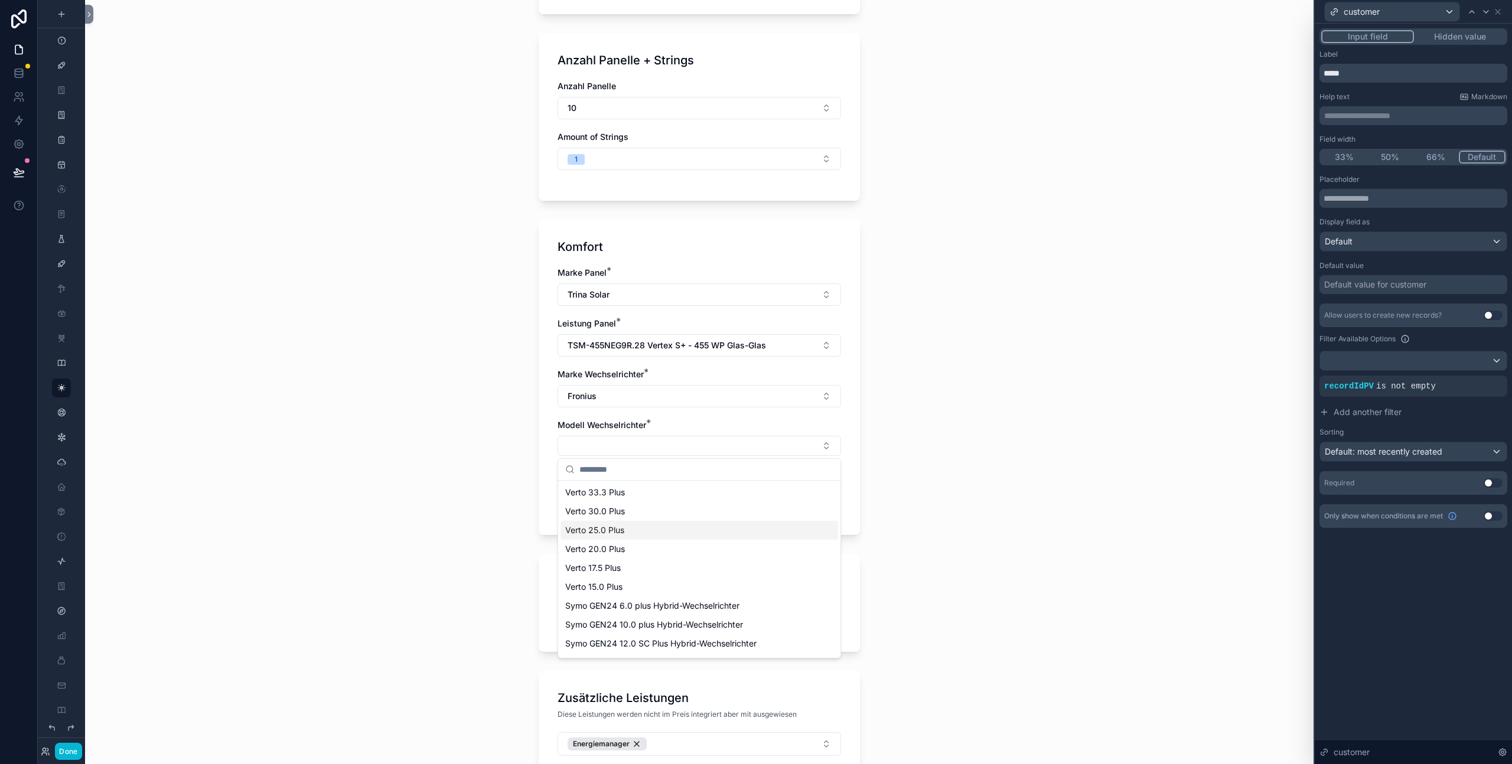
scroll to position [17, 0]
click at [692, 592] on span "Symo GEN24 6.0 plus Hybrid-Wechselrichter" at bounding box center [652, 590] width 174 height 12
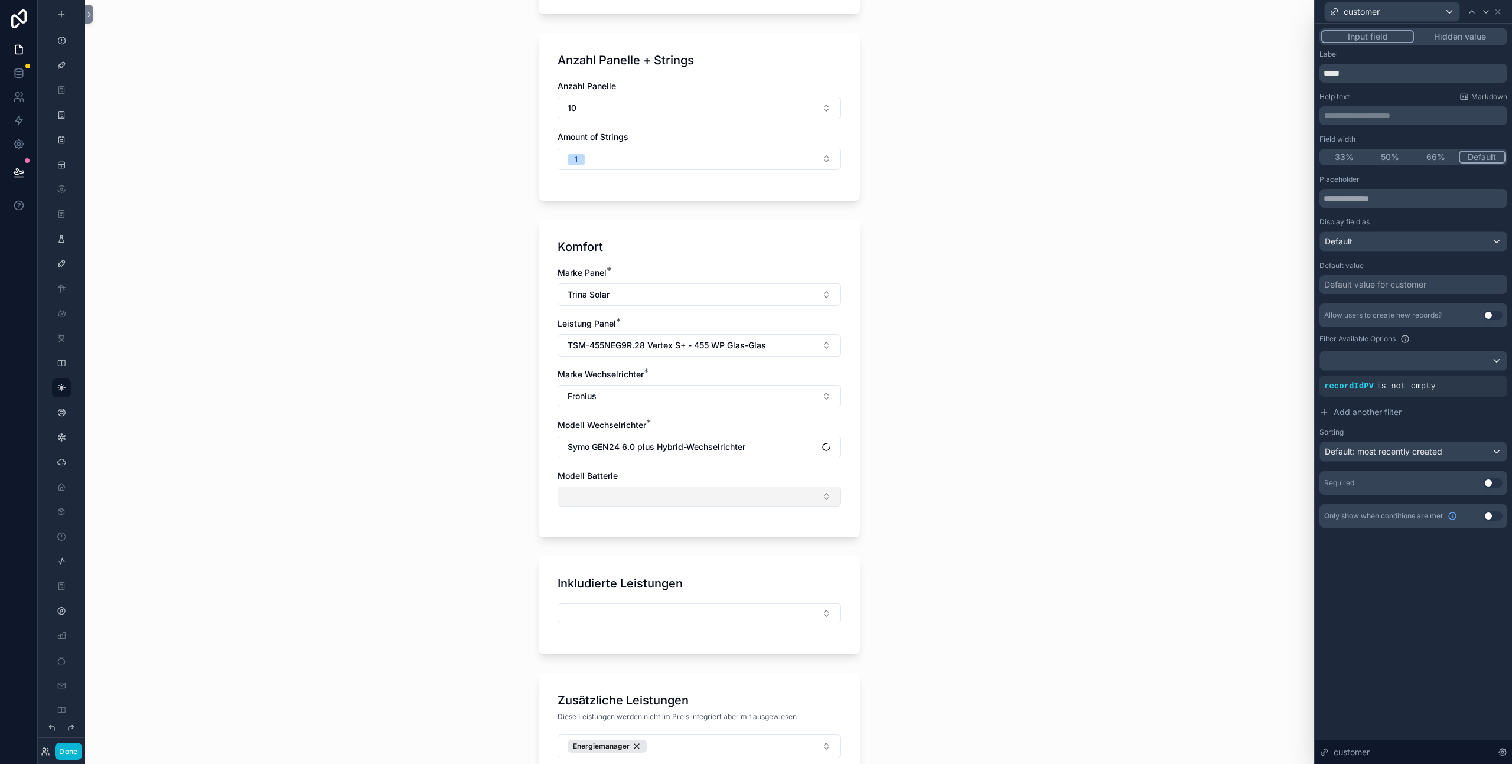
click at [627, 497] on button "Select Button" at bounding box center [700, 497] width 284 height 20
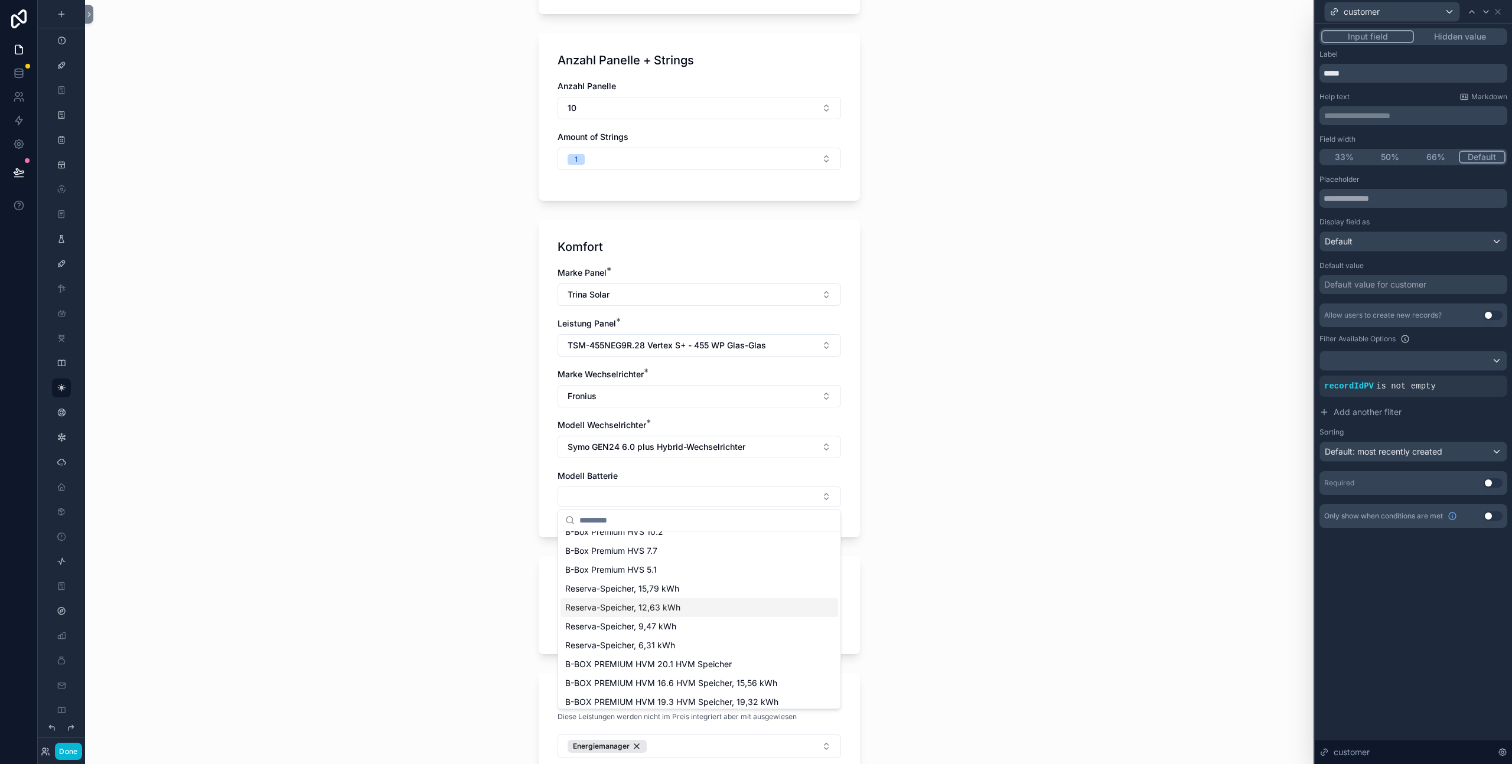
click at [708, 610] on div "Reserva-Speicher, 12,63 kWh" at bounding box center [700, 607] width 278 height 19
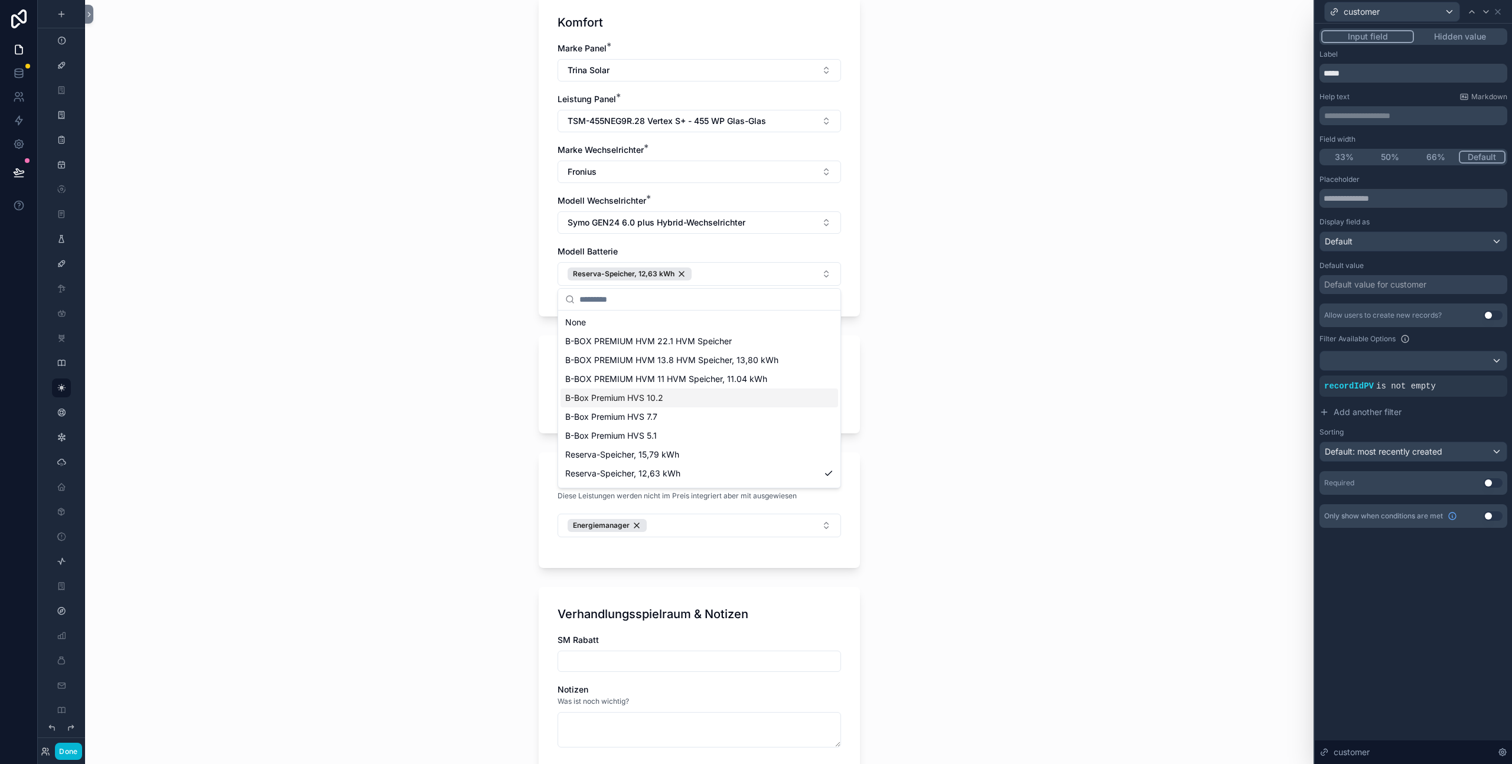
click at [528, 486] on div "**********" at bounding box center [699, 382] width 1229 height 764
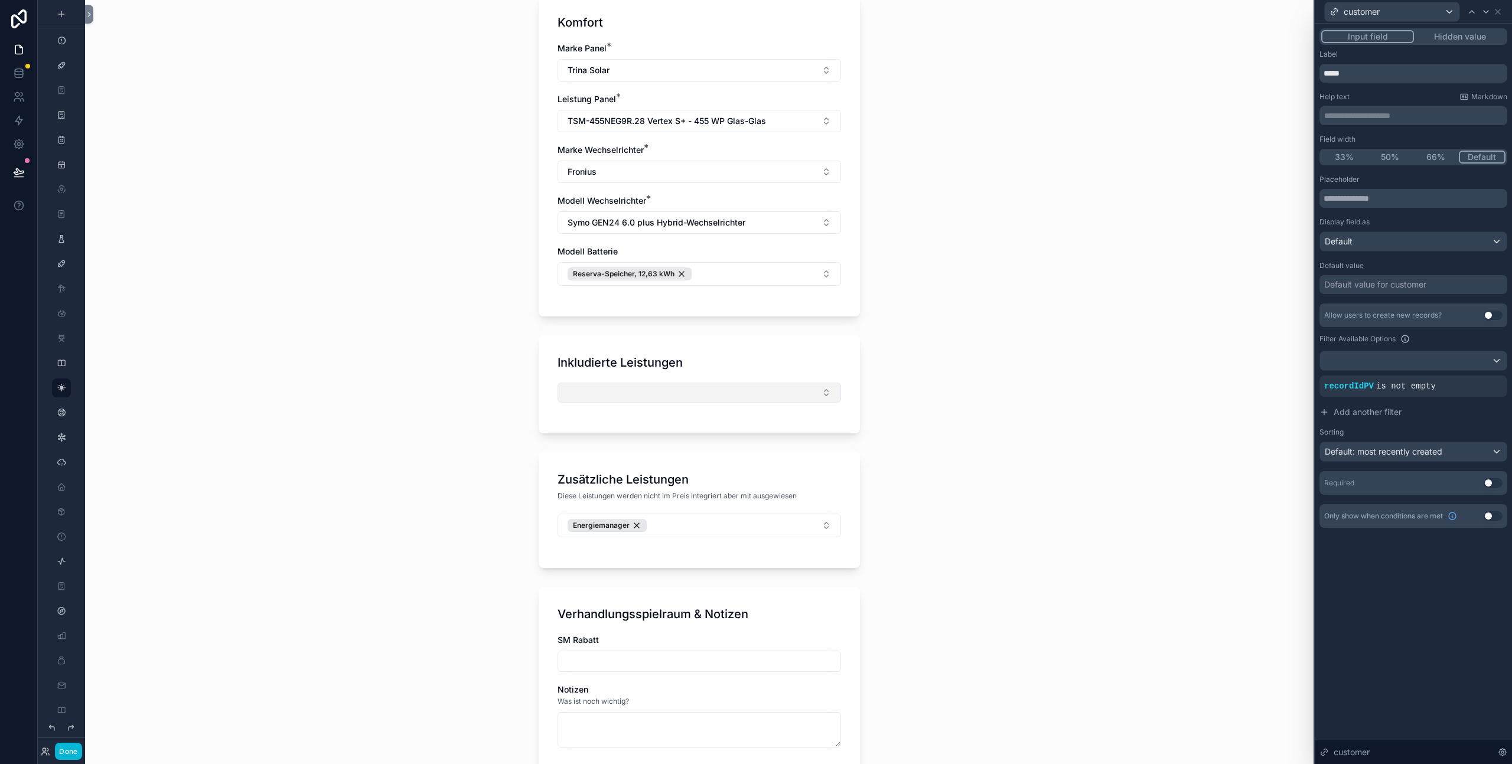
click at [739, 395] on button "Select Button" at bounding box center [700, 393] width 284 height 20
drag, startPoint x: 350, startPoint y: 468, endPoint x: 418, endPoint y: 513, distance: 80.9
click at [351, 470] on div "**********" at bounding box center [699, 382] width 1229 height 764
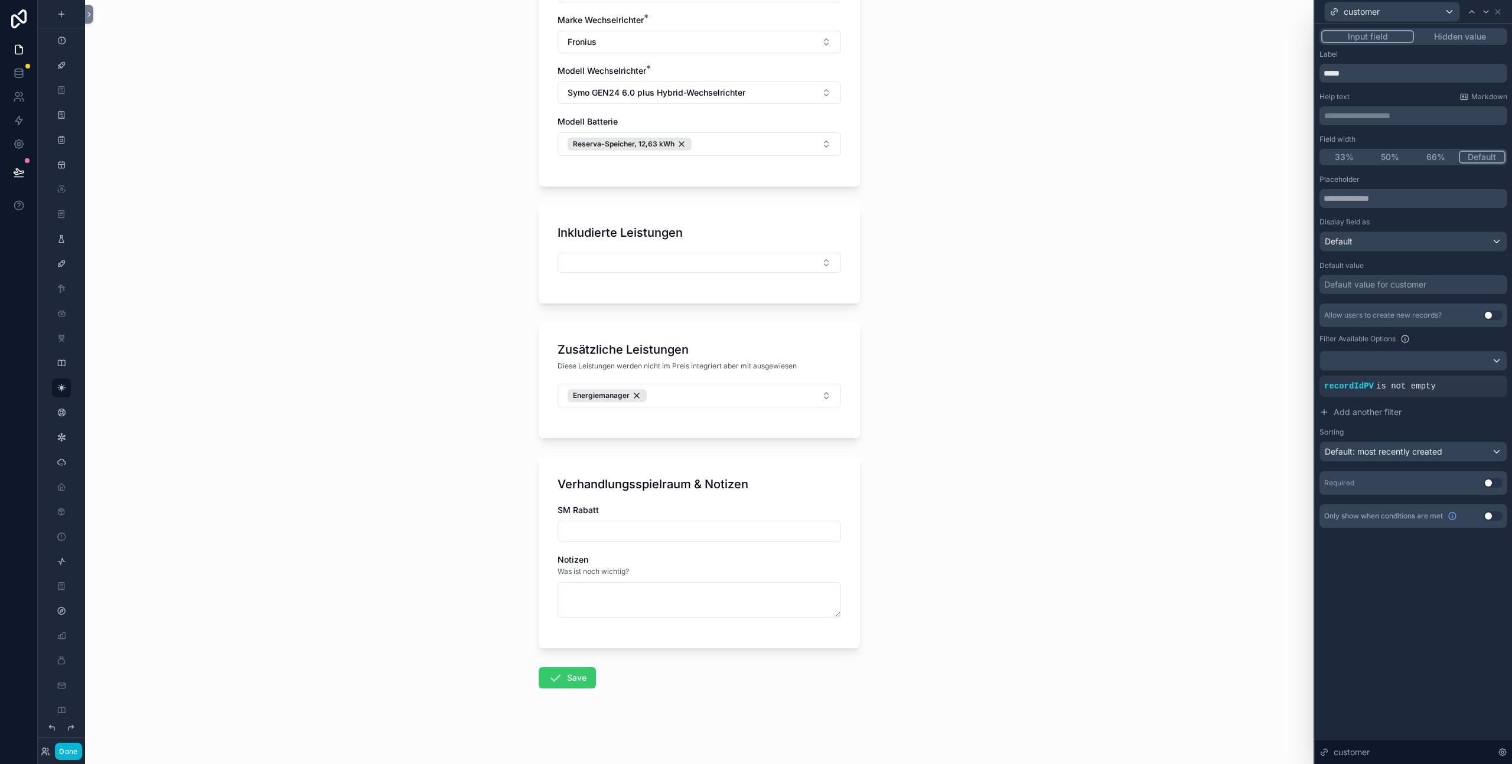
click at [565, 678] on button "Save" at bounding box center [567, 678] width 57 height 21
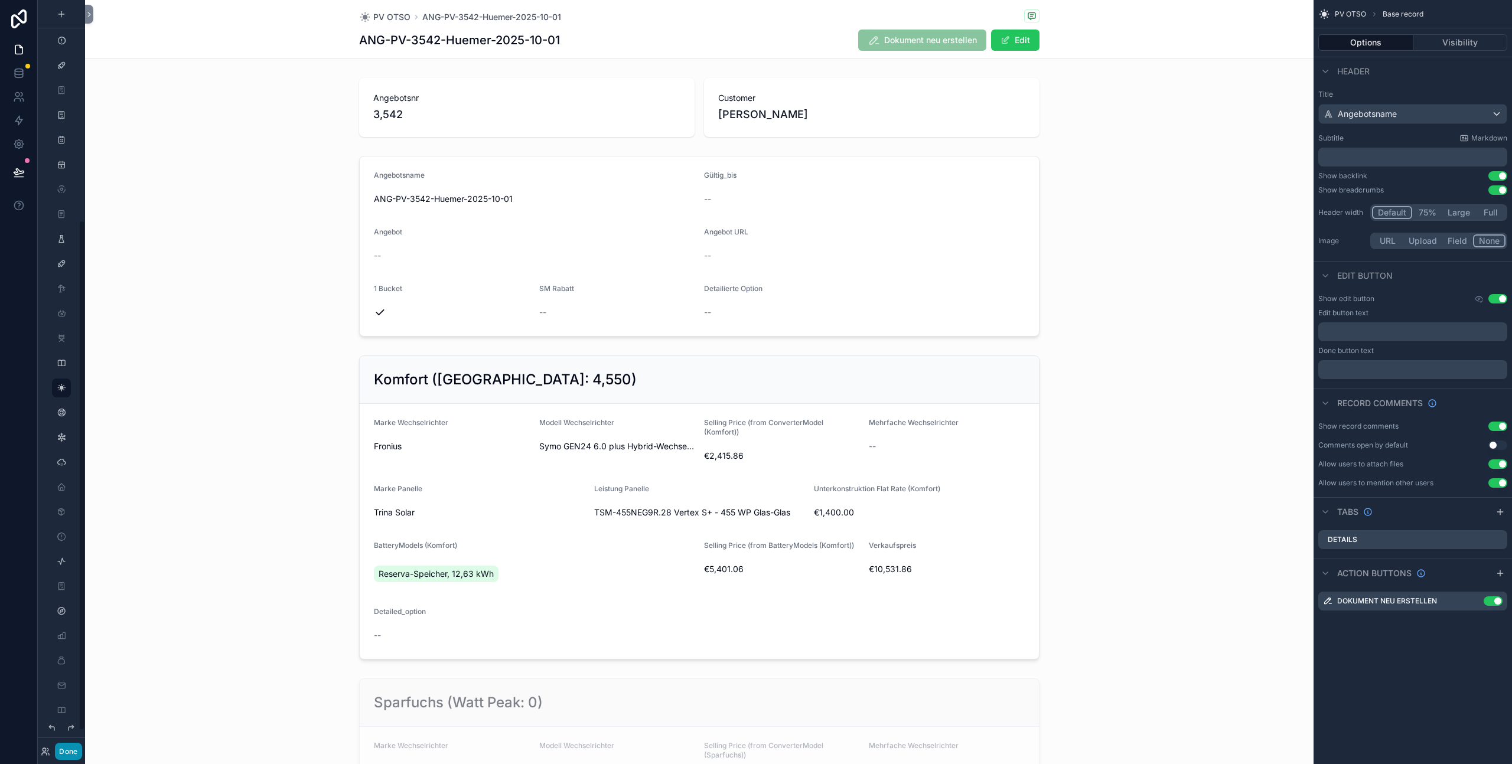
click at [63, 753] on button "Done" at bounding box center [68, 751] width 27 height 17
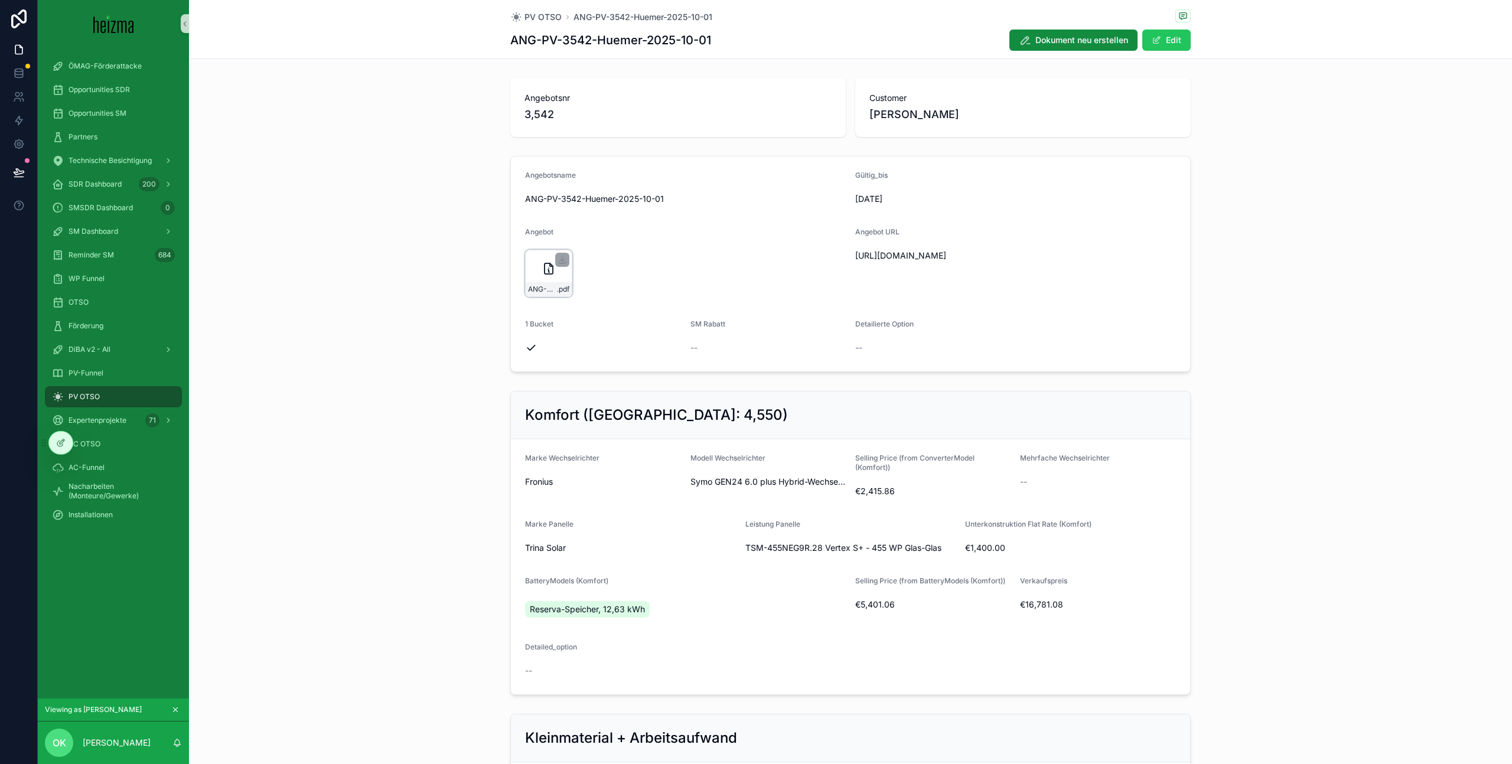
click at [542, 268] on icon "scrollable content" at bounding box center [549, 269] width 14 height 14
